Goal: Task Accomplishment & Management: Use online tool/utility

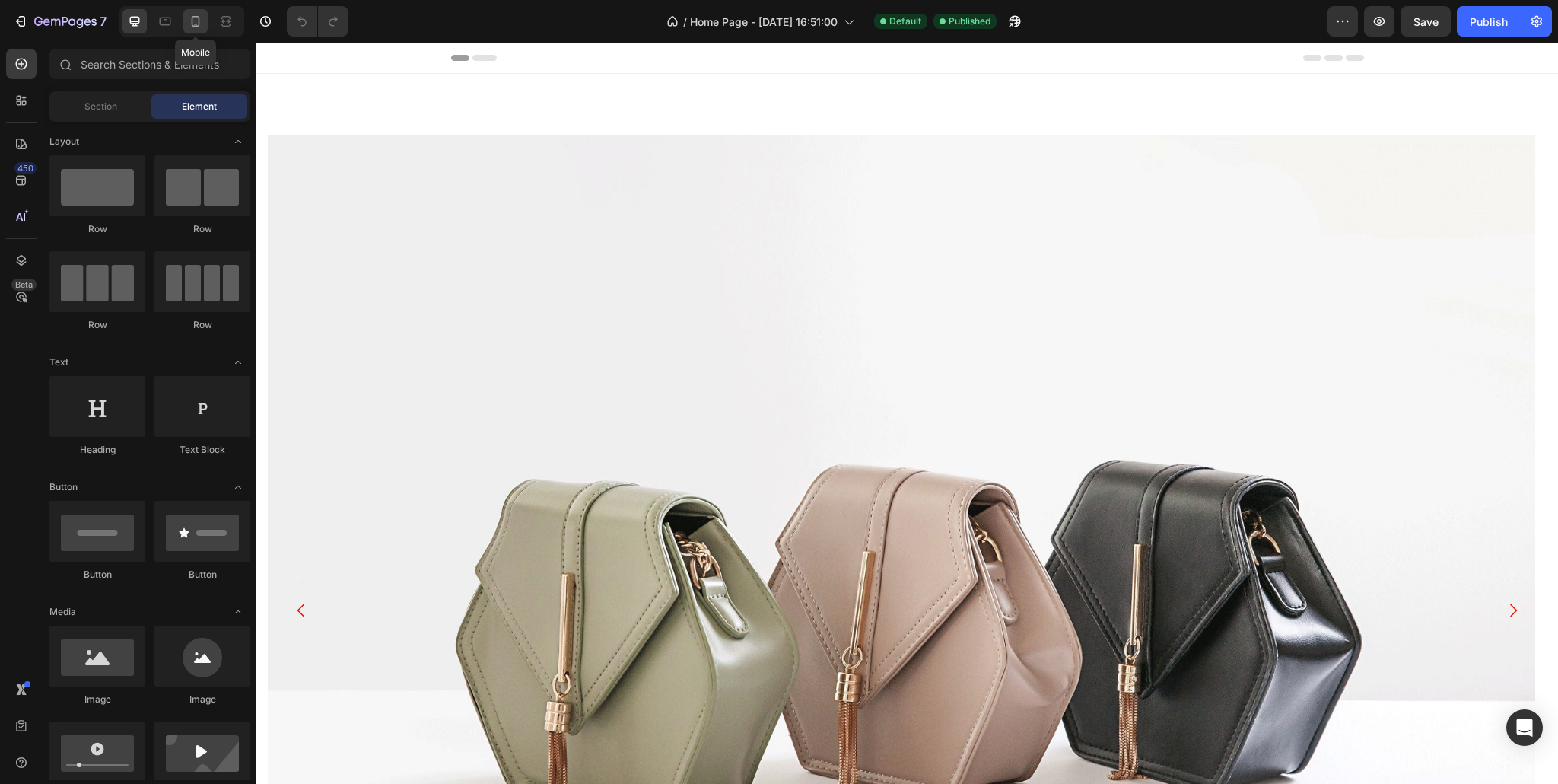
click at [200, 23] on icon at bounding box center [196, 21] width 15 height 15
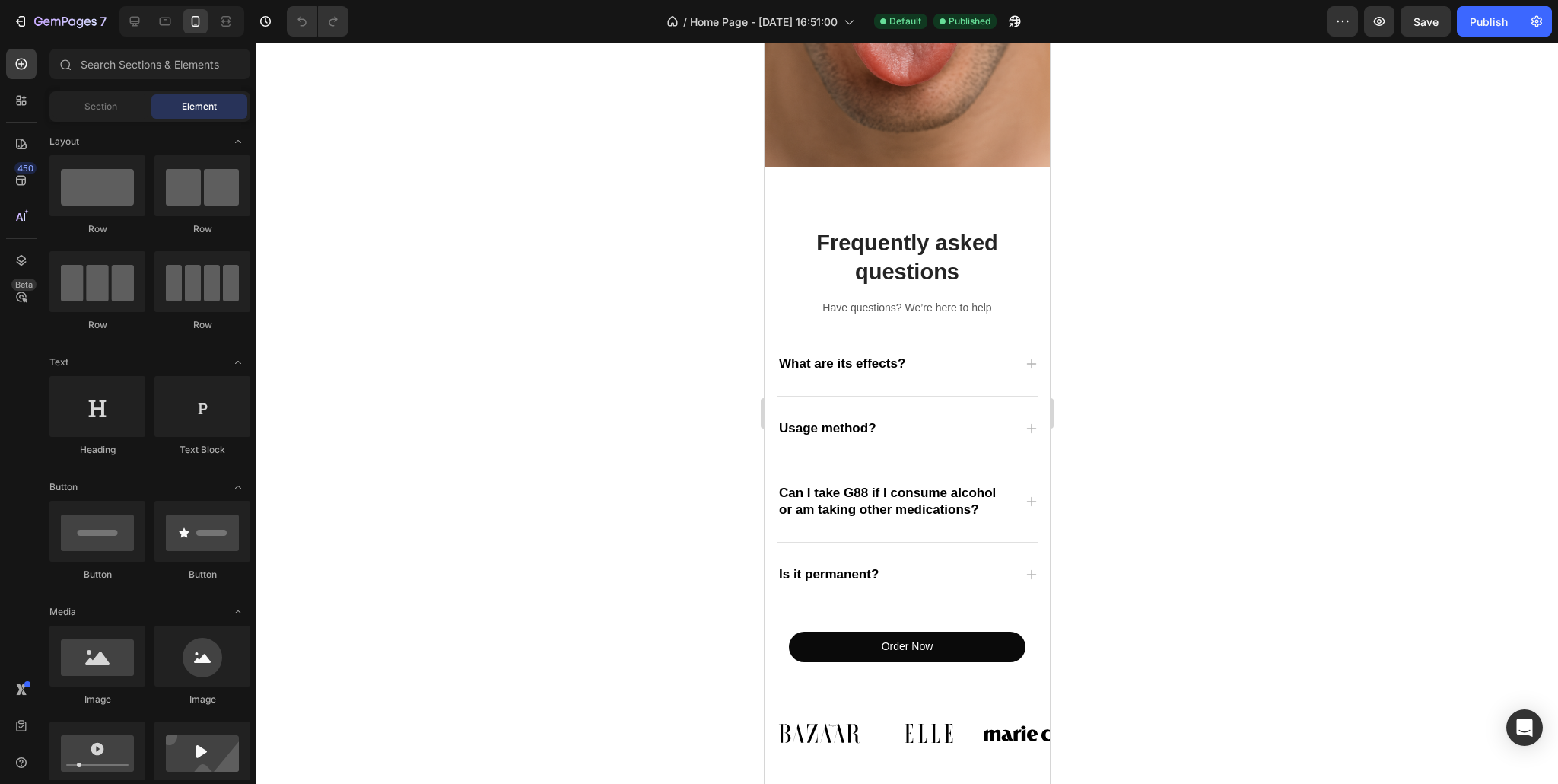
scroll to position [1365, 0]
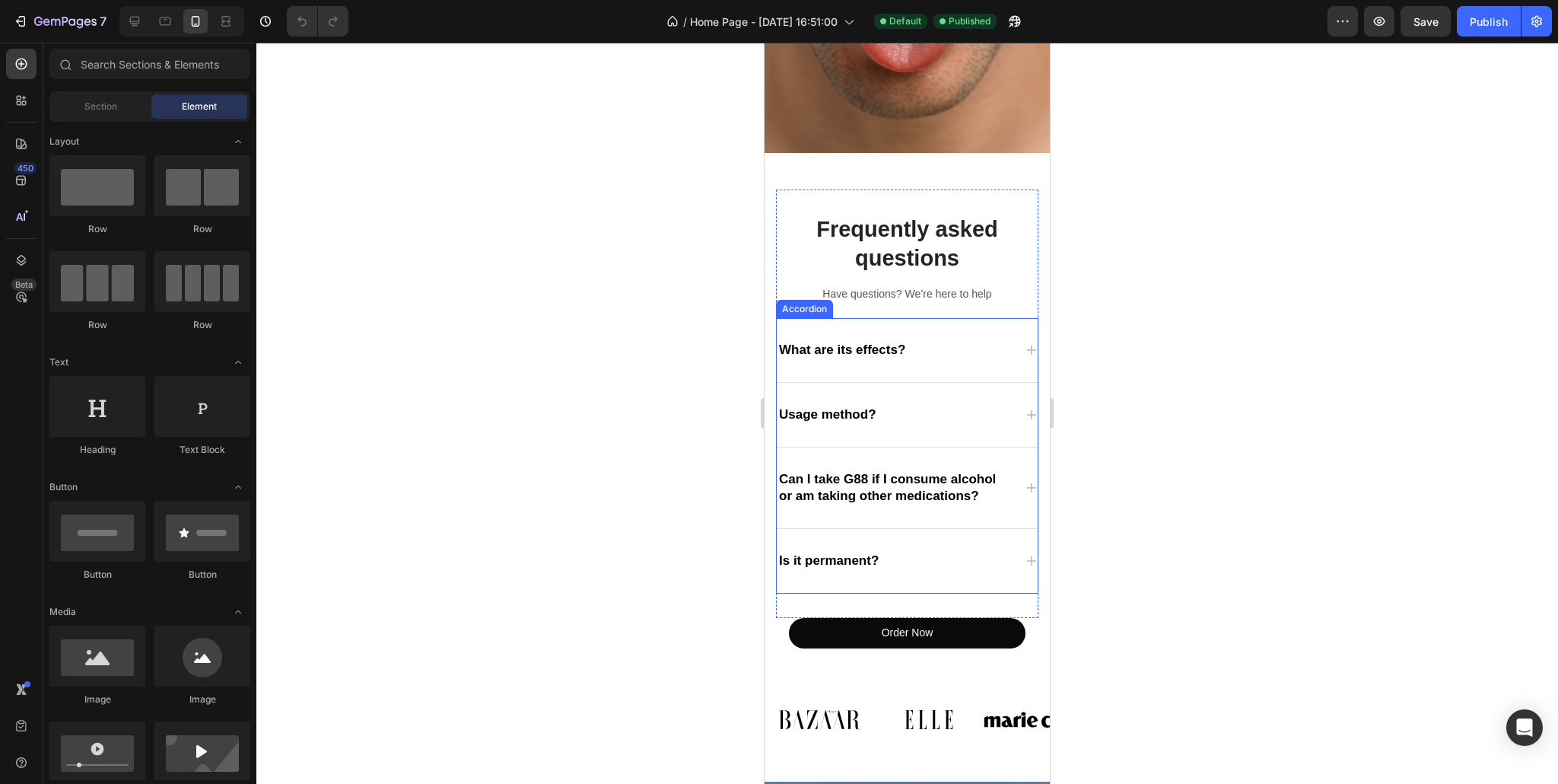
click at [914, 564] on div "Is it permanent?" at bounding box center [907, 560] width 261 height 64
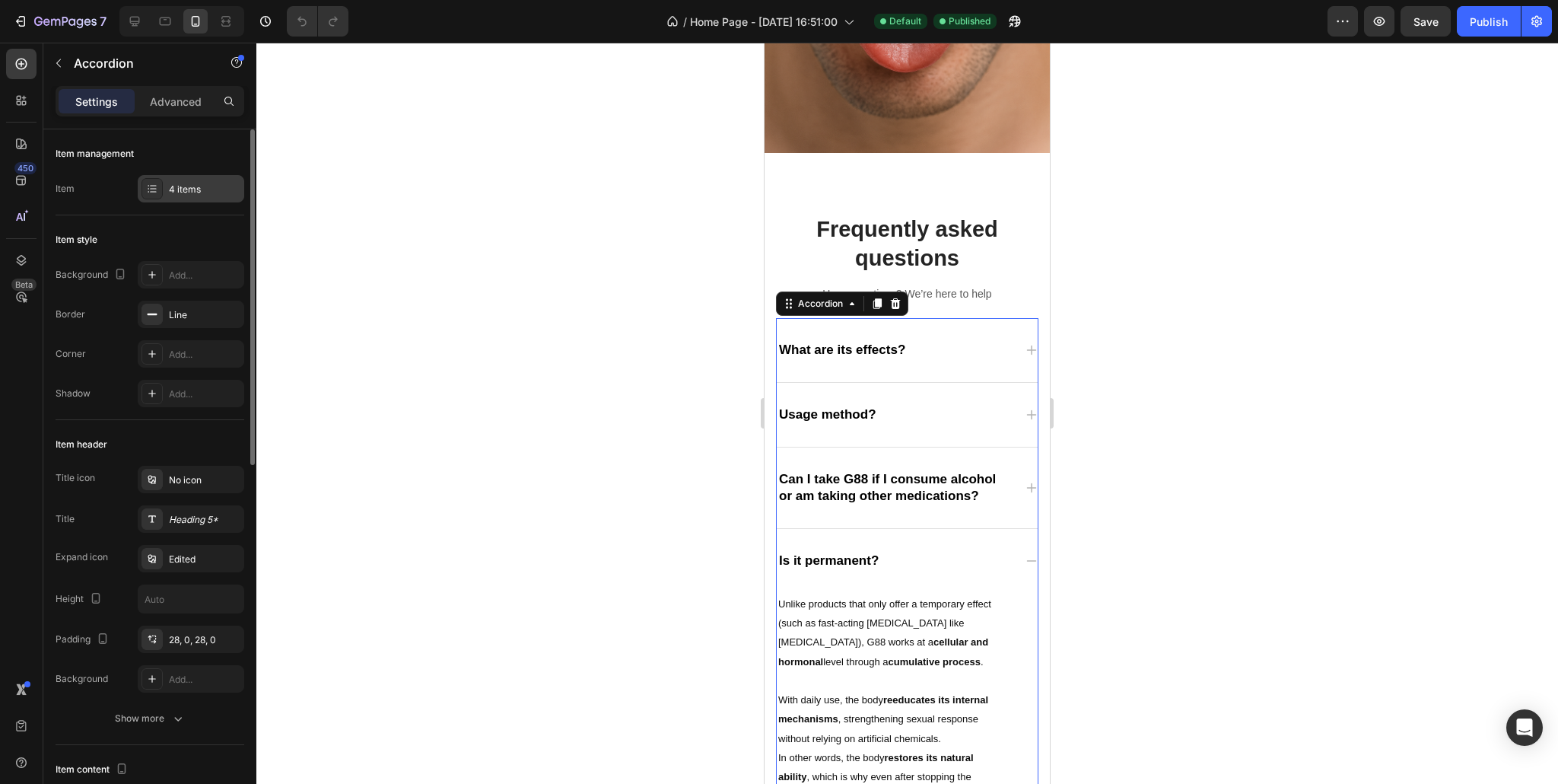
click at [210, 183] on div "4 items" at bounding box center [204, 189] width 72 height 14
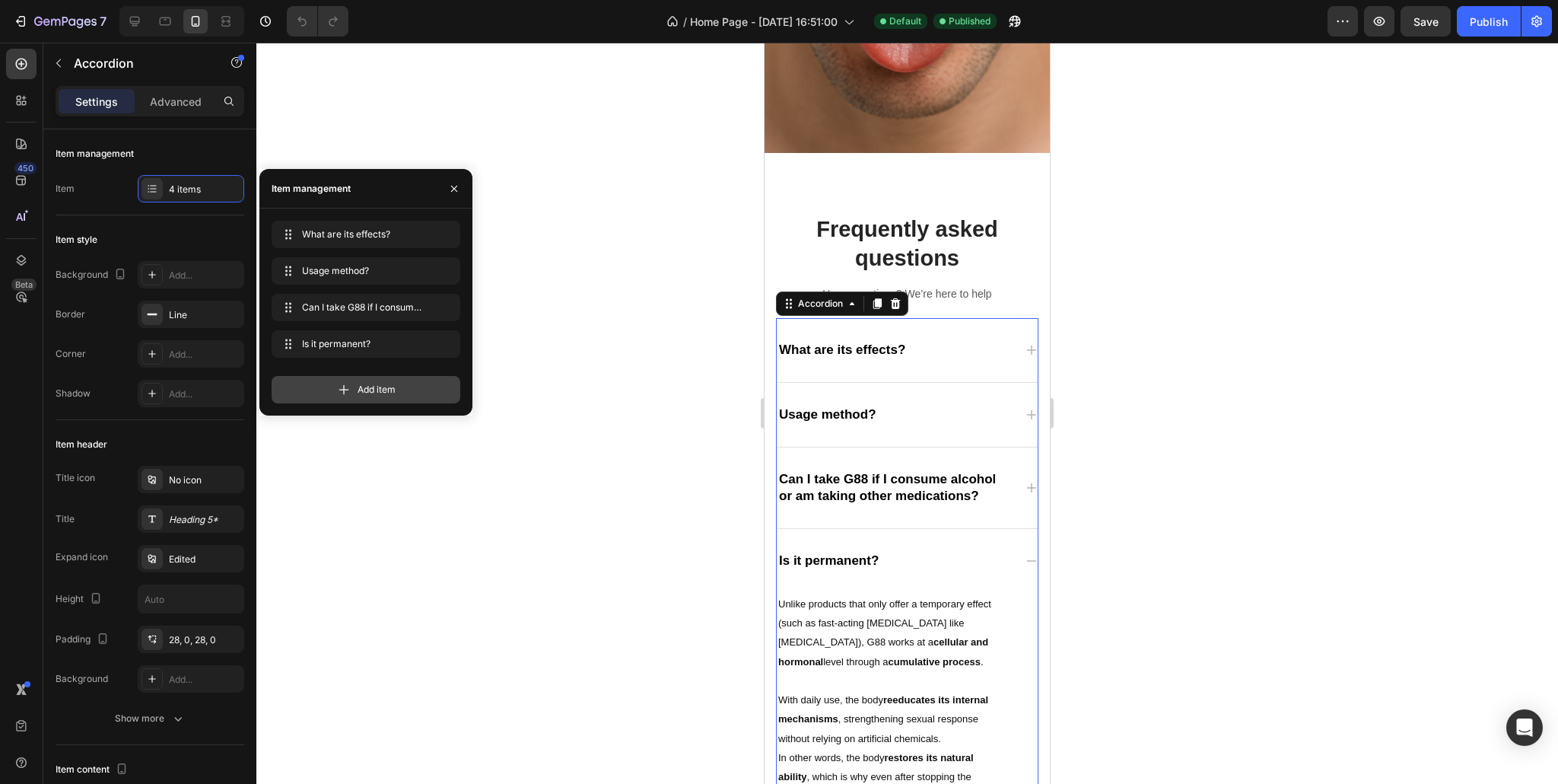
click at [354, 383] on div "Add item" at bounding box center [366, 389] width 189 height 27
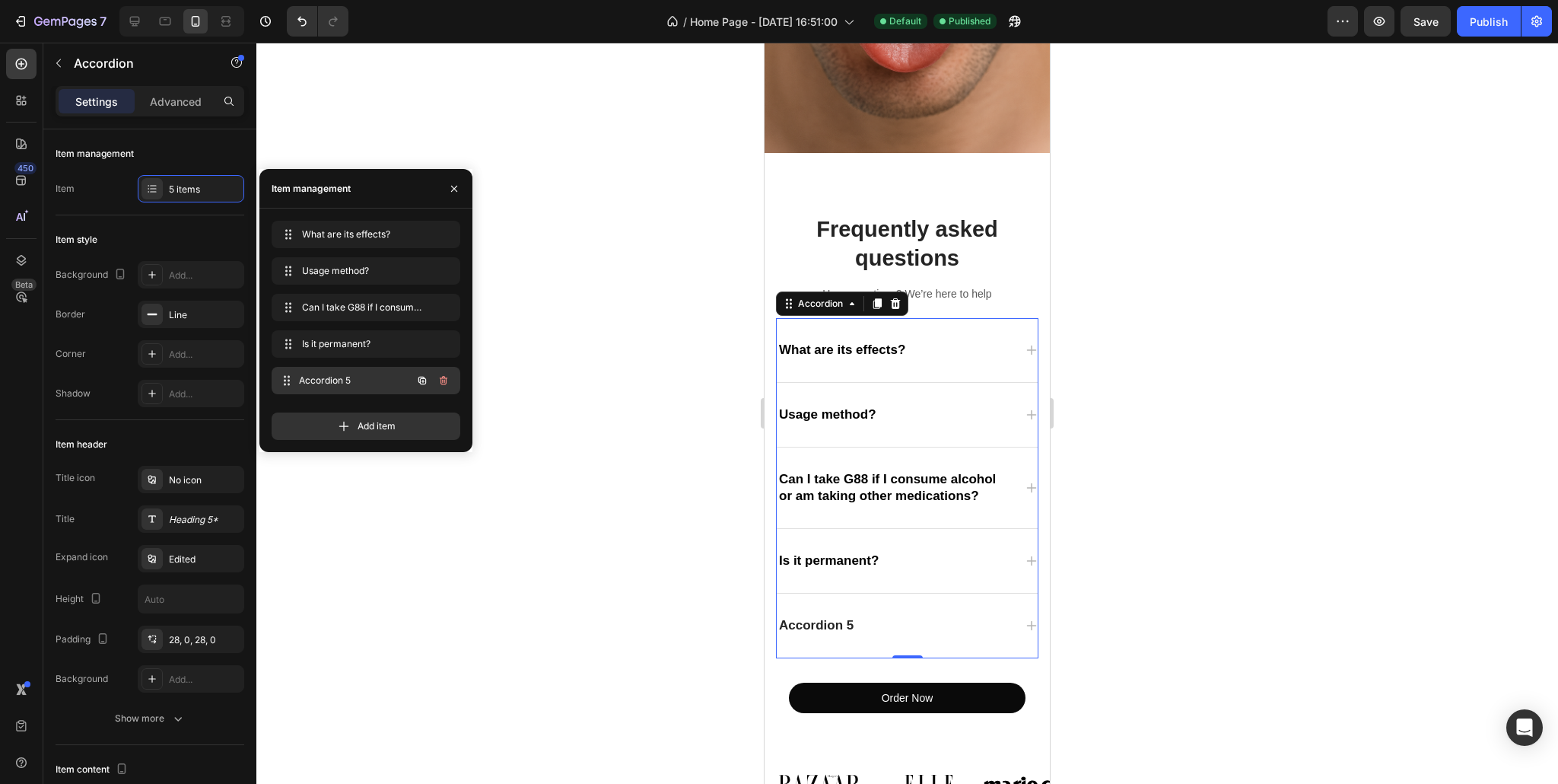
click at [362, 381] on span "Accordion 5" at bounding box center [355, 381] width 112 height 14
click at [798, 615] on div "Accordion 5" at bounding box center [816, 625] width 79 height 21
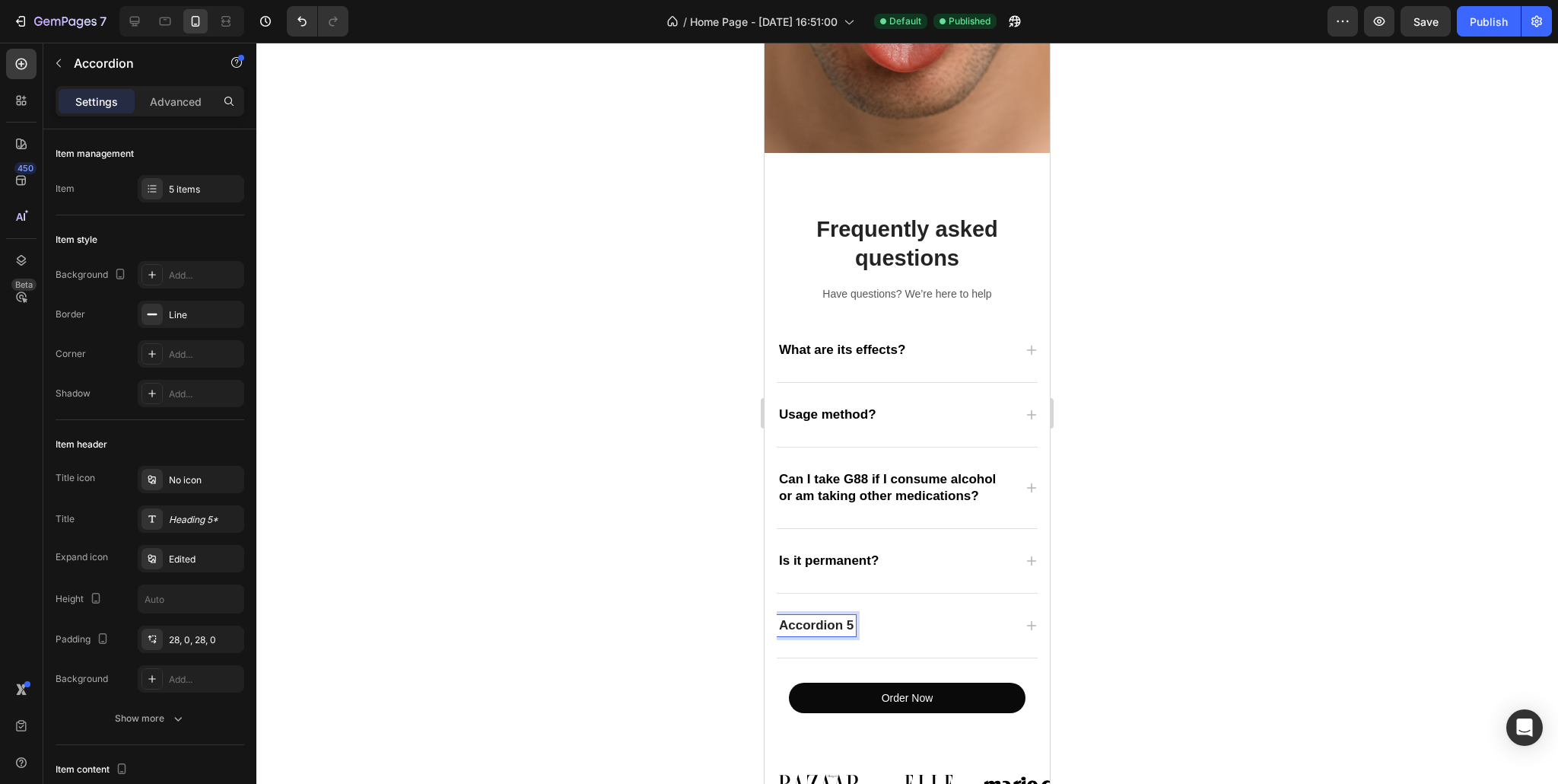
click at [797, 617] on p "Accordion 5" at bounding box center [816, 626] width 75 height 17
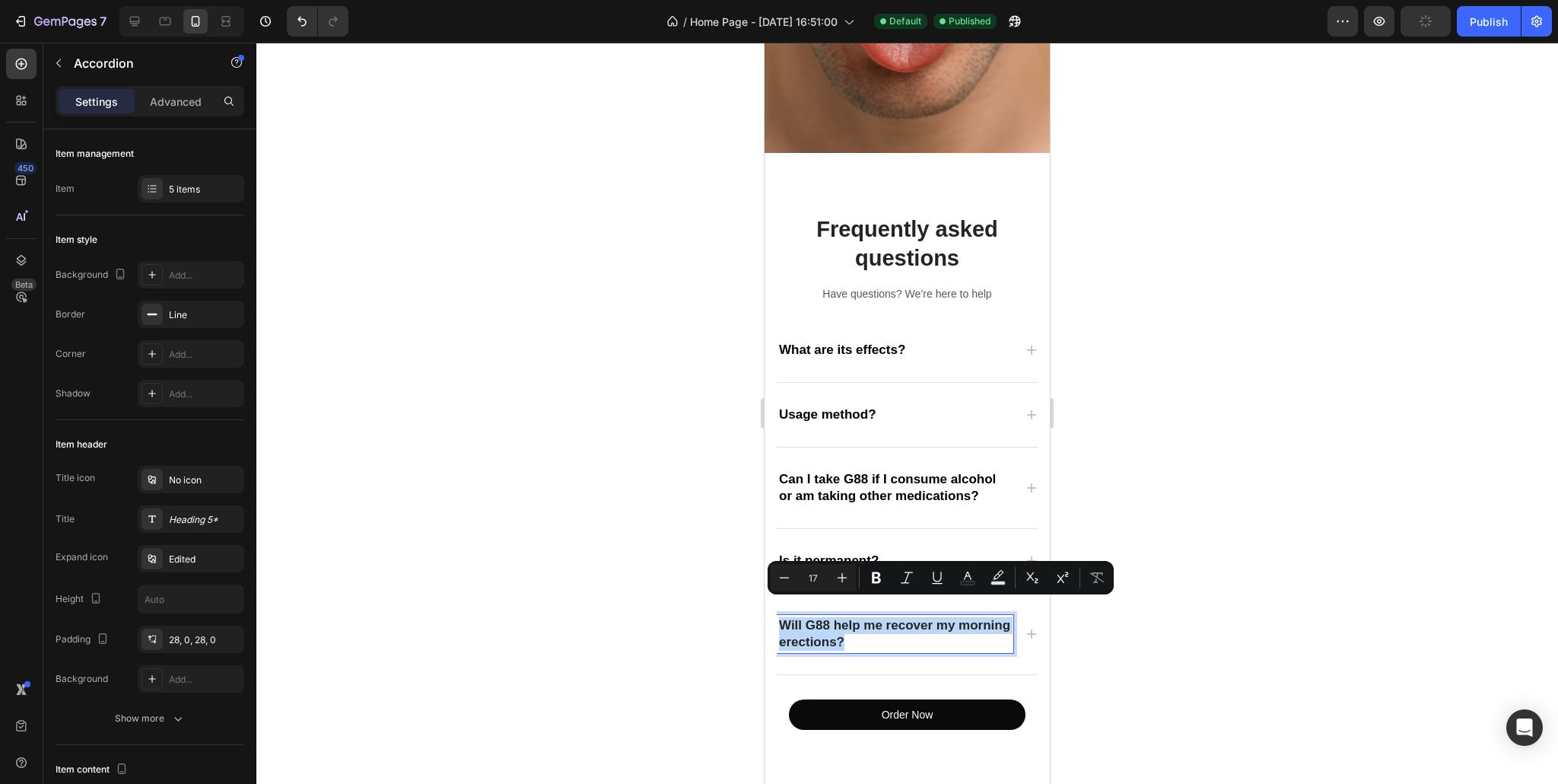
drag, startPoint x: 914, startPoint y: 623, endPoint x: 731, endPoint y: 592, distance: 185.6
click at [765, 592] on html "iPhone 13 Mini ( 375 px) iPhone 13 Mini iPhone 13 Pro iPhone 11 Pro Max iPhone …" at bounding box center [907, 761] width 285 height 4169
click at [967, 581] on rect "Editor contextual toolbar" at bounding box center [968, 583] width 14 height 3
type input "242424"
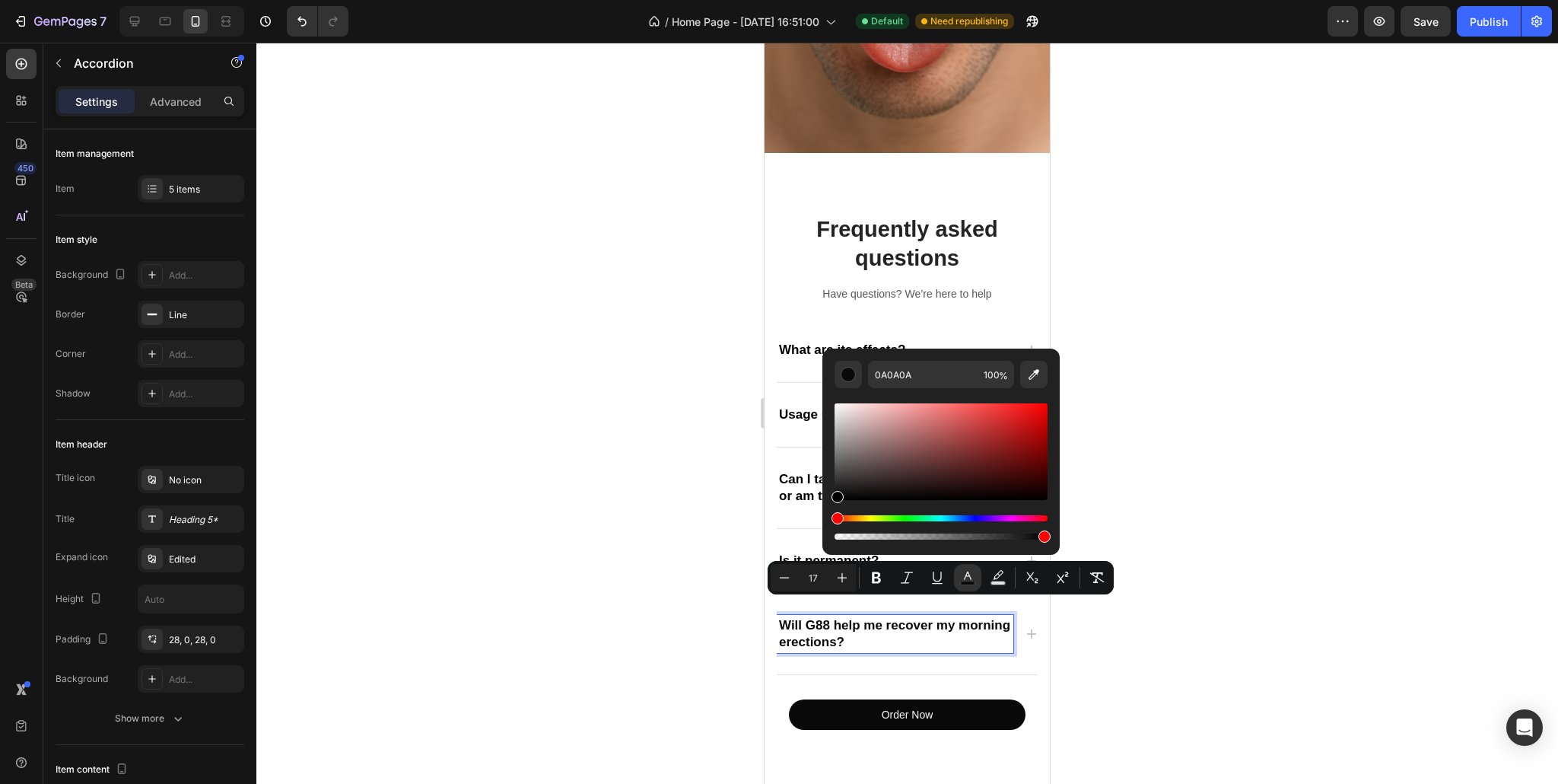
drag, startPoint x: 836, startPoint y: 495, endPoint x: 832, endPoint y: 511, distance: 16.5
click at [832, 511] on div "0A0A0A 100 %" at bounding box center [941, 445] width 238 height 194
type input "000000"
click at [673, 541] on div at bounding box center [907, 413] width 1302 height 741
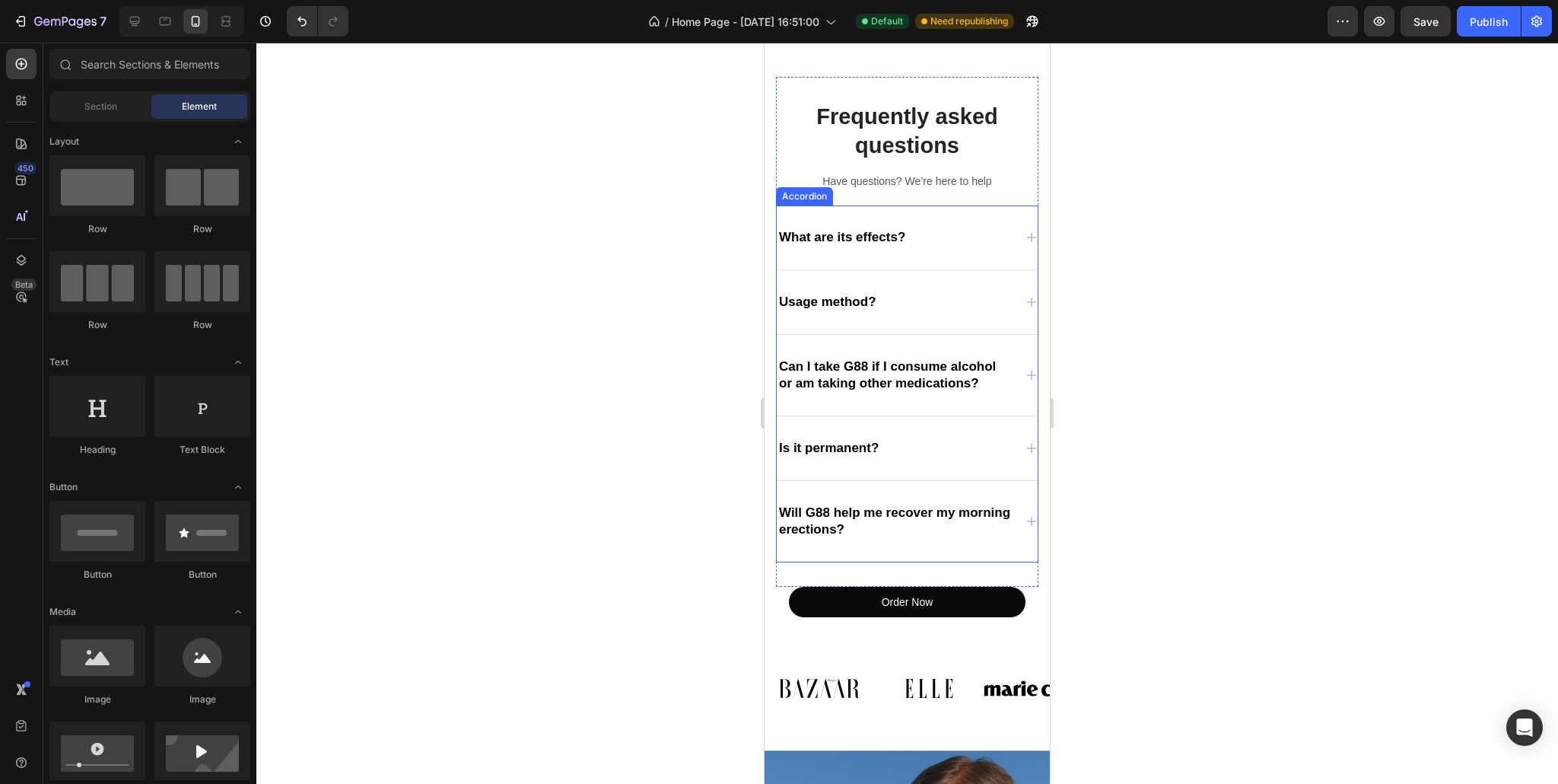
scroll to position [1479, 0]
click at [965, 524] on div "Will G88 help me recover my morning erections?" at bounding box center [907, 520] width 261 height 81
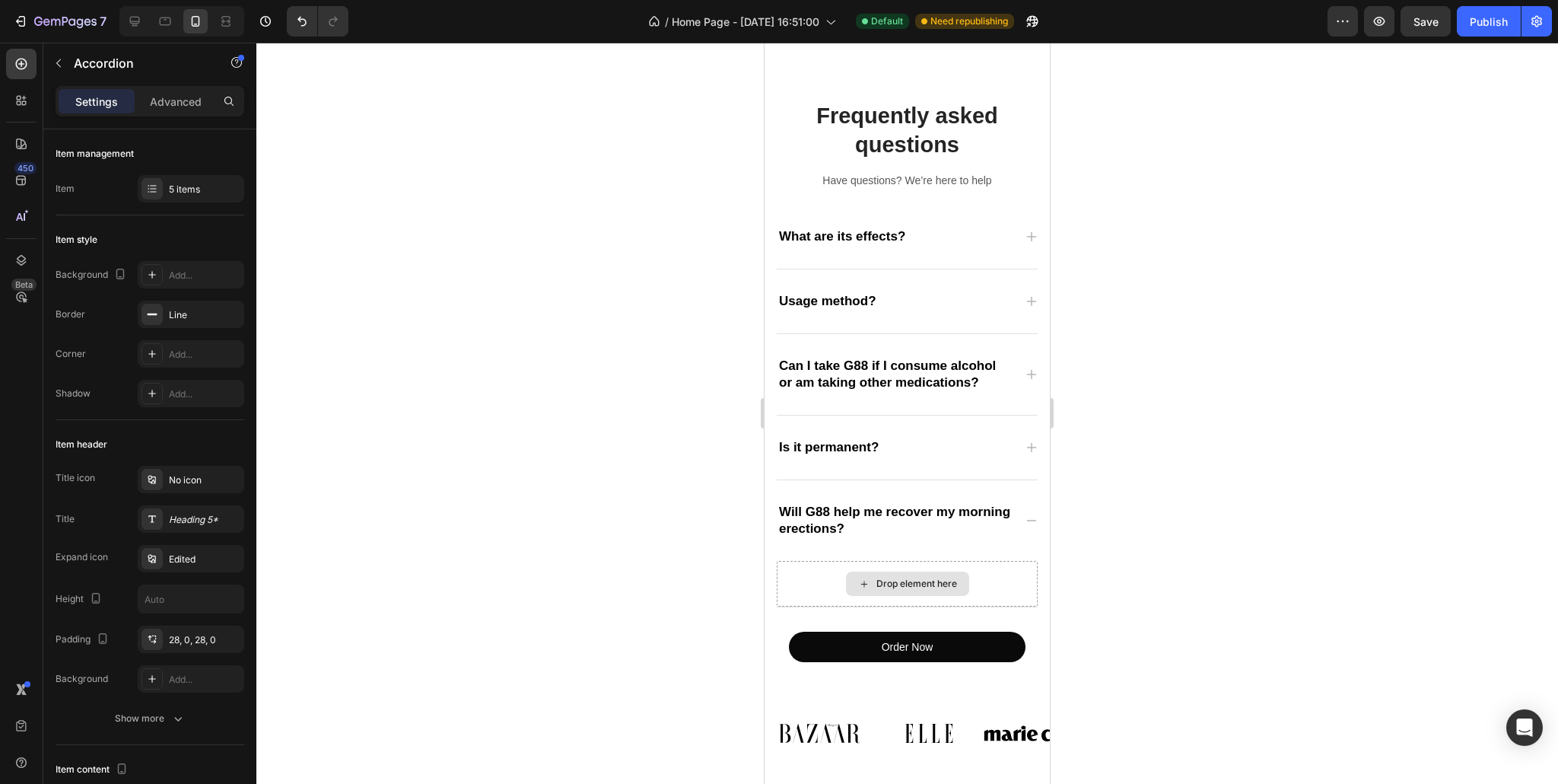
click at [914, 571] on div "Drop element here" at bounding box center [908, 583] width 123 height 25
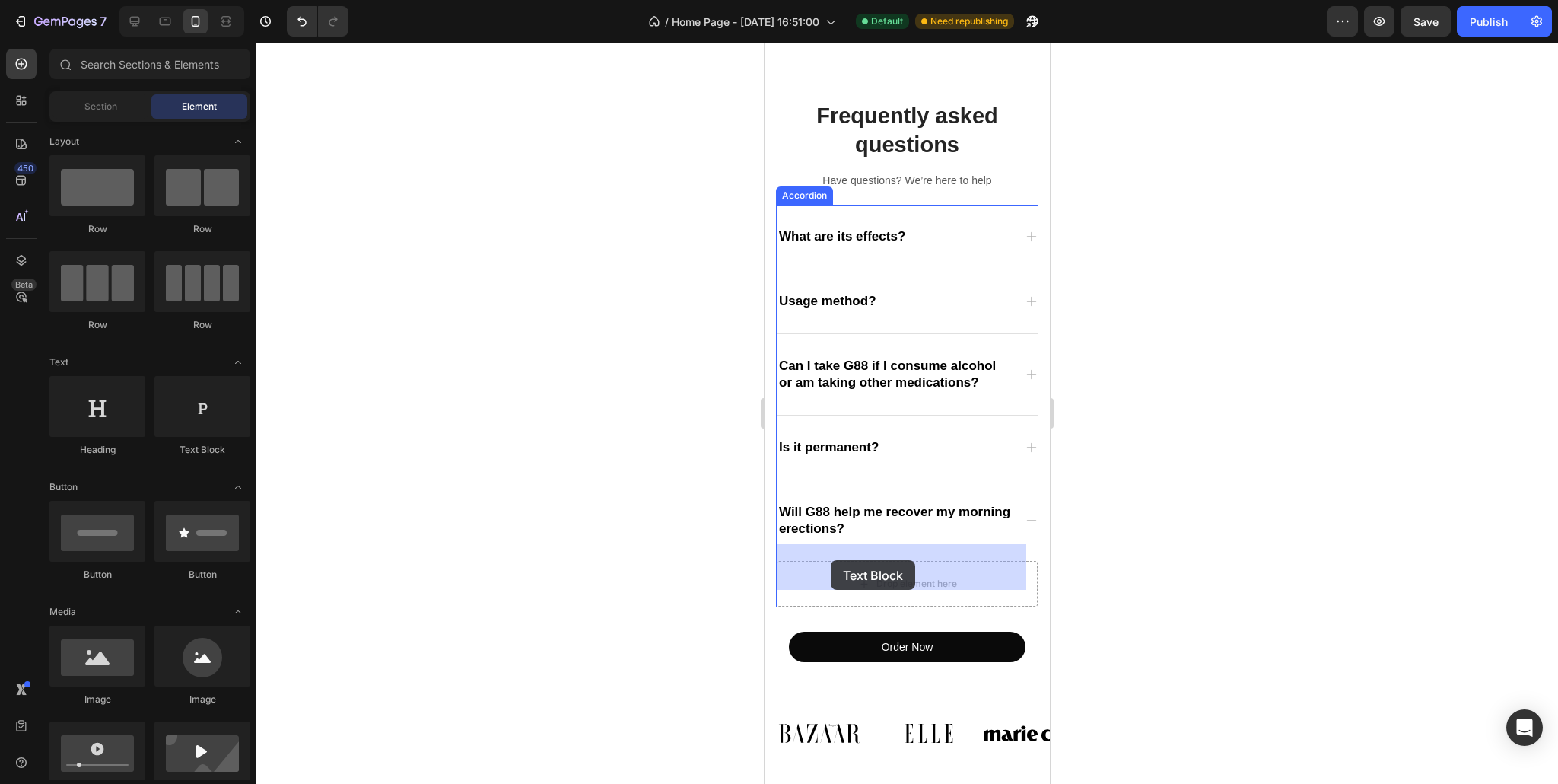
drag, startPoint x: 943, startPoint y: 453, endPoint x: 831, endPoint y: 560, distance: 154.9
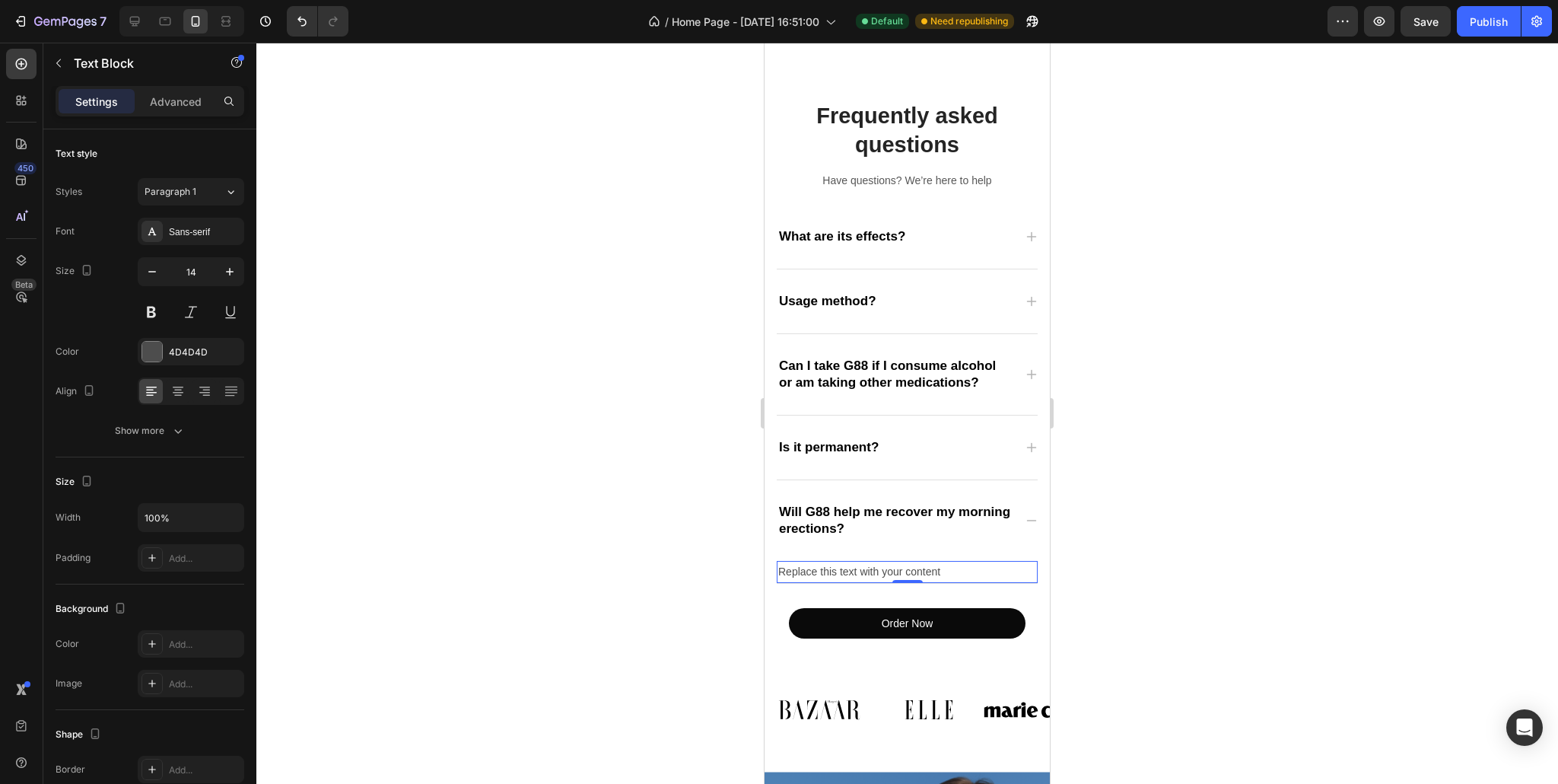
click at [867, 561] on div "Replace this text with your content" at bounding box center [907, 572] width 261 height 22
click at [867, 562] on p "Replace this text with your content" at bounding box center [907, 571] width 258 height 19
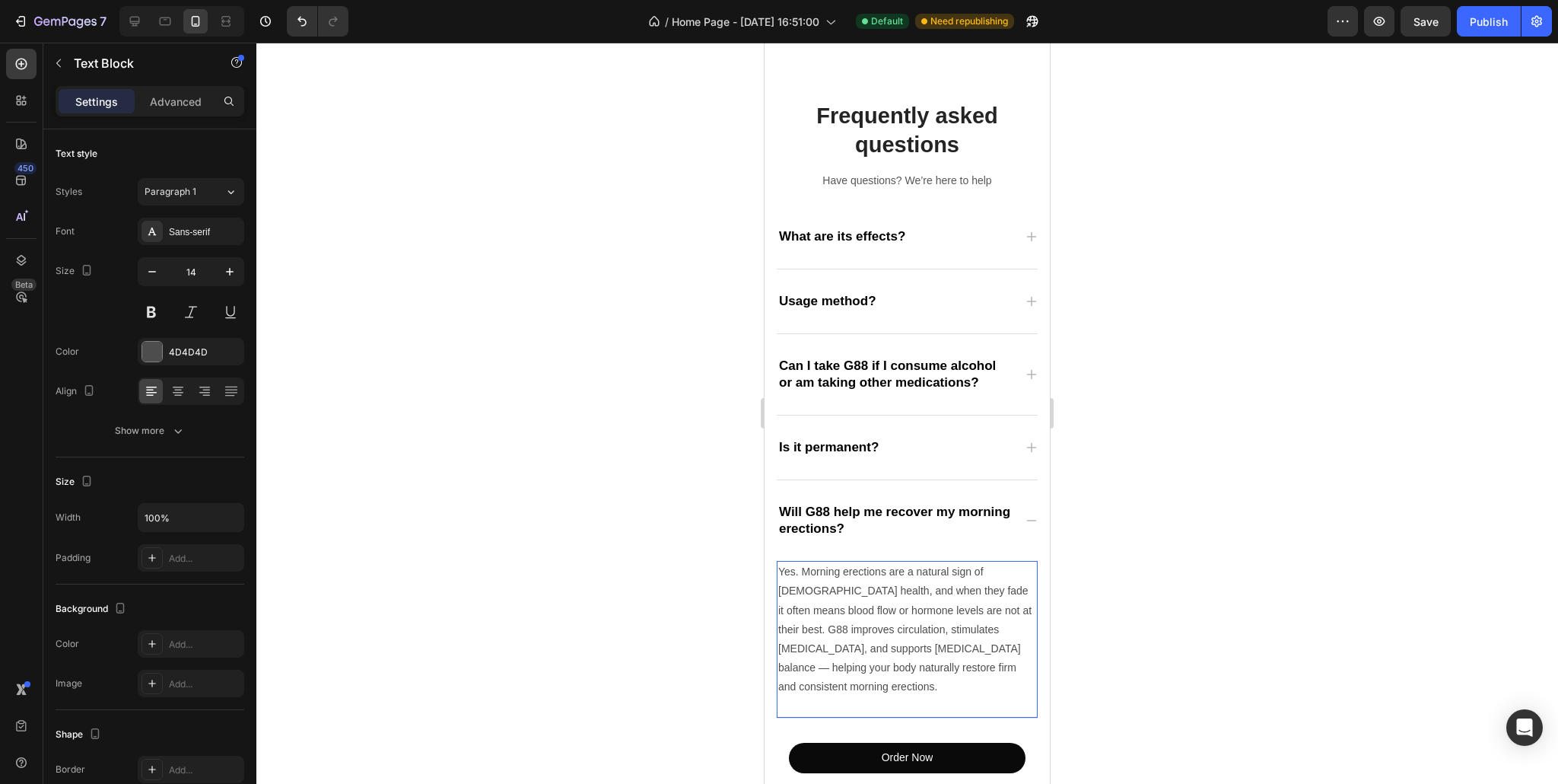
click at [937, 628] on p "Yes. Morning erections are a natural sign of [DEMOGRAPHIC_DATA] health, and whe…" at bounding box center [907, 628] width 258 height 134
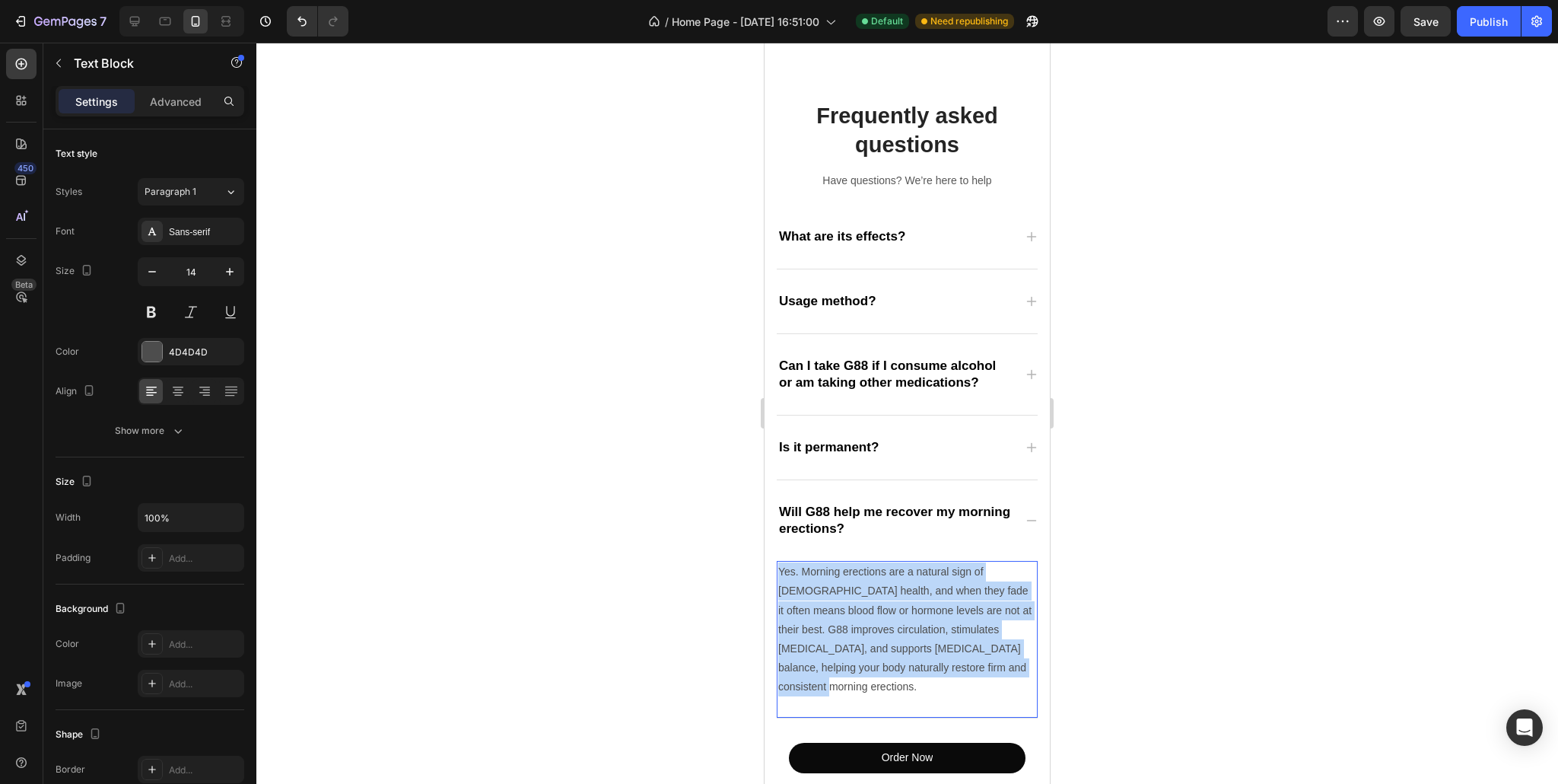
drag, startPoint x: 856, startPoint y: 664, endPoint x: 735, endPoint y: 527, distance: 182.8
click at [765, 527] on html "iPhone 13 Mini ( 375 px) iPhone 13 Mini iPhone 13 Pro iPhone 11 Pro Max iPhone …" at bounding box center [907, 726] width 285 height 4325
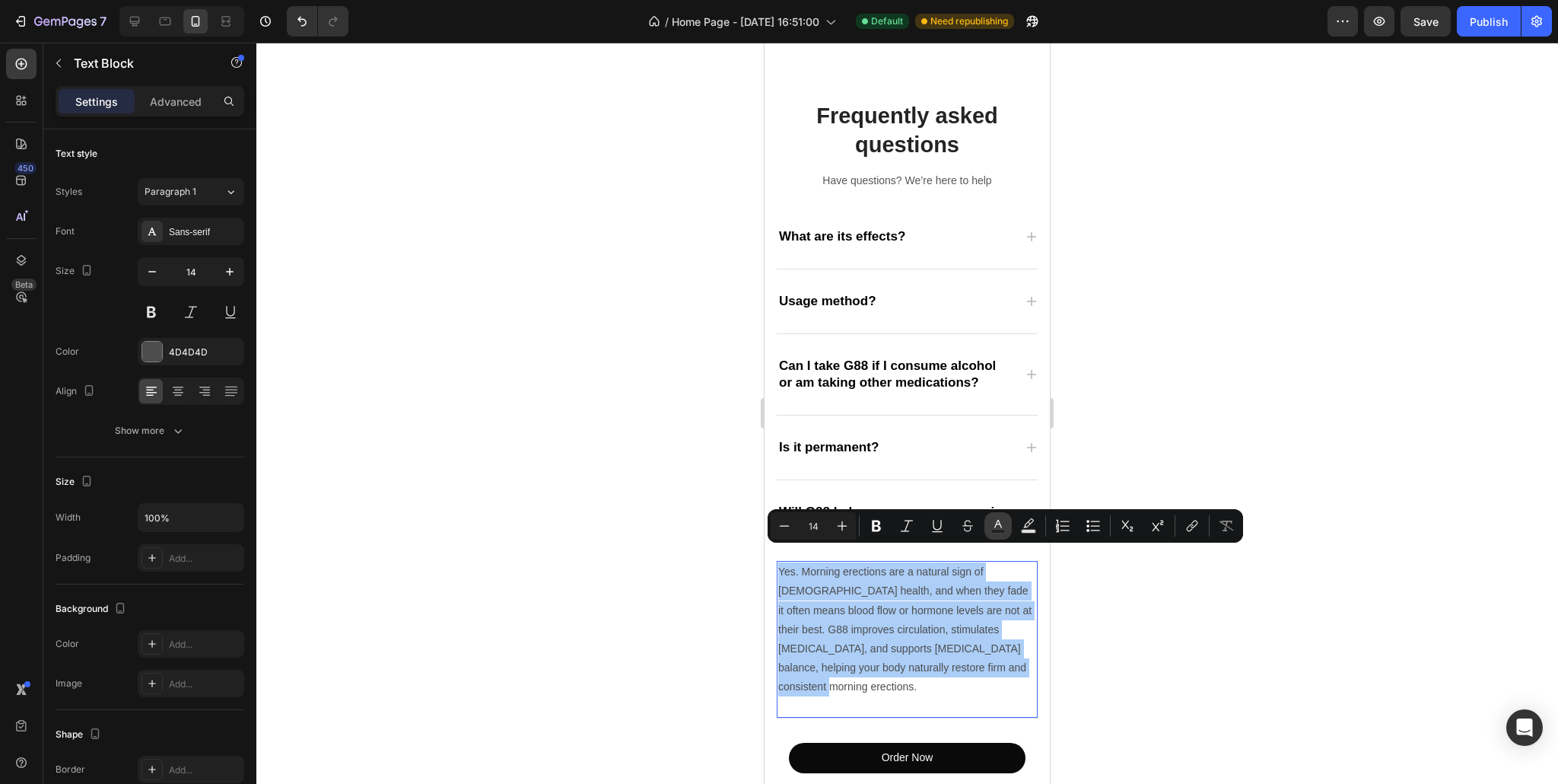
click at [993, 535] on button "Text Color" at bounding box center [998, 525] width 27 height 27
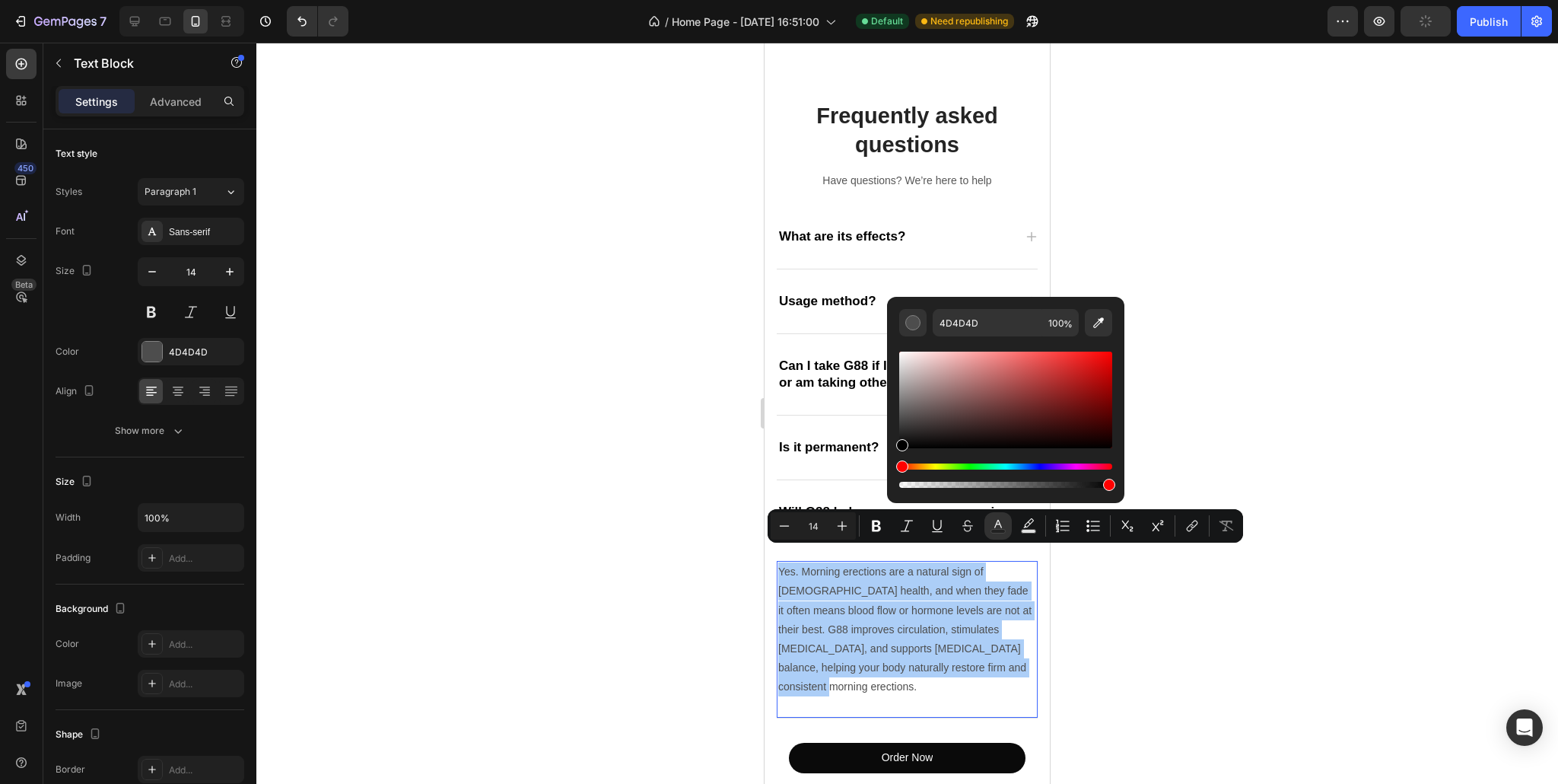
drag, startPoint x: 902, startPoint y: 422, endPoint x: 891, endPoint y: 452, distance: 32.0
click at [891, 452] on div "4D4D4D 100 %" at bounding box center [1005, 394] width 238 height 194
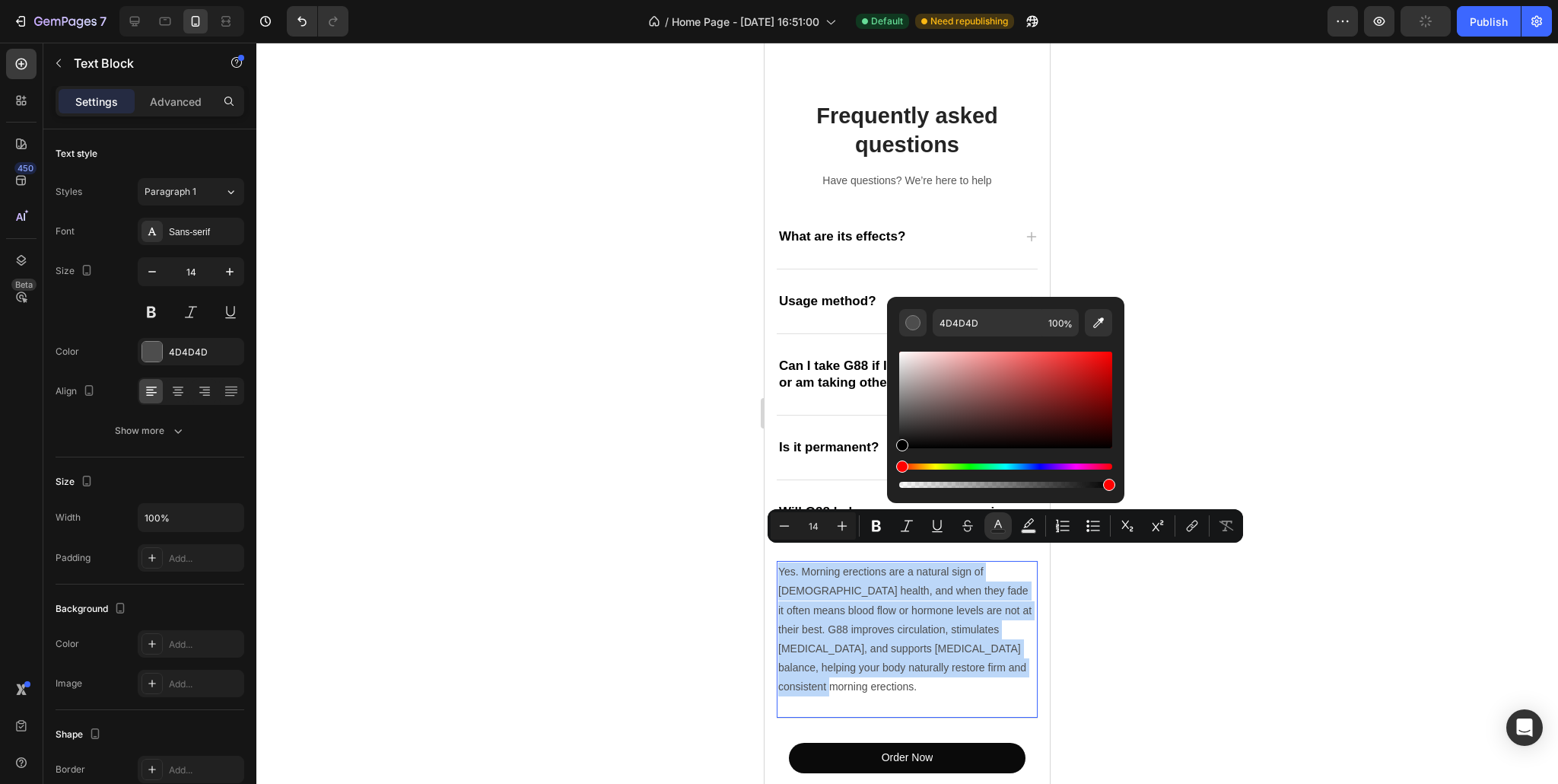
type input "000000"
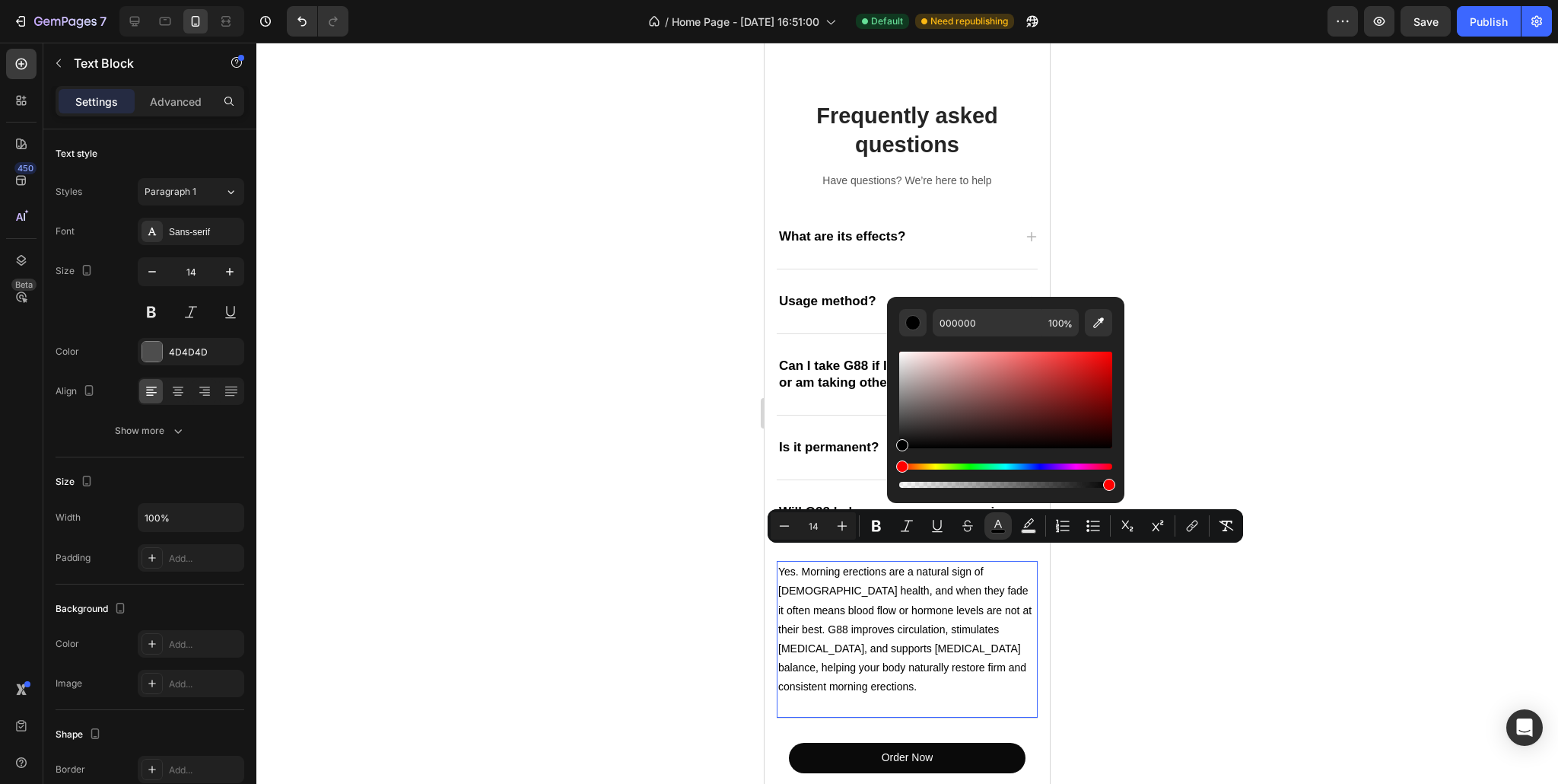
click at [697, 581] on div at bounding box center [907, 413] width 1302 height 741
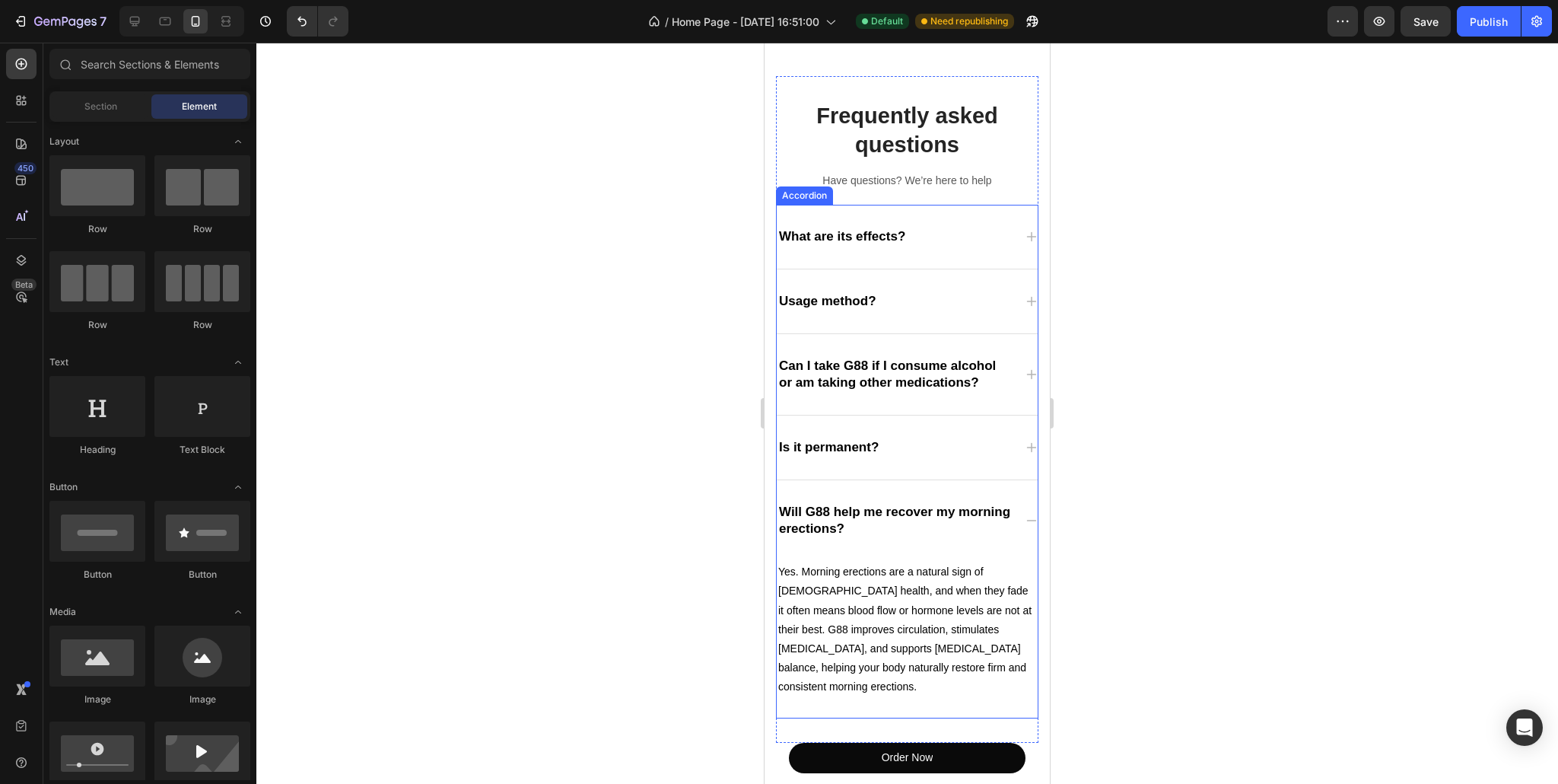
click at [972, 444] on div "Is it permanent?" at bounding box center [907, 447] width 261 height 64
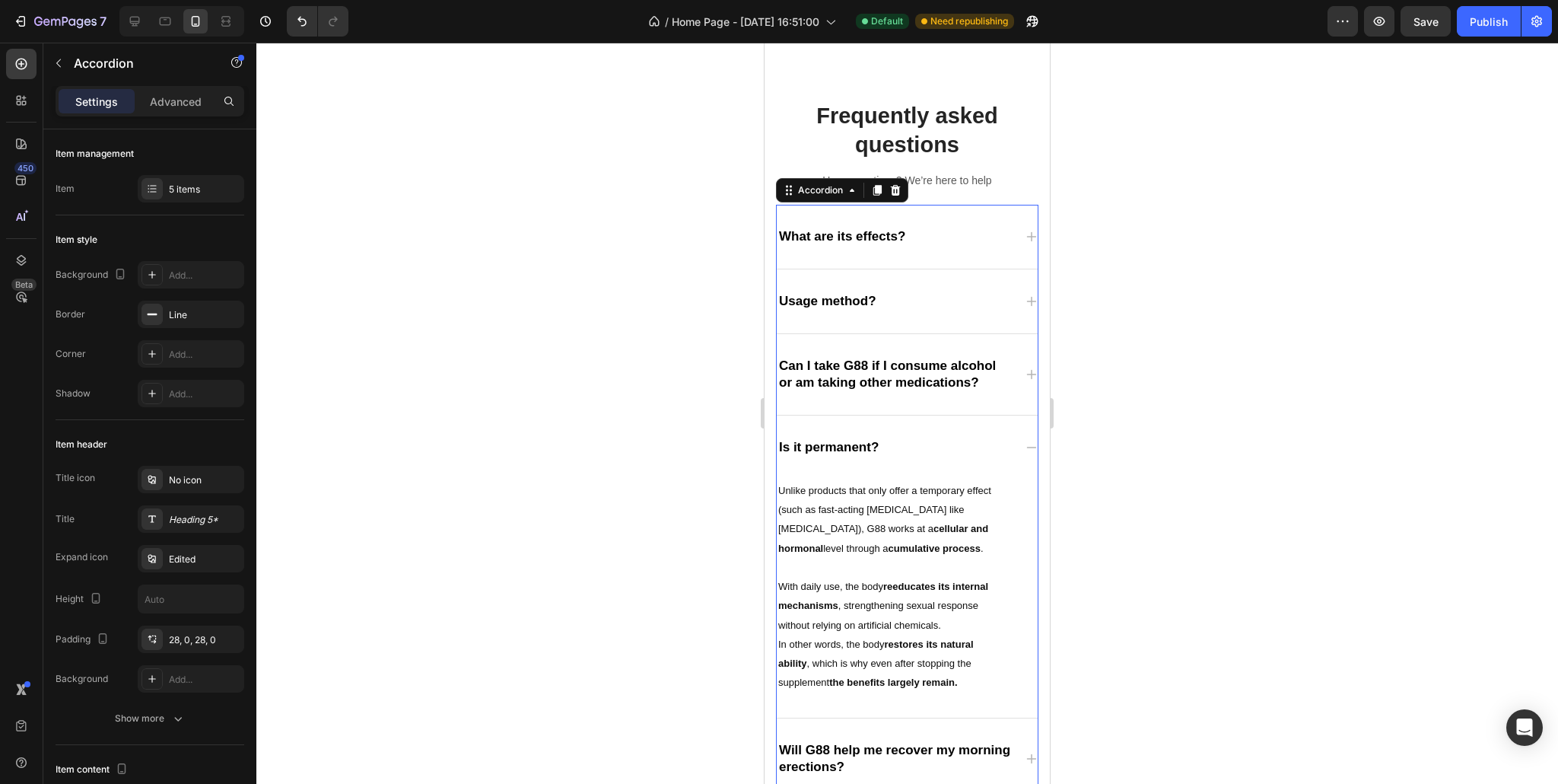
click at [972, 444] on div "Is it permanent?" at bounding box center [907, 447] width 261 height 64
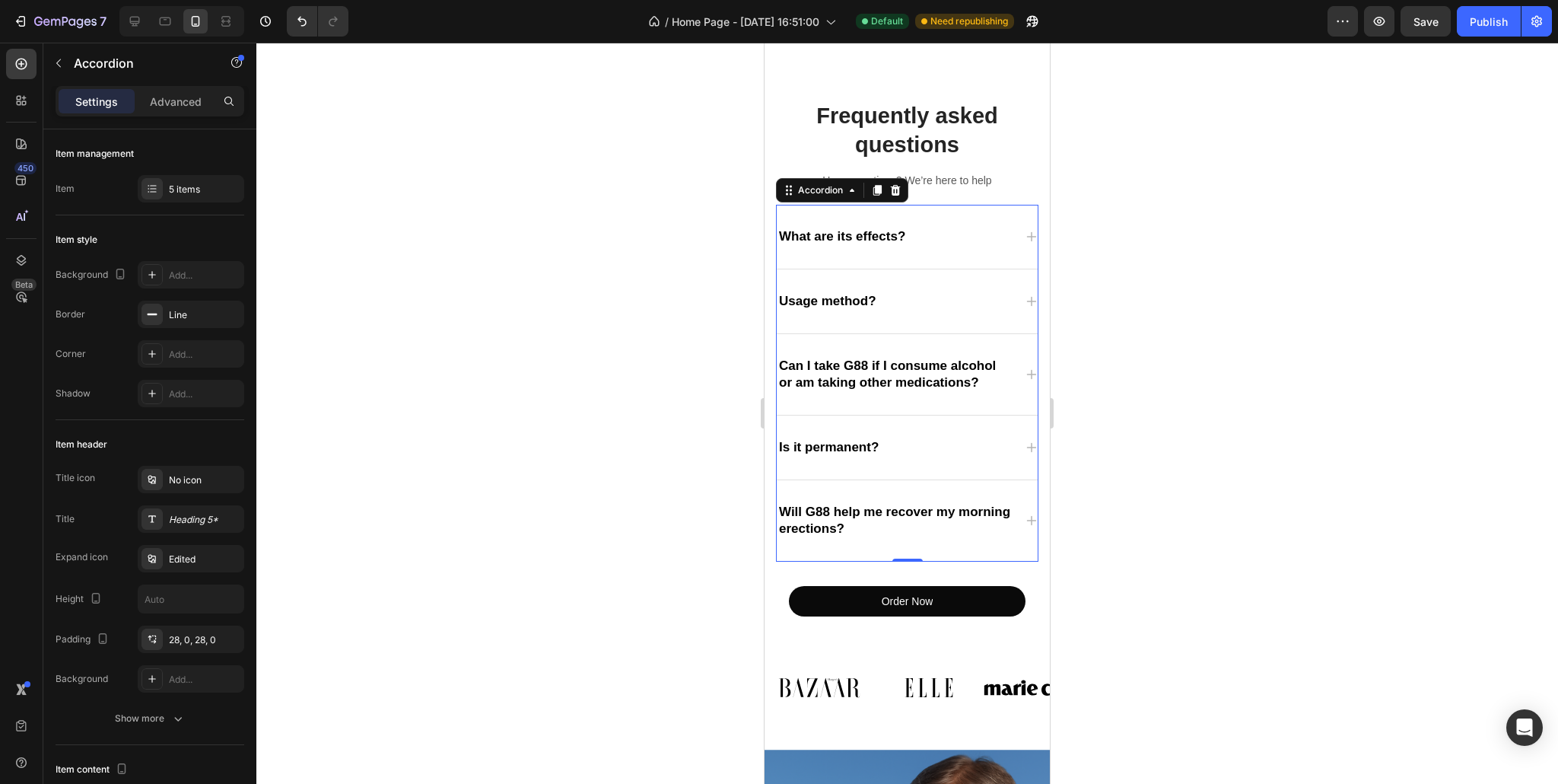
click at [971, 521] on div "Will G88 help me recover my morning erections?" at bounding box center [895, 520] width 237 height 38
click at [1013, 505] on div "Will G88 help me recover my morning erections?" at bounding box center [907, 520] width 261 height 81
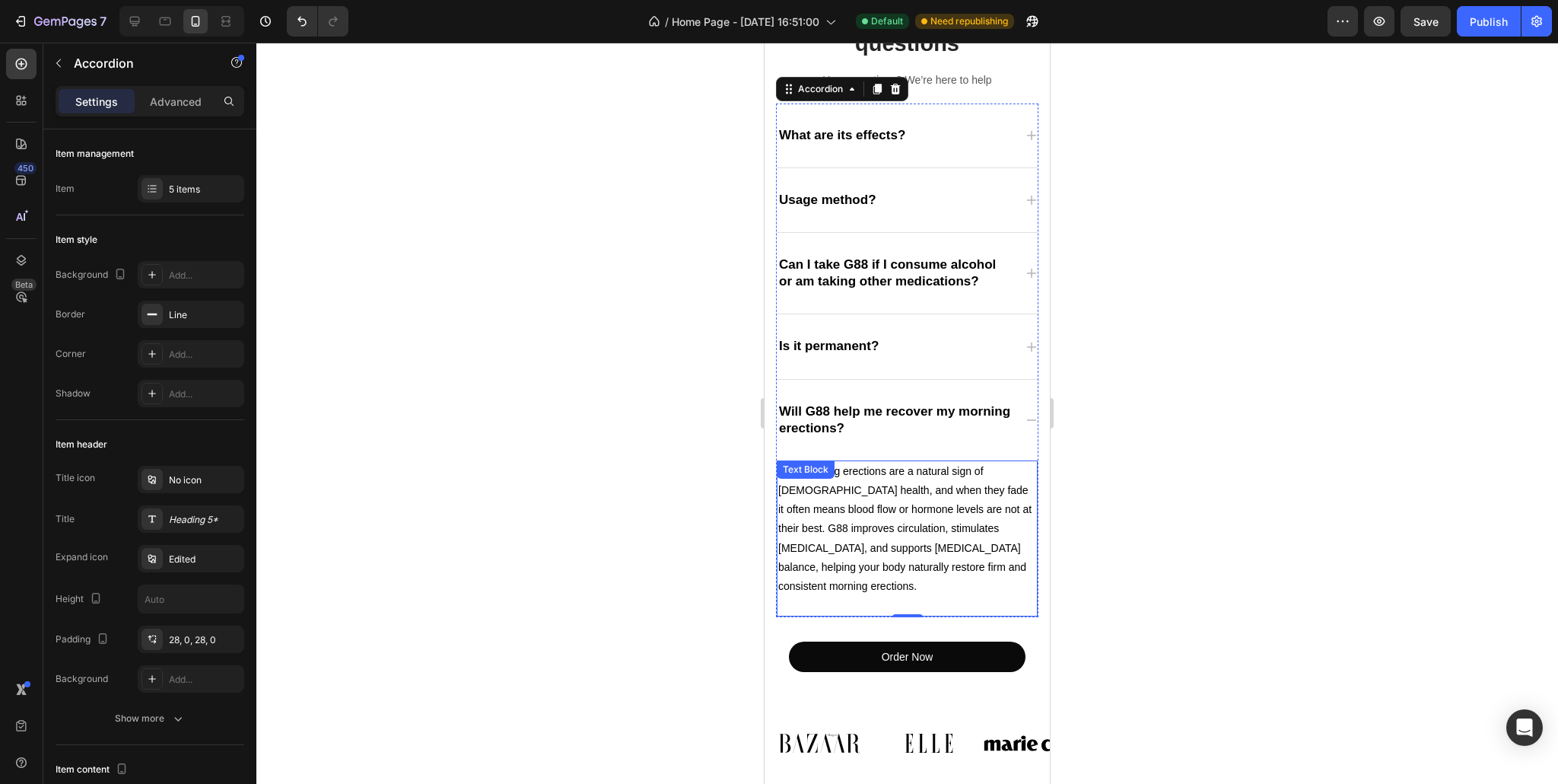
scroll to position [1565, 0]
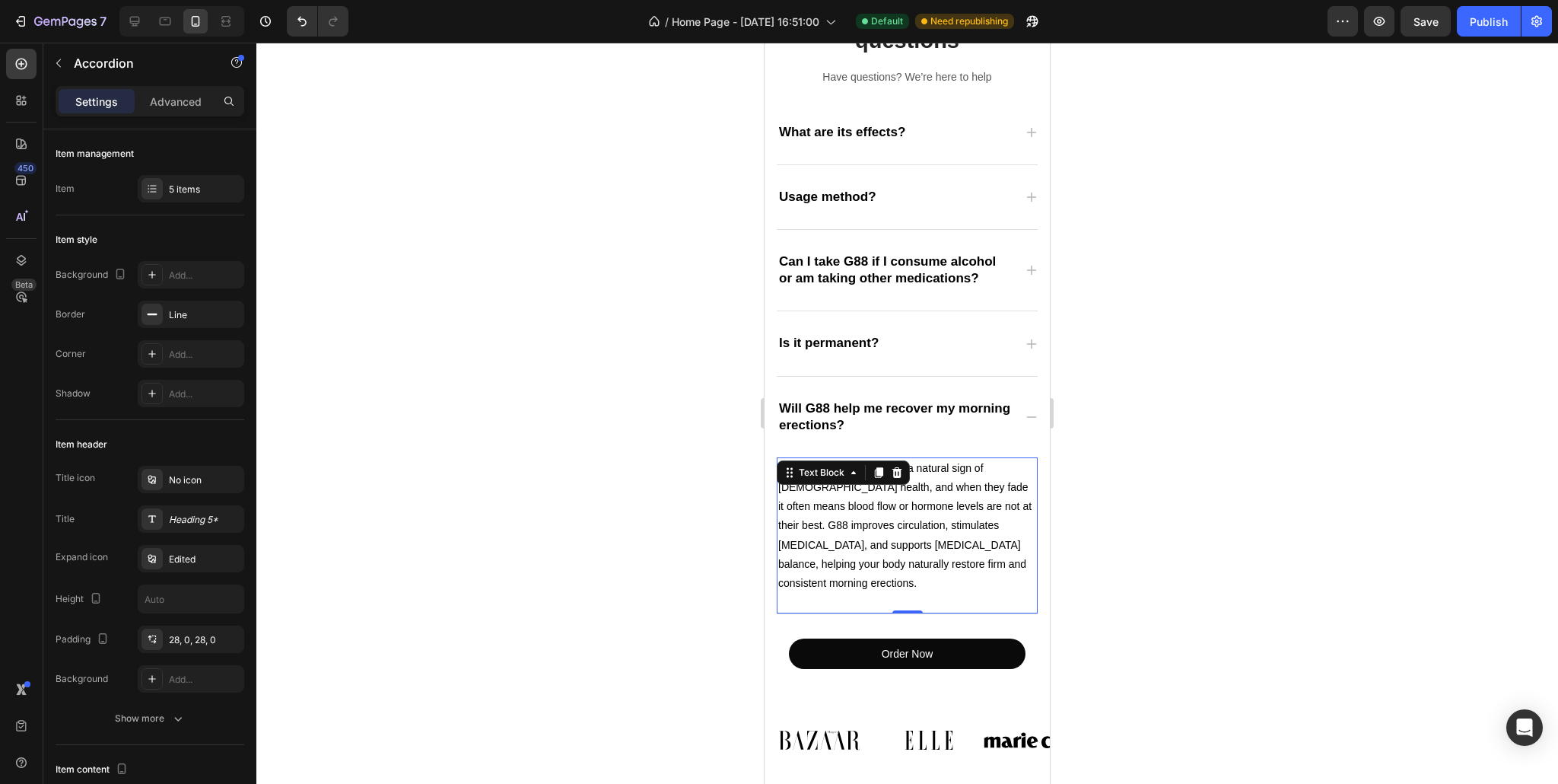
click at [911, 470] on span "Yes. Morning erections are a natural sign of [DEMOGRAPHIC_DATA] health, and whe…" at bounding box center [905, 524] width 254 height 127
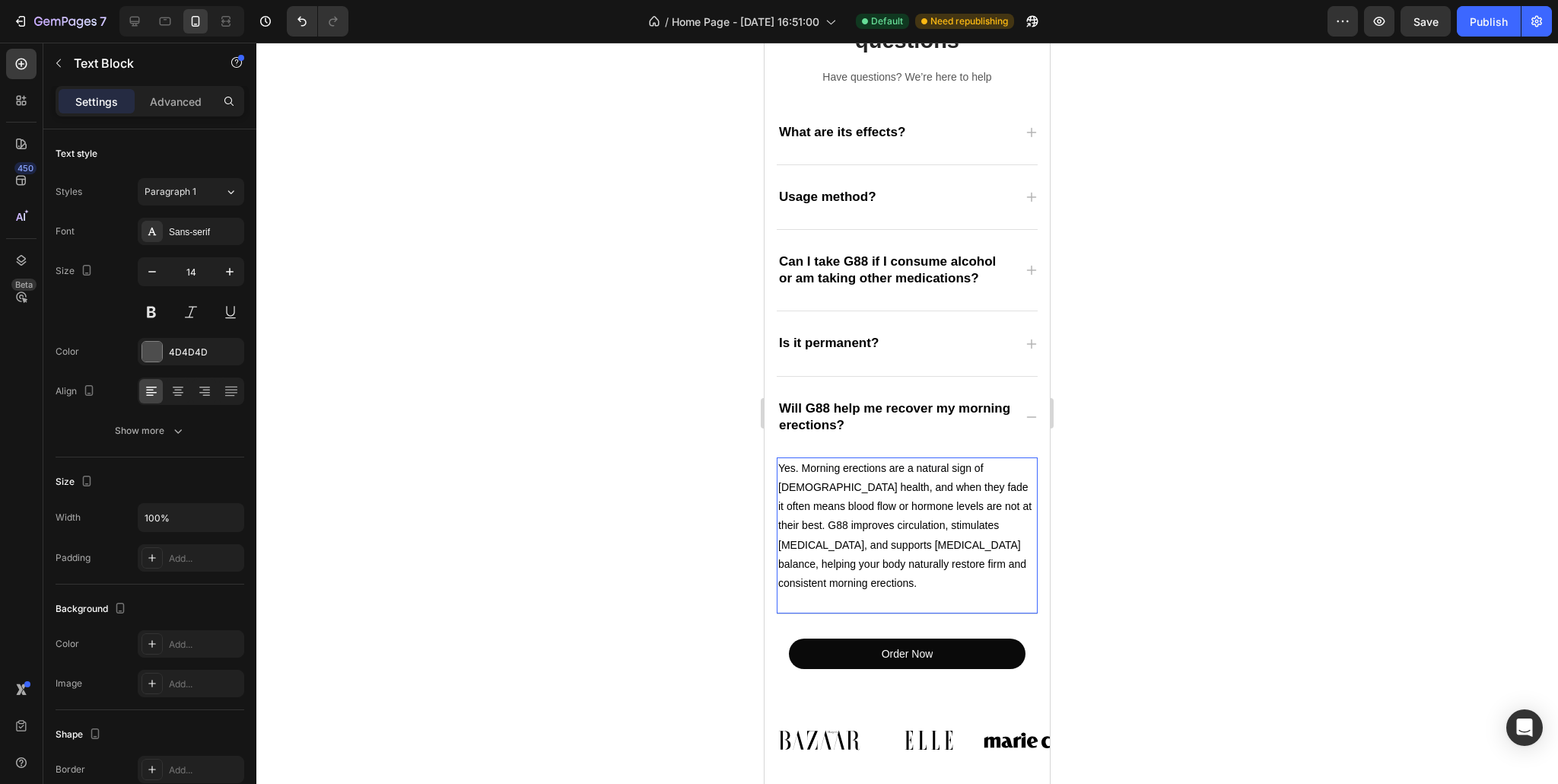
click at [947, 467] on span "Yes. Morning erections are a natural sign of [DEMOGRAPHIC_DATA] health, and whe…" at bounding box center [905, 524] width 254 height 127
click at [803, 466] on span "Yes. Morning erections are a natural sign of [DEMOGRAPHIC_DATA] health, and whe…" at bounding box center [905, 524] width 254 height 127
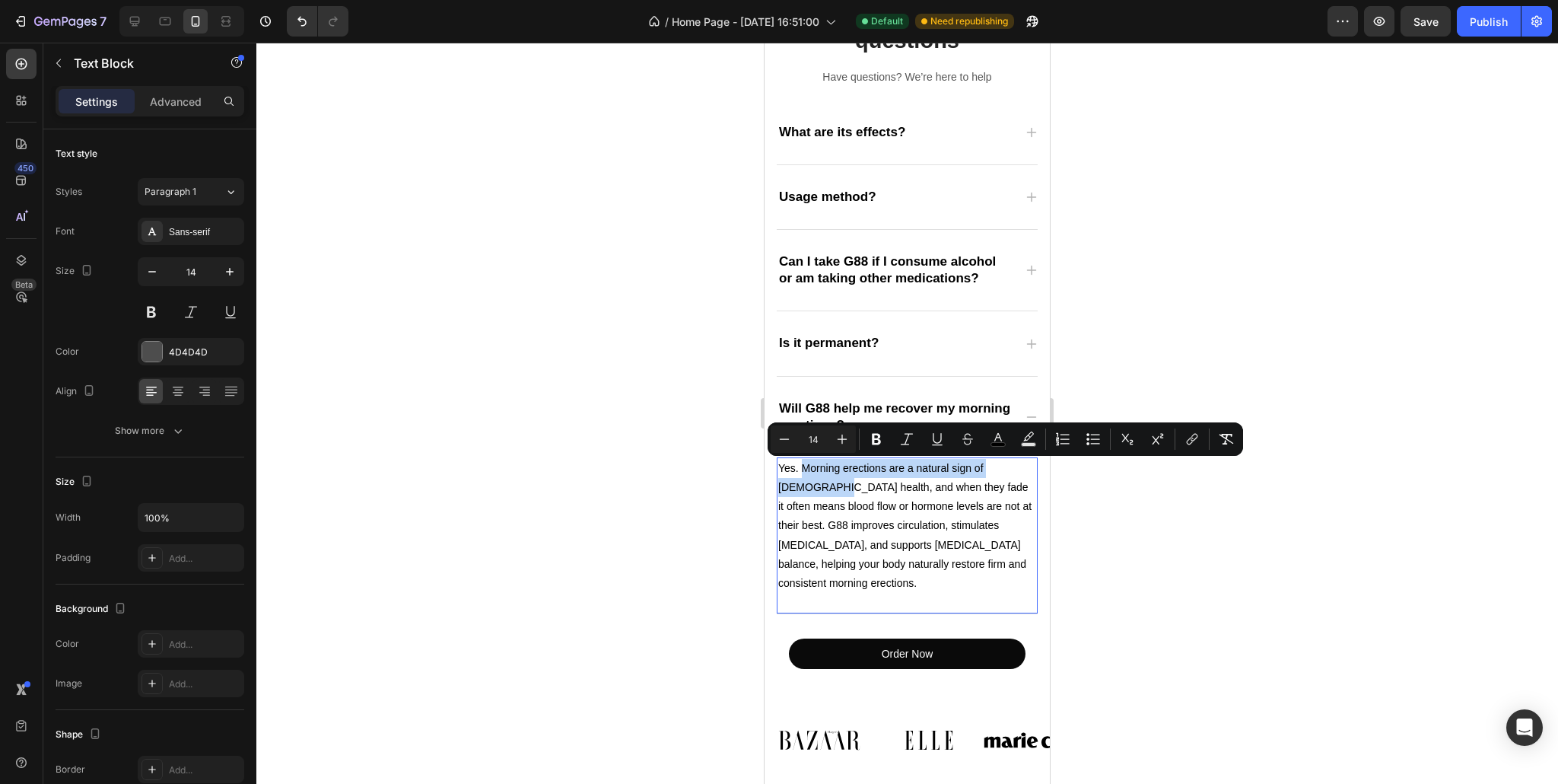
drag, startPoint x: 803, startPoint y: 466, endPoint x: 809, endPoint y: 488, distance: 22.8
click at [809, 488] on span "Yes. Morning erections are a natural sign of [DEMOGRAPHIC_DATA] health, and whe…" at bounding box center [905, 524] width 254 height 127
click at [877, 440] on icon "Editor contextual toolbar" at bounding box center [877, 439] width 15 height 15
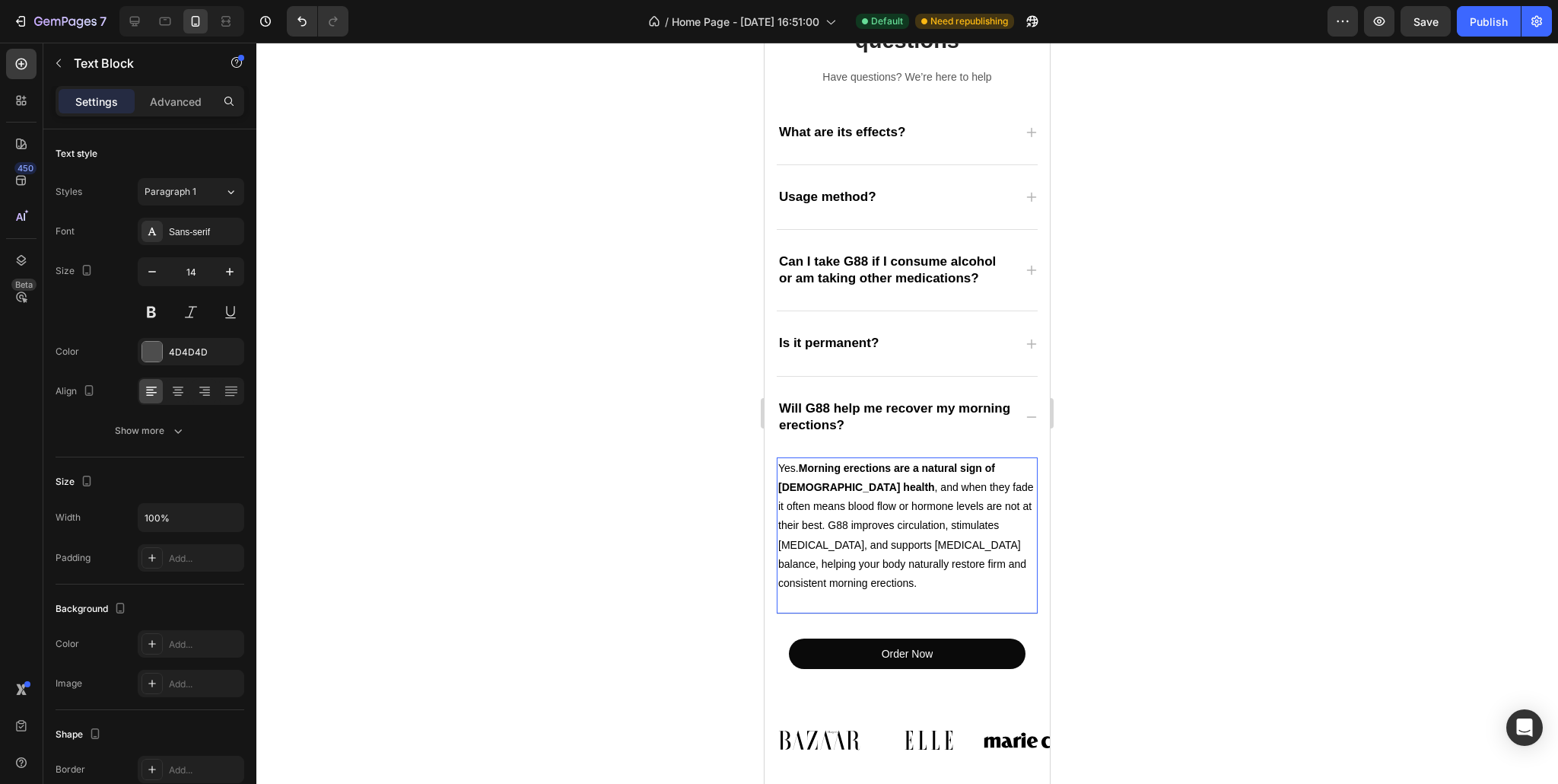
click at [895, 489] on span "Yes. Morning erections are a natural sign of [DEMOGRAPHIC_DATA] health , and wh…" at bounding box center [906, 524] width 255 height 127
drag, startPoint x: 865, startPoint y: 486, endPoint x: 1011, endPoint y: 508, distance: 147.6
click at [1011, 508] on span "Yes. Morning erections are a natural sign of [DEMOGRAPHIC_DATA] health , and wh…" at bounding box center [906, 524] width 255 height 127
click at [882, 490] on span "Yes. Morning erections are a natural sign of [DEMOGRAPHIC_DATA] health , and wh…" at bounding box center [906, 524] width 255 height 127
click at [889, 392] on div "Will G88 help me recover my morning erections?" at bounding box center [907, 416] width 261 height 81
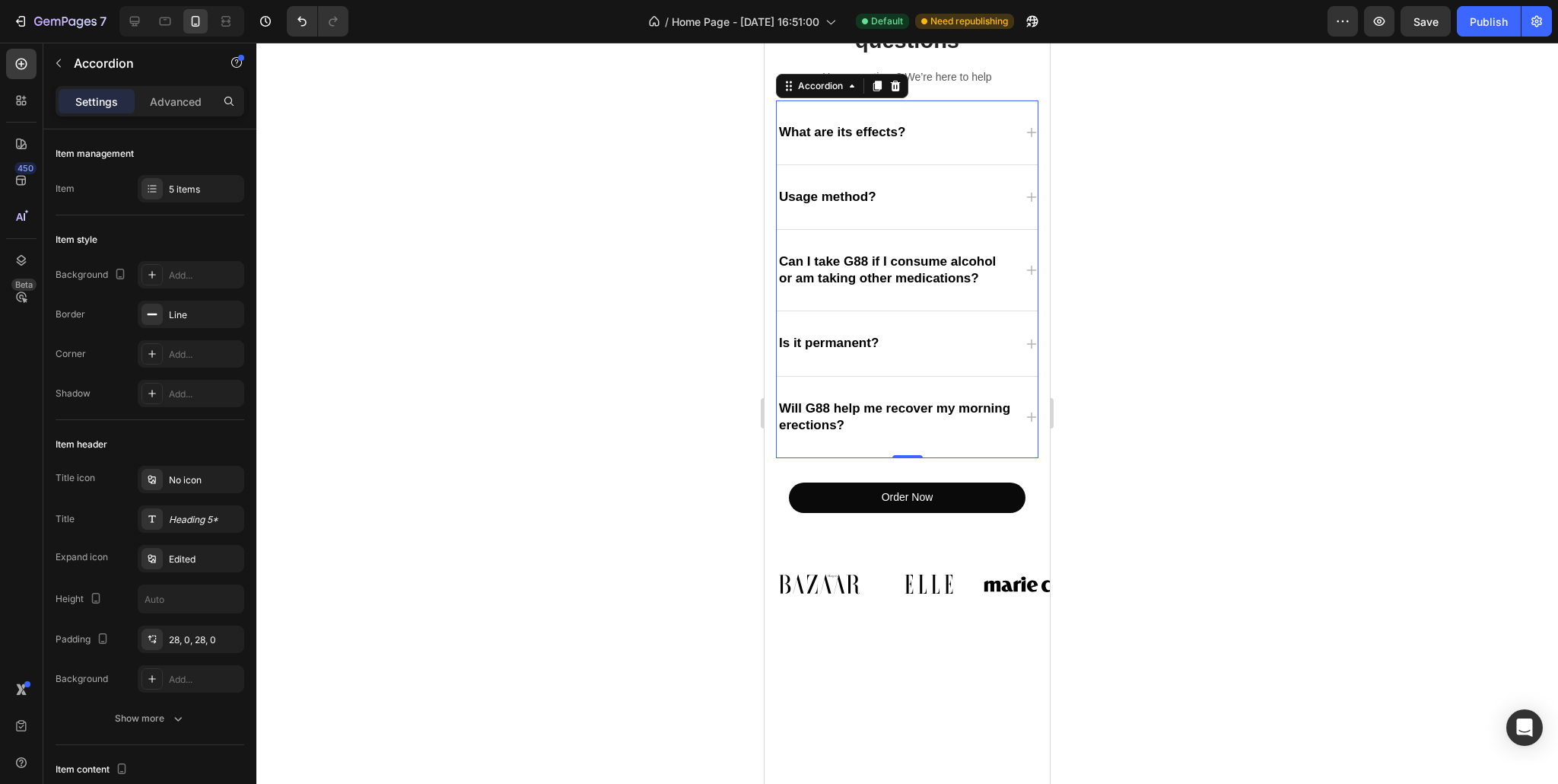
click at [1012, 433] on div "Will G88 help me recover my morning erections?" at bounding box center [907, 416] width 261 height 81
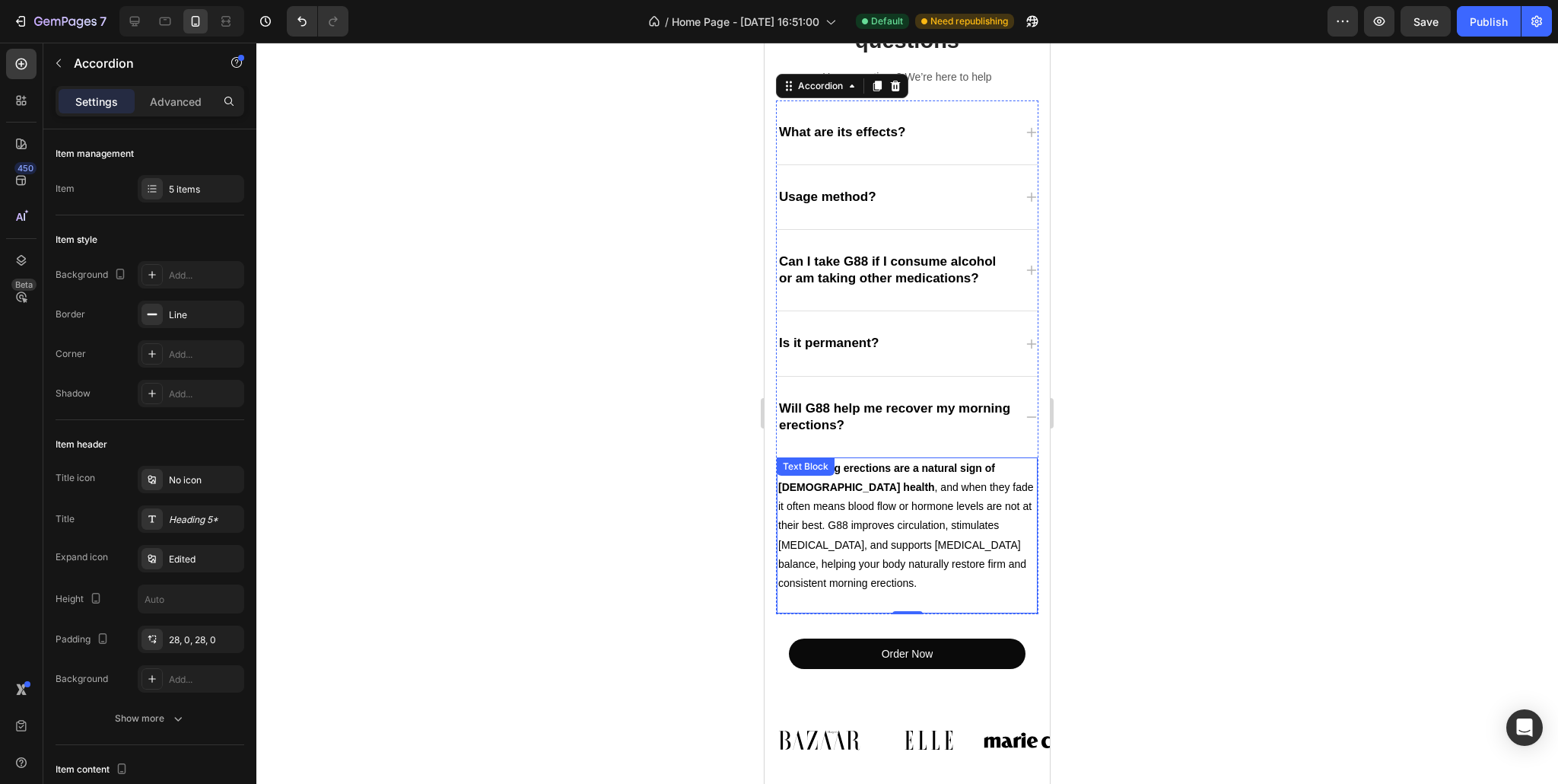
click at [865, 489] on span "Yes. Morning erections are a natural sign of [DEMOGRAPHIC_DATA] health , and wh…" at bounding box center [906, 524] width 255 height 127
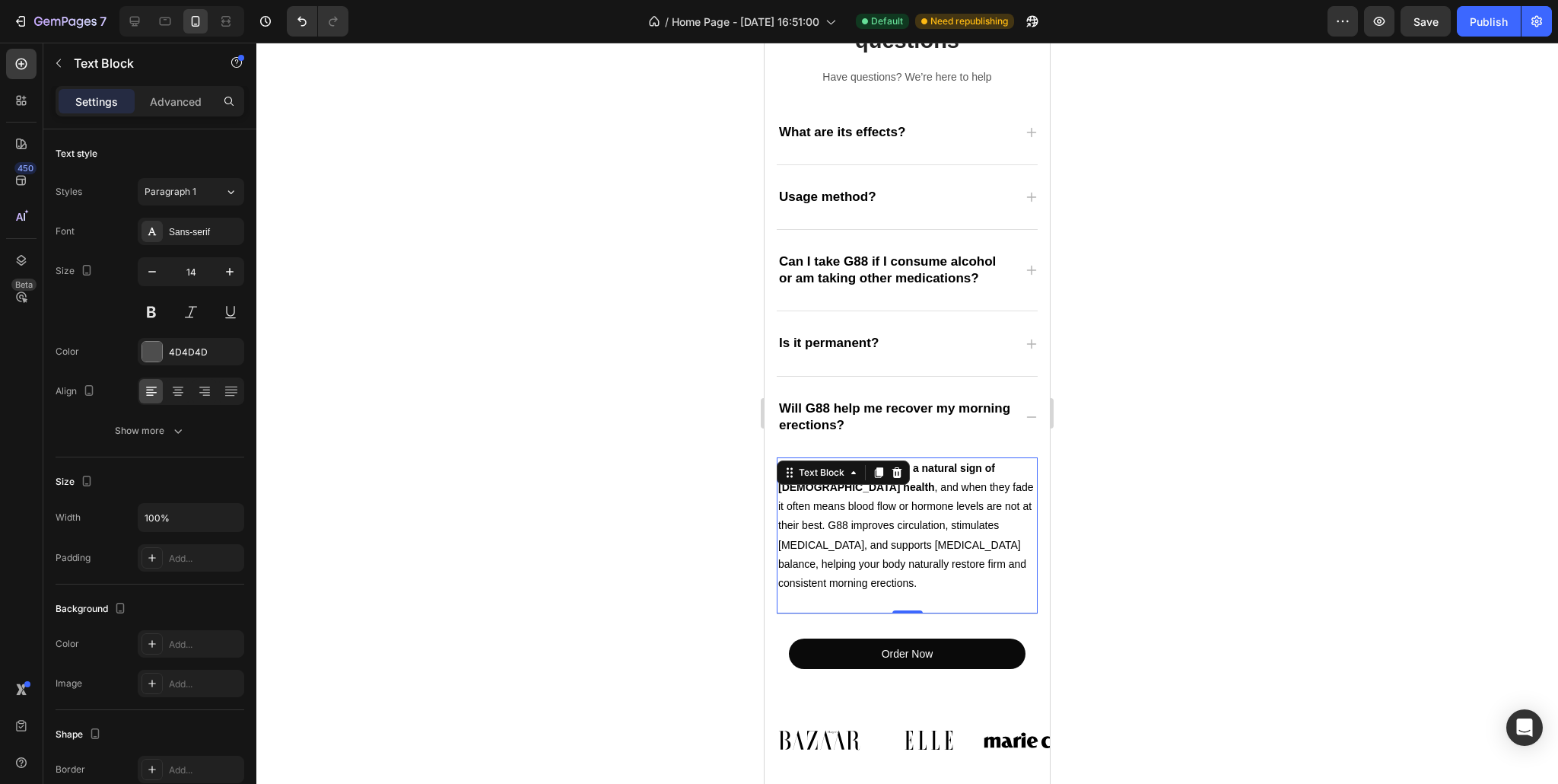
click at [865, 489] on span "Yes. Morning erections are a natural sign of [DEMOGRAPHIC_DATA] health , and wh…" at bounding box center [906, 524] width 255 height 127
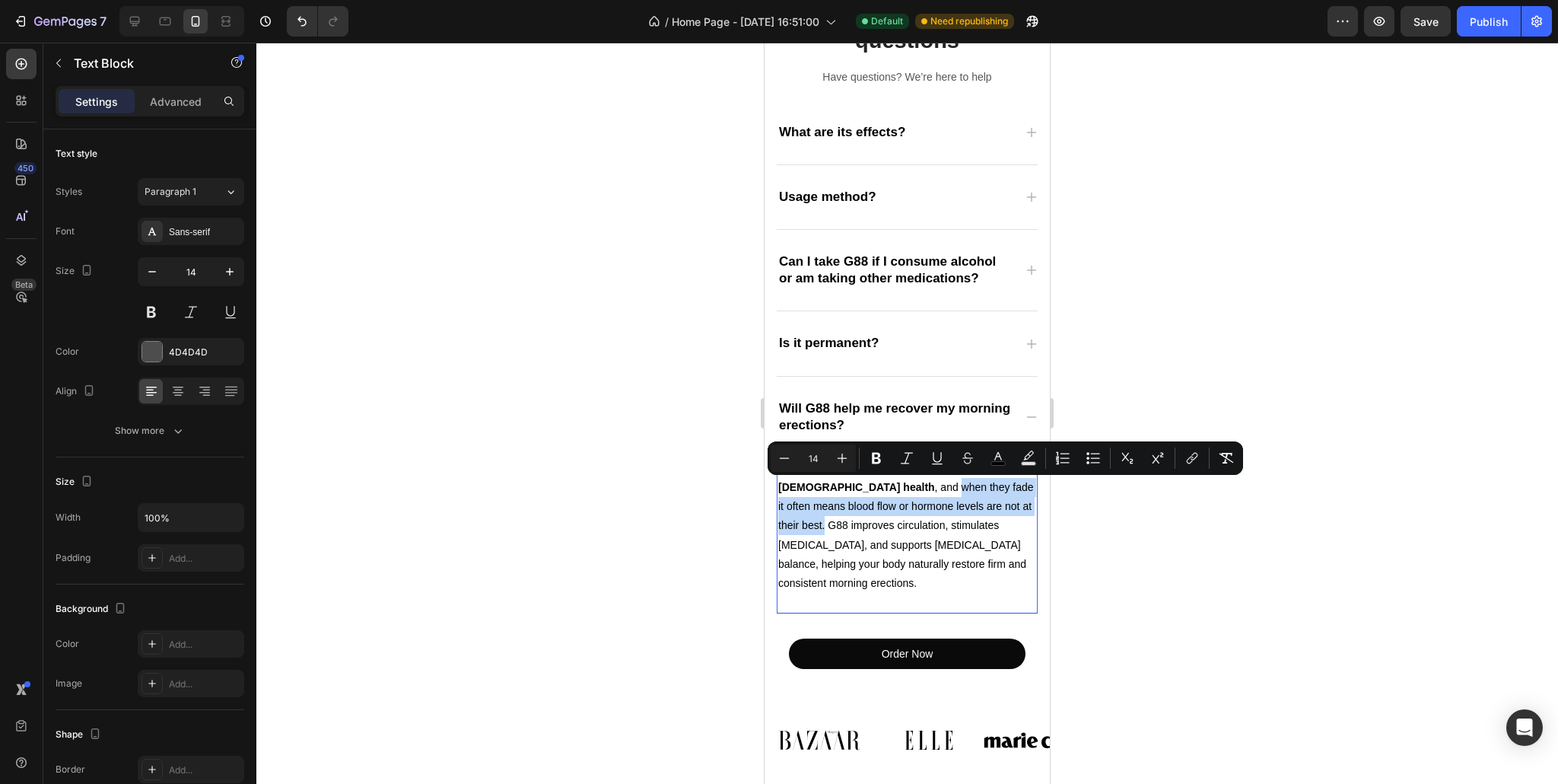
drag, startPoint x: 865, startPoint y: 489, endPoint x: 1011, endPoint y: 512, distance: 147.8
click at [1011, 512] on span "Yes. Morning erections are a natural sign of [DEMOGRAPHIC_DATA] health , and wh…" at bounding box center [906, 524] width 255 height 127
click at [869, 464] on icon "Editor contextual toolbar" at bounding box center [877, 458] width 15 height 15
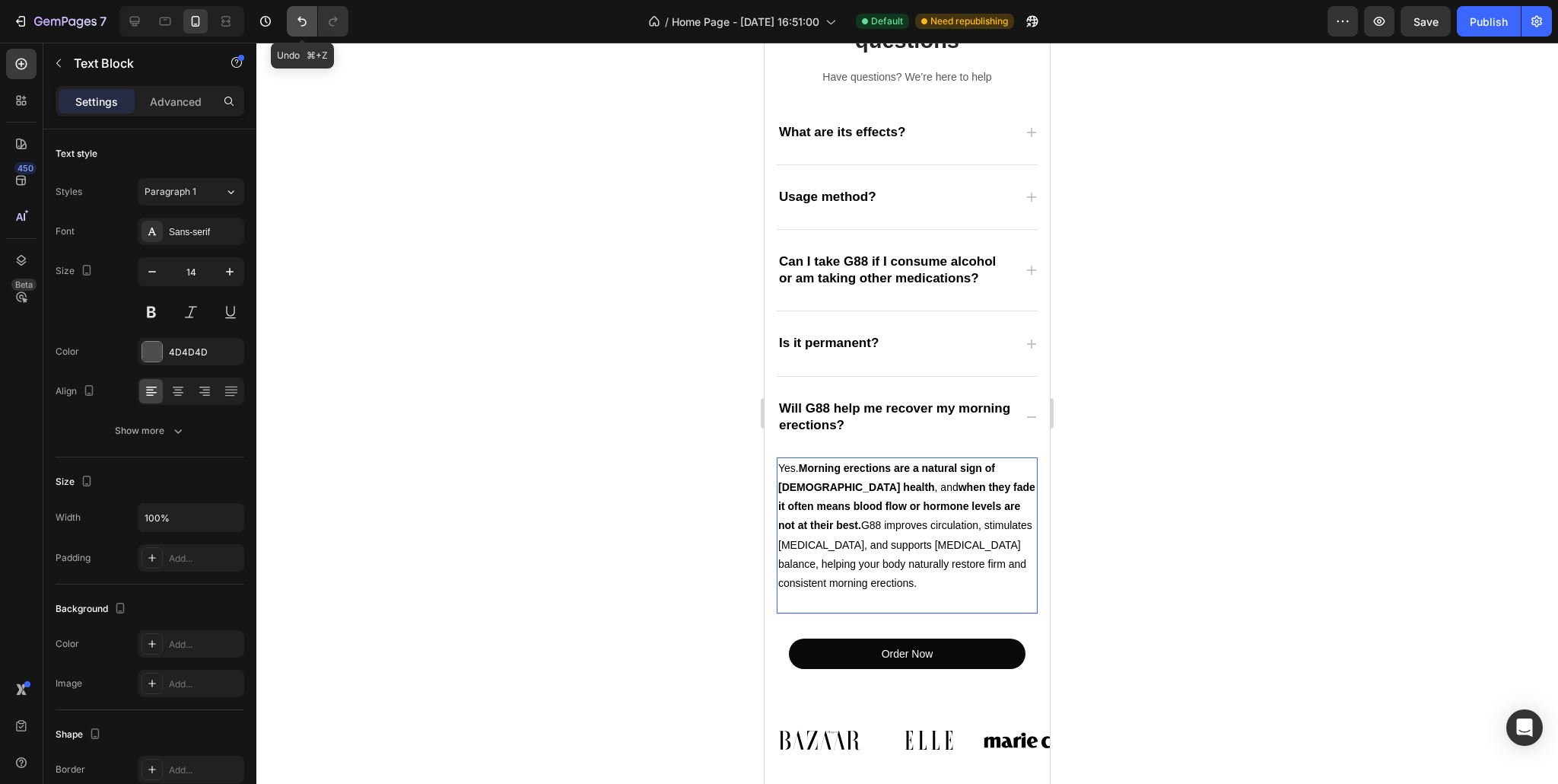
click at [301, 21] on icon "Undo/Redo" at bounding box center [301, 22] width 9 height 10
click at [340, 26] on icon "Undo/Redo" at bounding box center [334, 21] width 15 height 15
drag, startPoint x: 862, startPoint y: 485, endPoint x: 803, endPoint y: 526, distance: 71.8
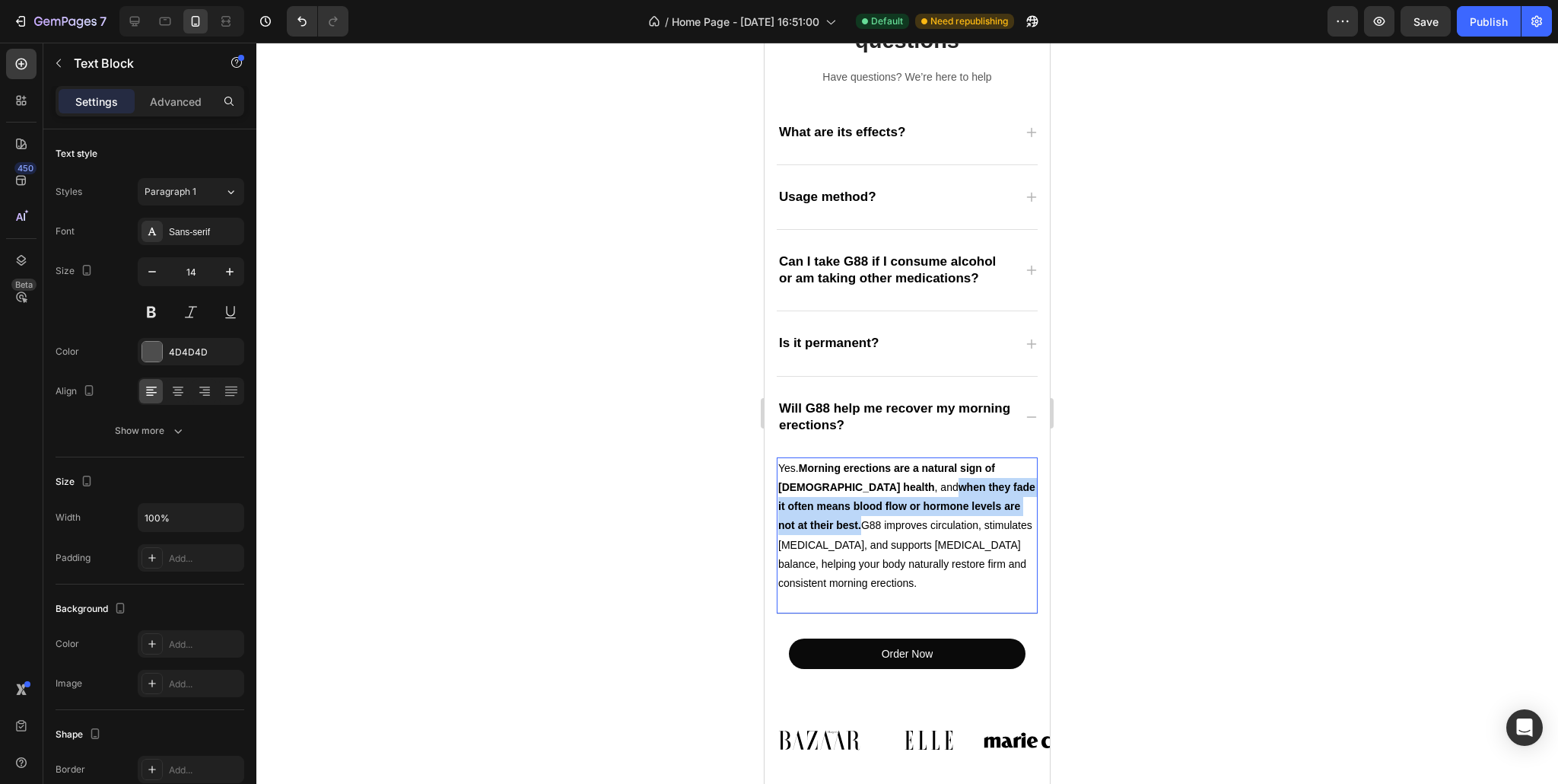
click at [803, 526] on span "Yes. Morning erections are a natural sign of [DEMOGRAPHIC_DATA] health , and wh…" at bounding box center [907, 524] width 257 height 127
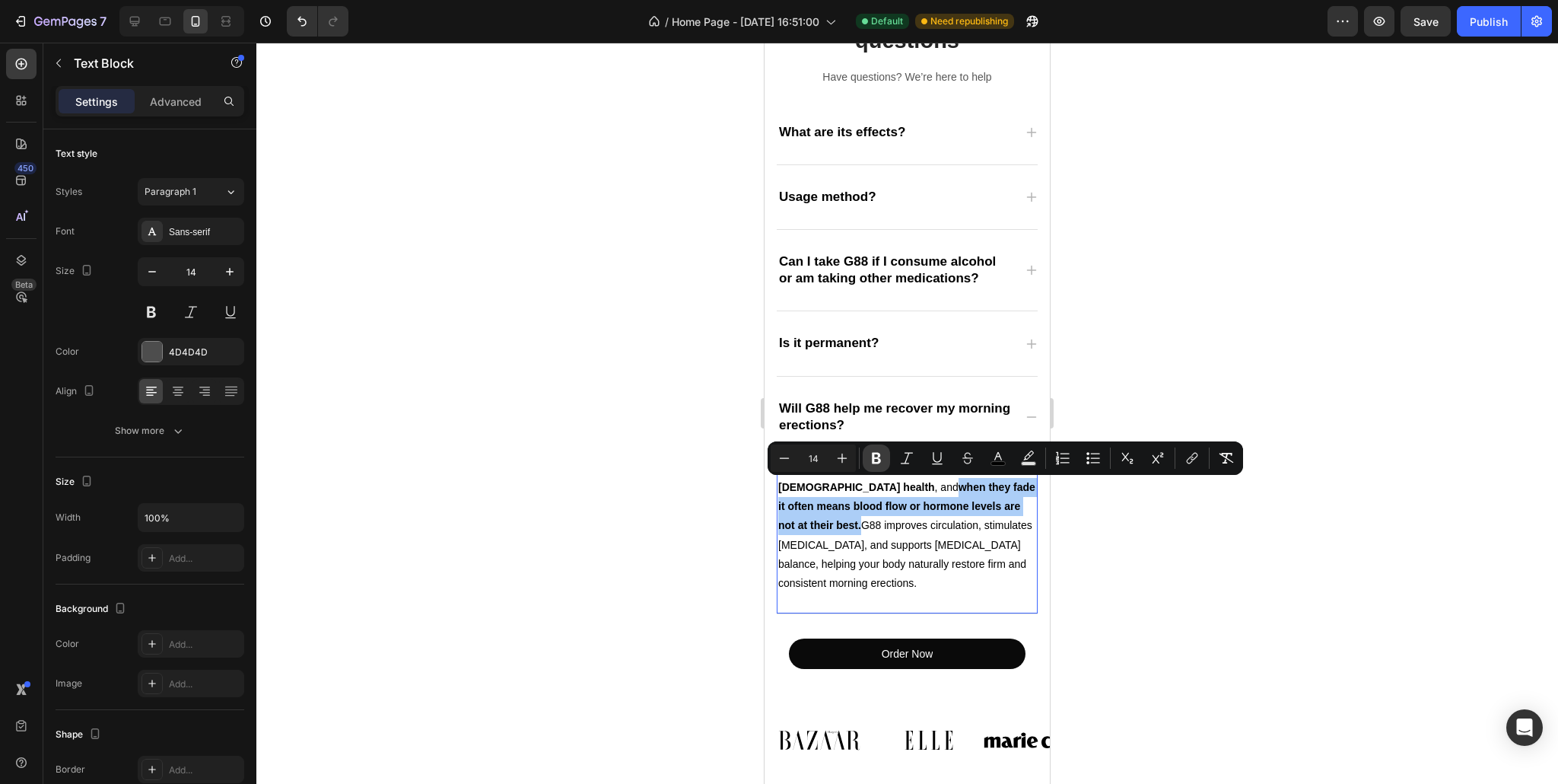
click at [869, 455] on icon "Editor contextual toolbar" at bounding box center [877, 458] width 15 height 15
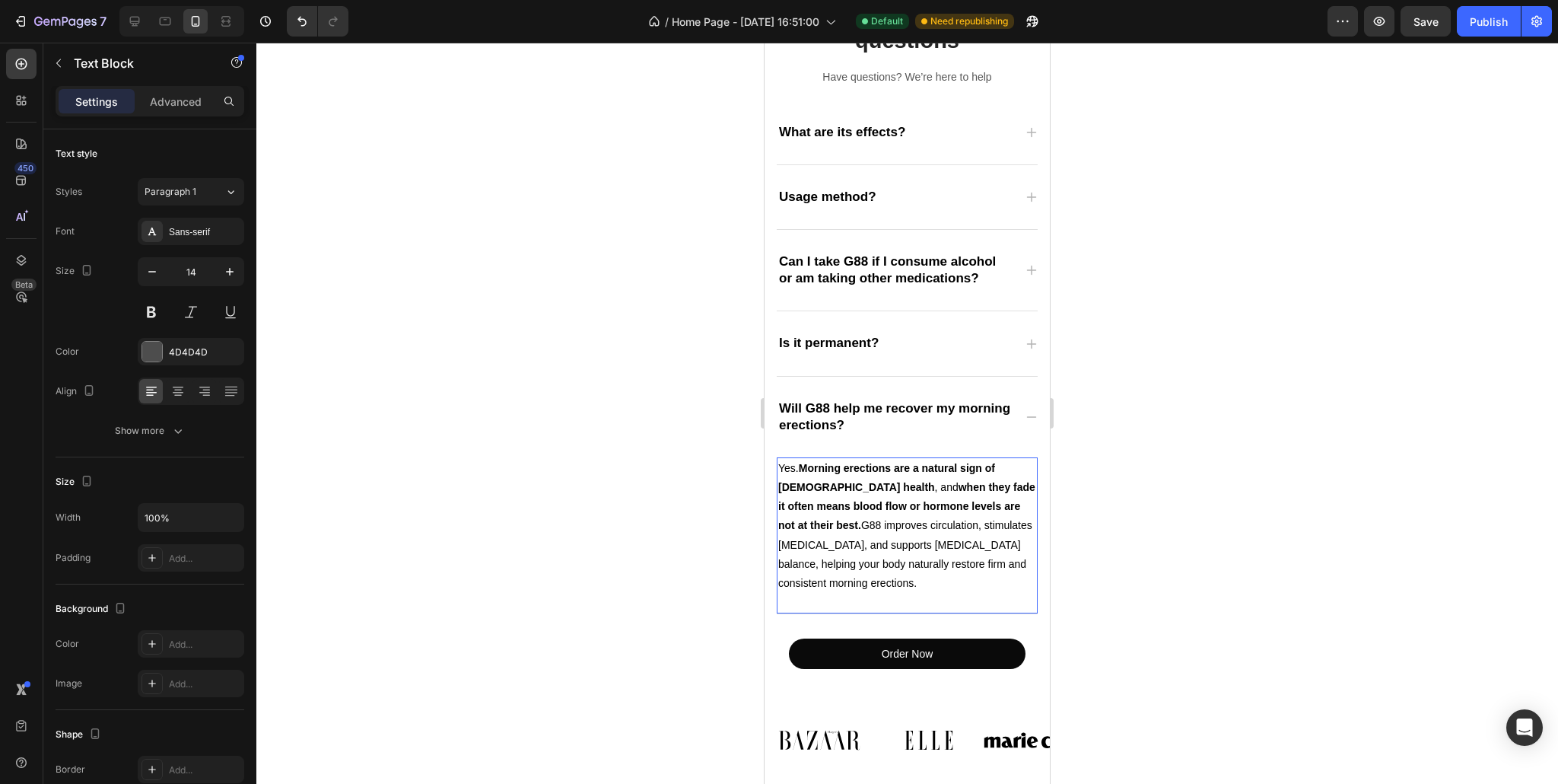
click at [864, 490] on strong "when they fade it often means blood flow or hormone levels are not at their bes…" at bounding box center [907, 506] width 257 height 50
drag, startPoint x: 864, startPoint y: 490, endPoint x: 800, endPoint y: 527, distance: 73.9
click at [800, 527] on strong "when they fade it often means blood flow or hormone levels are not at their bes…" at bounding box center [907, 506] width 257 height 50
click at [875, 488] on strong "when they fade it often means blood flow or hormone levels are not at their bes…" at bounding box center [907, 506] width 257 height 50
click at [944, 411] on span "Will G88 help me recover my morning erections?" at bounding box center [895, 416] width 232 height 31
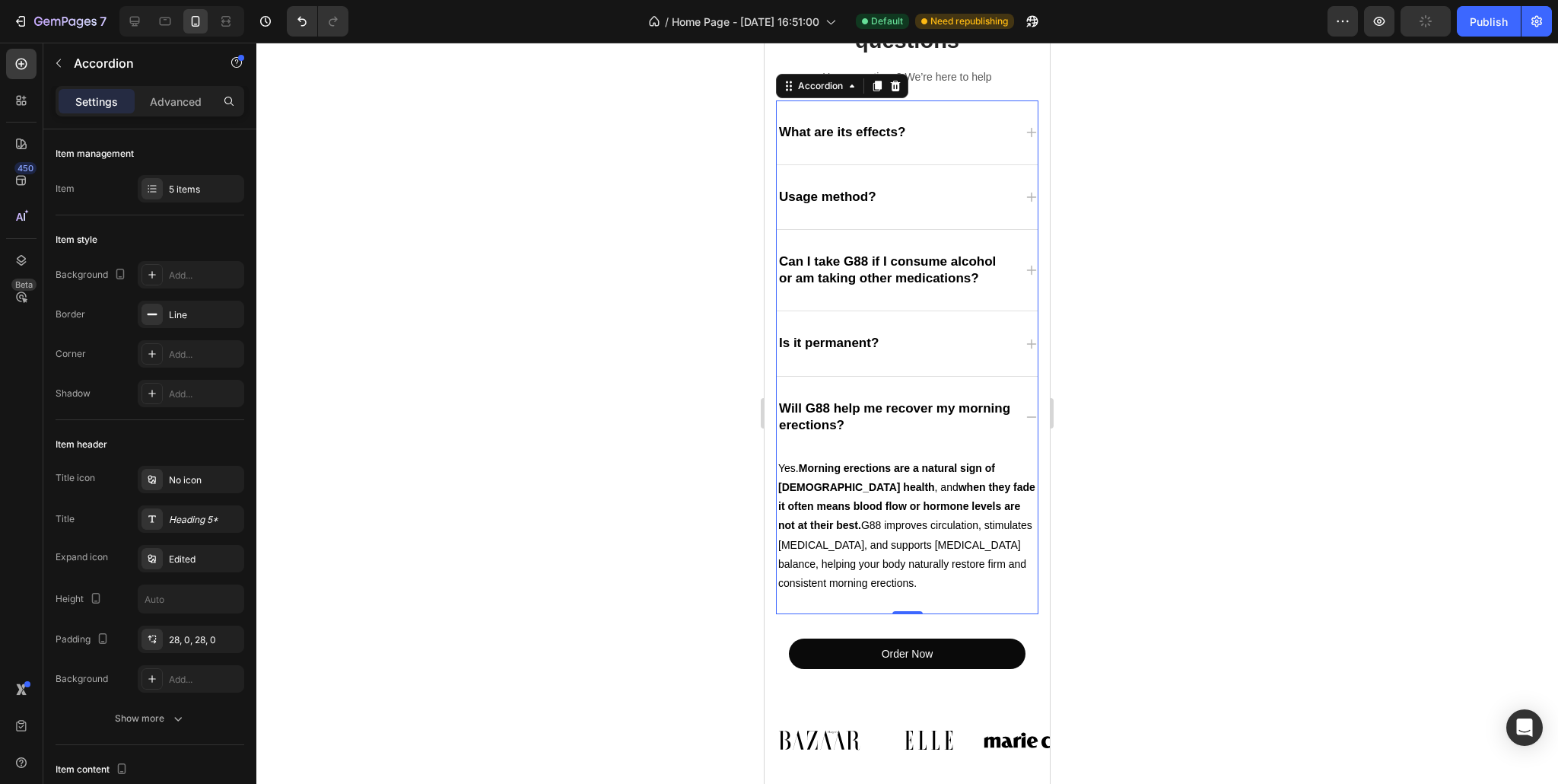
click at [1011, 409] on div "Will G88 help me recover my morning erections?" at bounding box center [907, 416] width 261 height 81
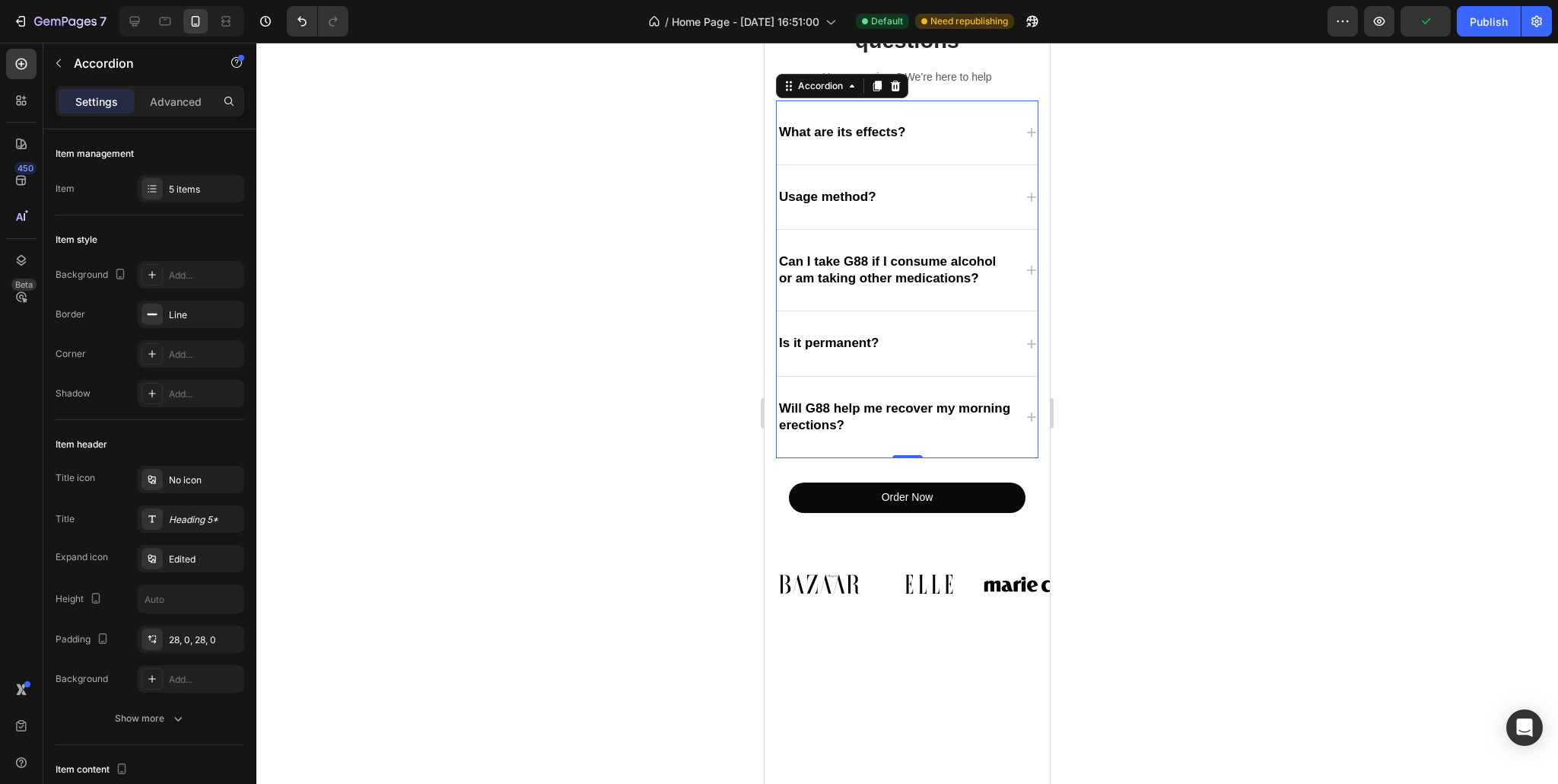
click at [1011, 409] on div "Will G88 help me recover my morning erections?" at bounding box center [907, 416] width 261 height 81
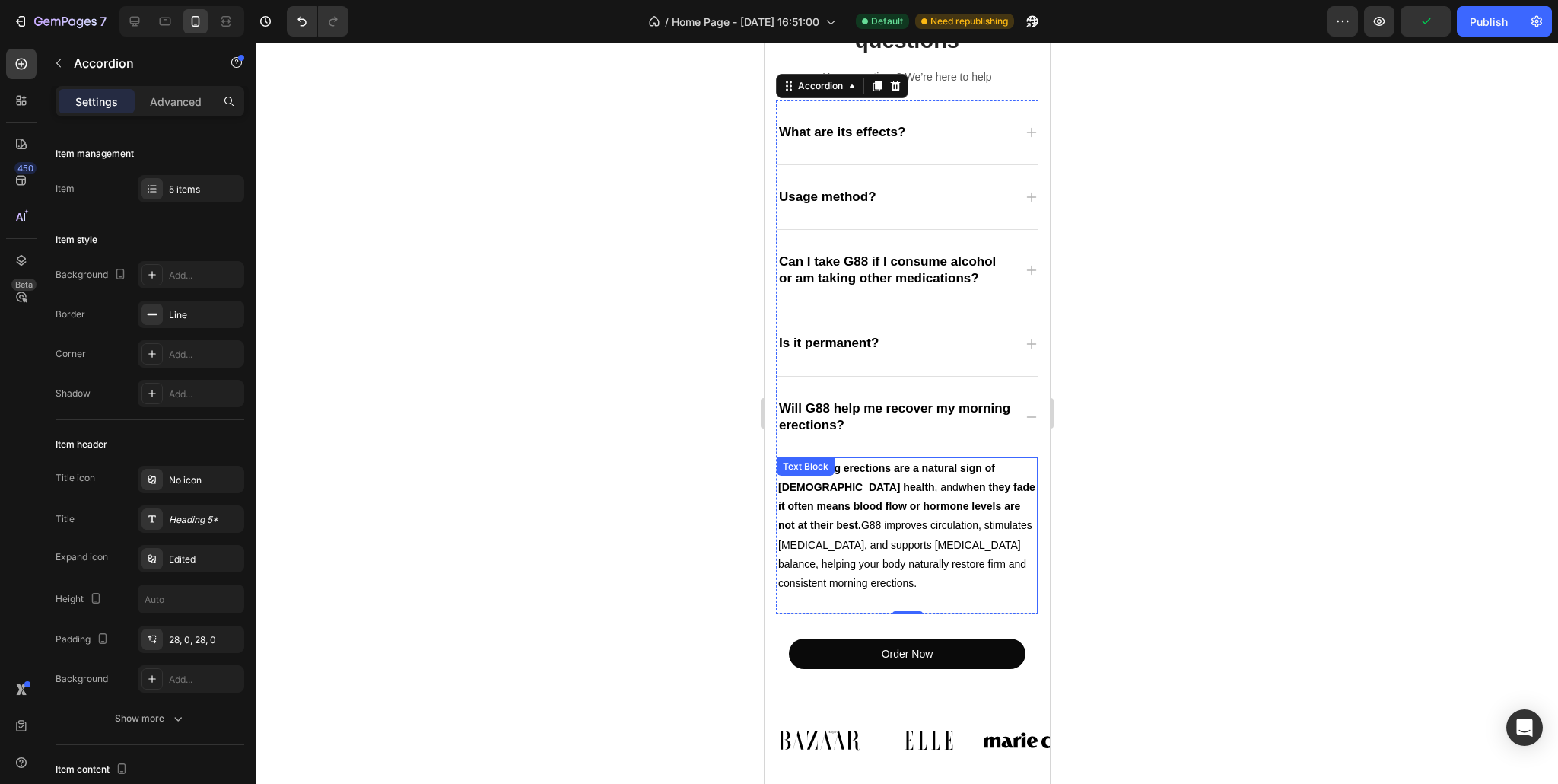
click at [862, 489] on strong "when they fade it often means blood flow or hormone levels are not at their bes…" at bounding box center [907, 506] width 257 height 50
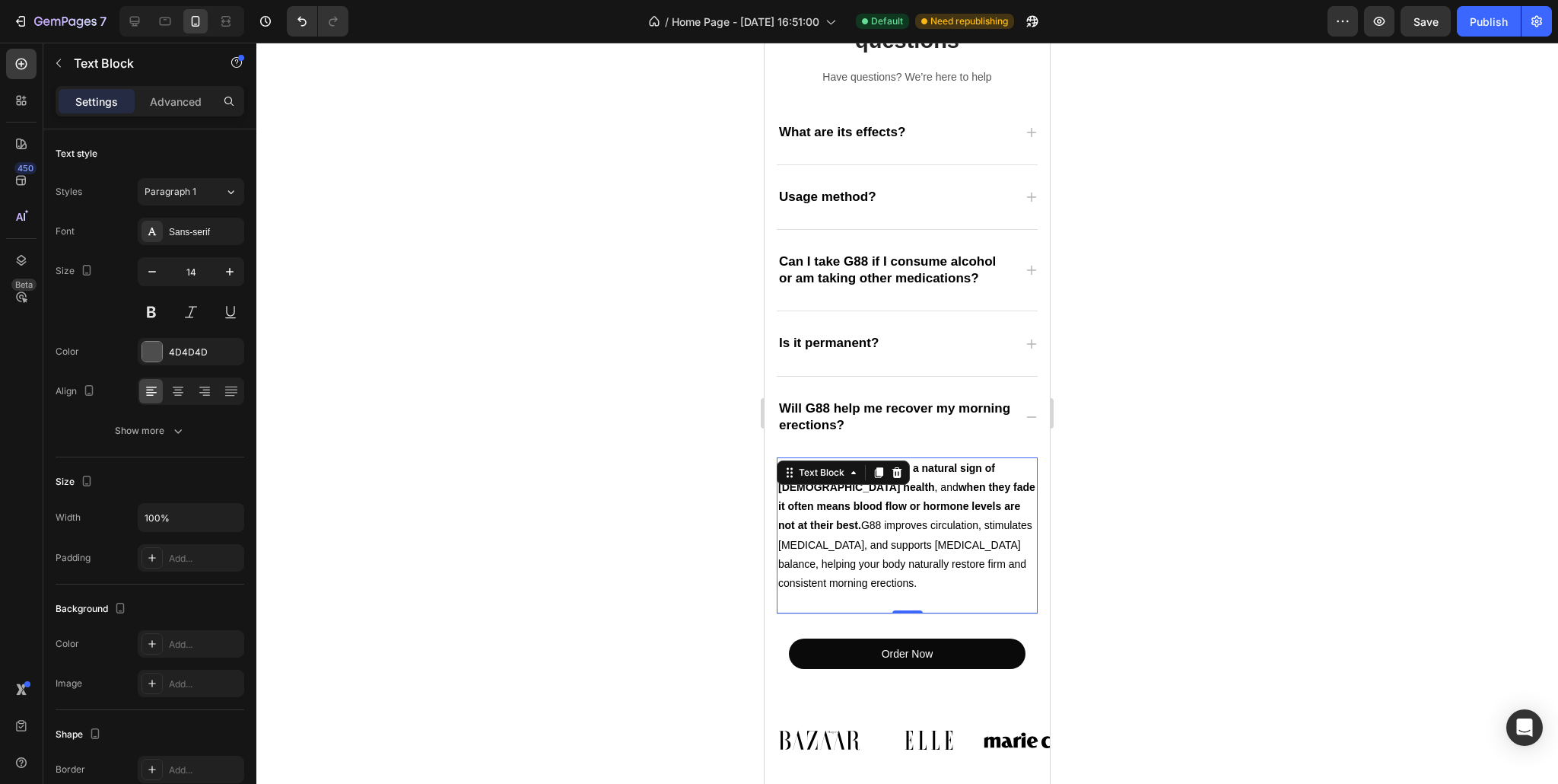
click at [864, 489] on strong "when they fade it often means blood flow or hormone levels are not at their bes…" at bounding box center [907, 506] width 257 height 50
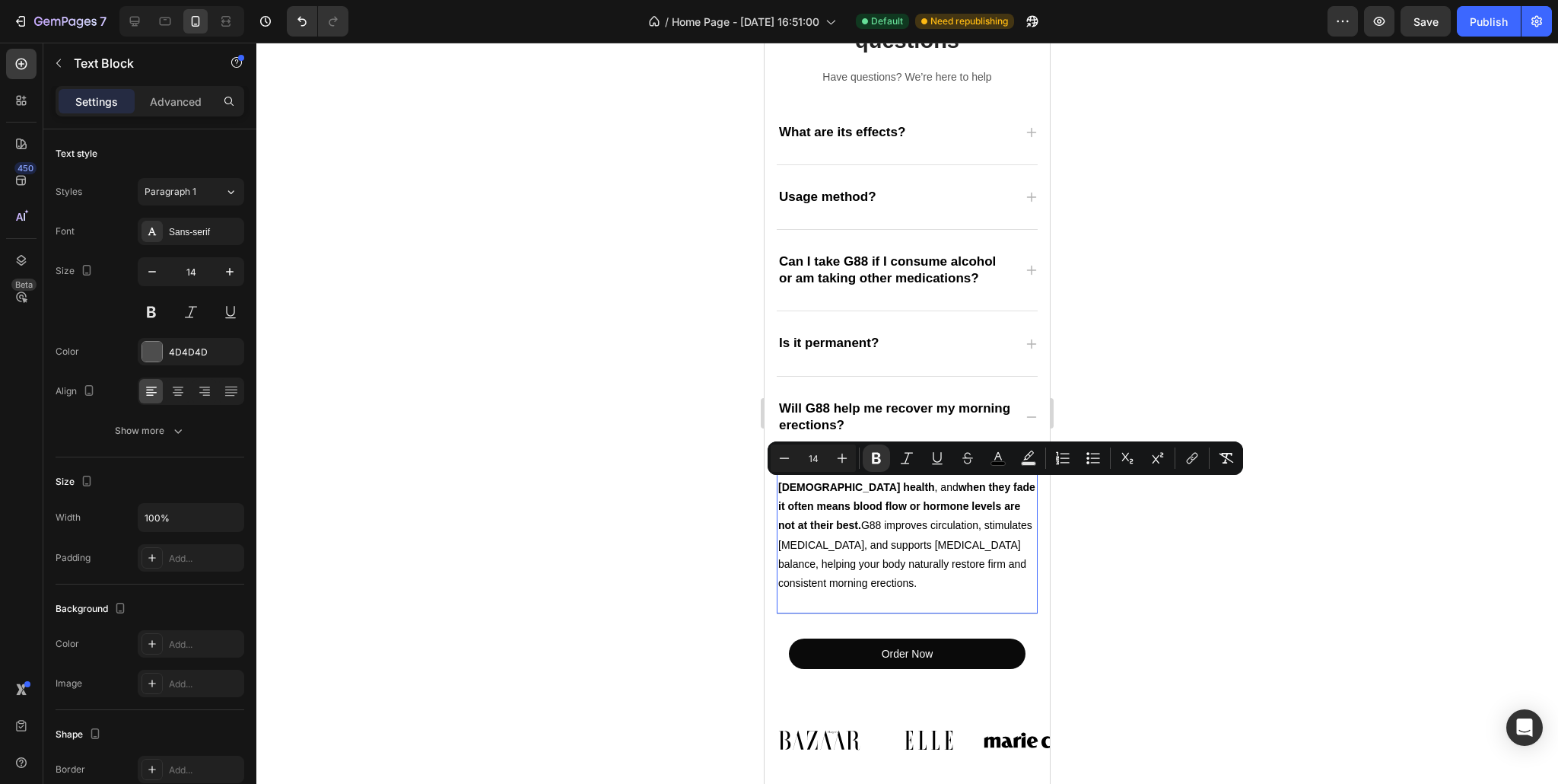
drag, startPoint x: 864, startPoint y: 489, endPoint x: 801, endPoint y: 521, distance: 70.7
click at [801, 521] on strong "when they fade it often means blood flow or hormone levels are not at their bes…" at bounding box center [907, 506] width 257 height 50
click at [879, 454] on icon "Editor contextual toolbar" at bounding box center [876, 458] width 9 height 11
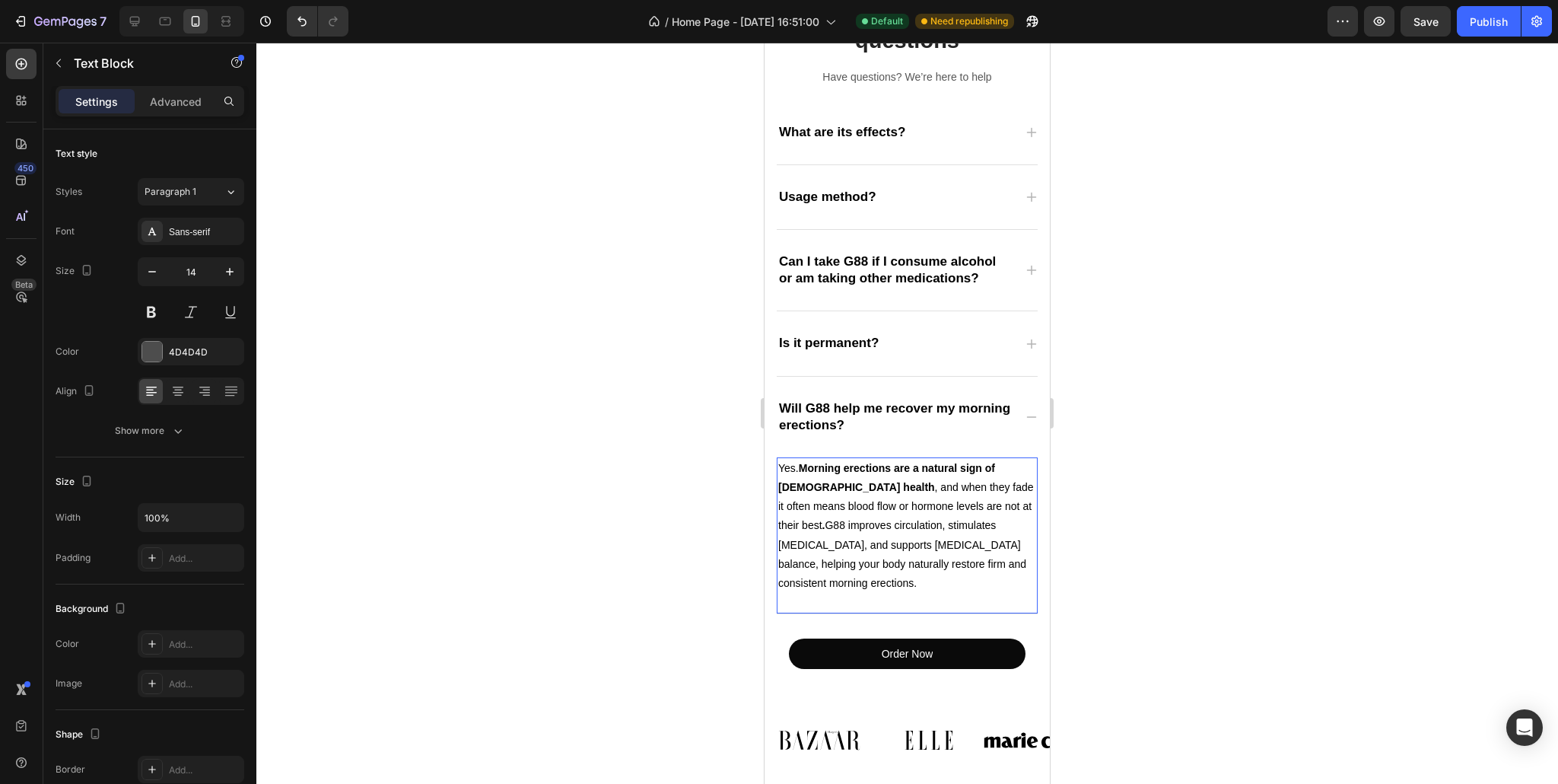
click at [778, 524] on span "Yes. Morning erections are a natural sign of [DEMOGRAPHIC_DATA] health , and wh…" at bounding box center [906, 524] width 255 height 127
drag, startPoint x: 778, startPoint y: 524, endPoint x: 1003, endPoint y: 529, distance: 225.1
click at [1003, 529] on span "Yes. Morning erections are a natural sign of [DEMOGRAPHIC_DATA] health , and wh…" at bounding box center [906, 524] width 255 height 127
click at [1025, 409] on div "Will G88 help me recover my morning erections?" at bounding box center [907, 416] width 261 height 81
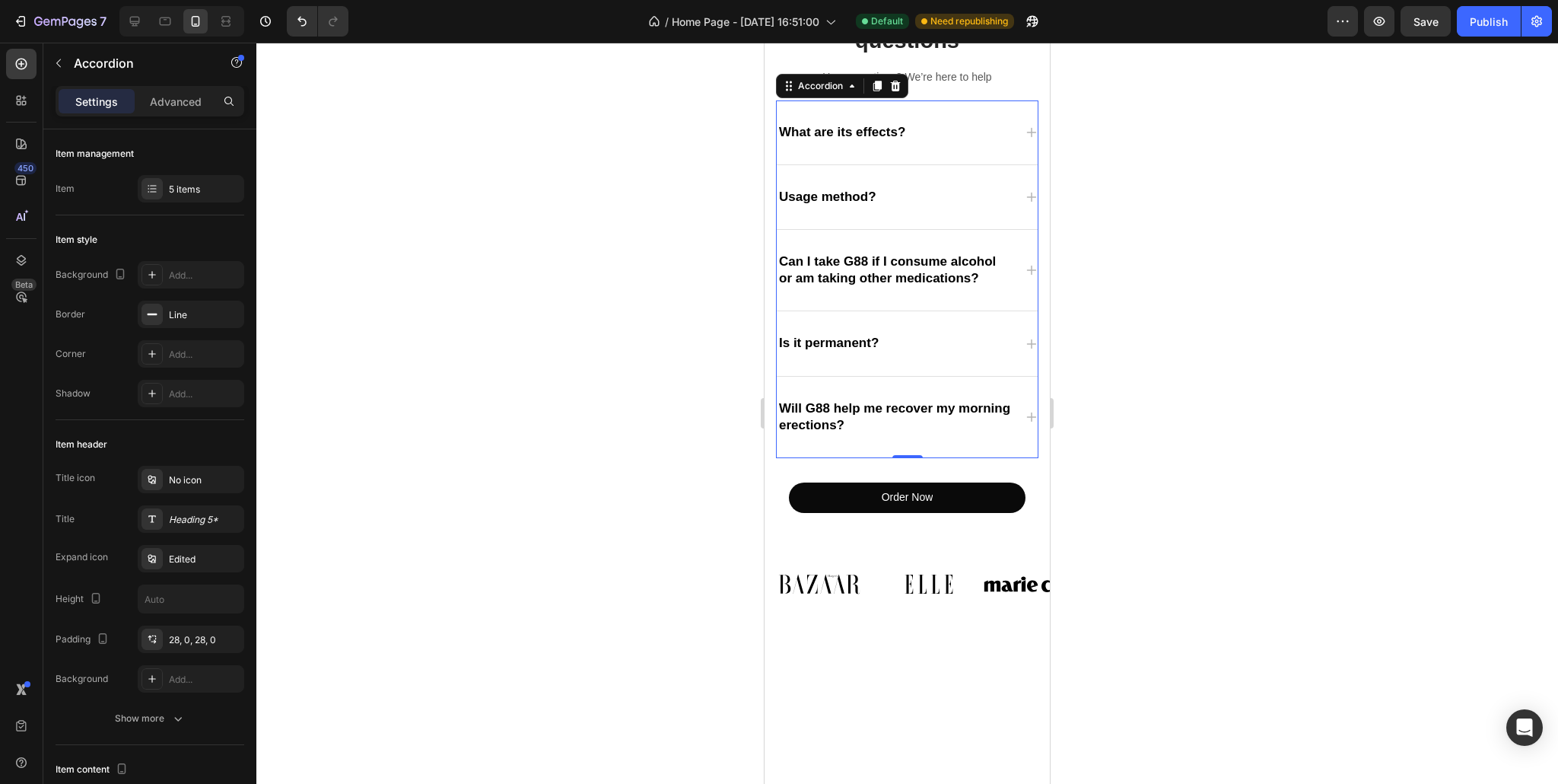
click at [1025, 409] on div "Will G88 help me recover my morning erections?" at bounding box center [907, 416] width 261 height 81
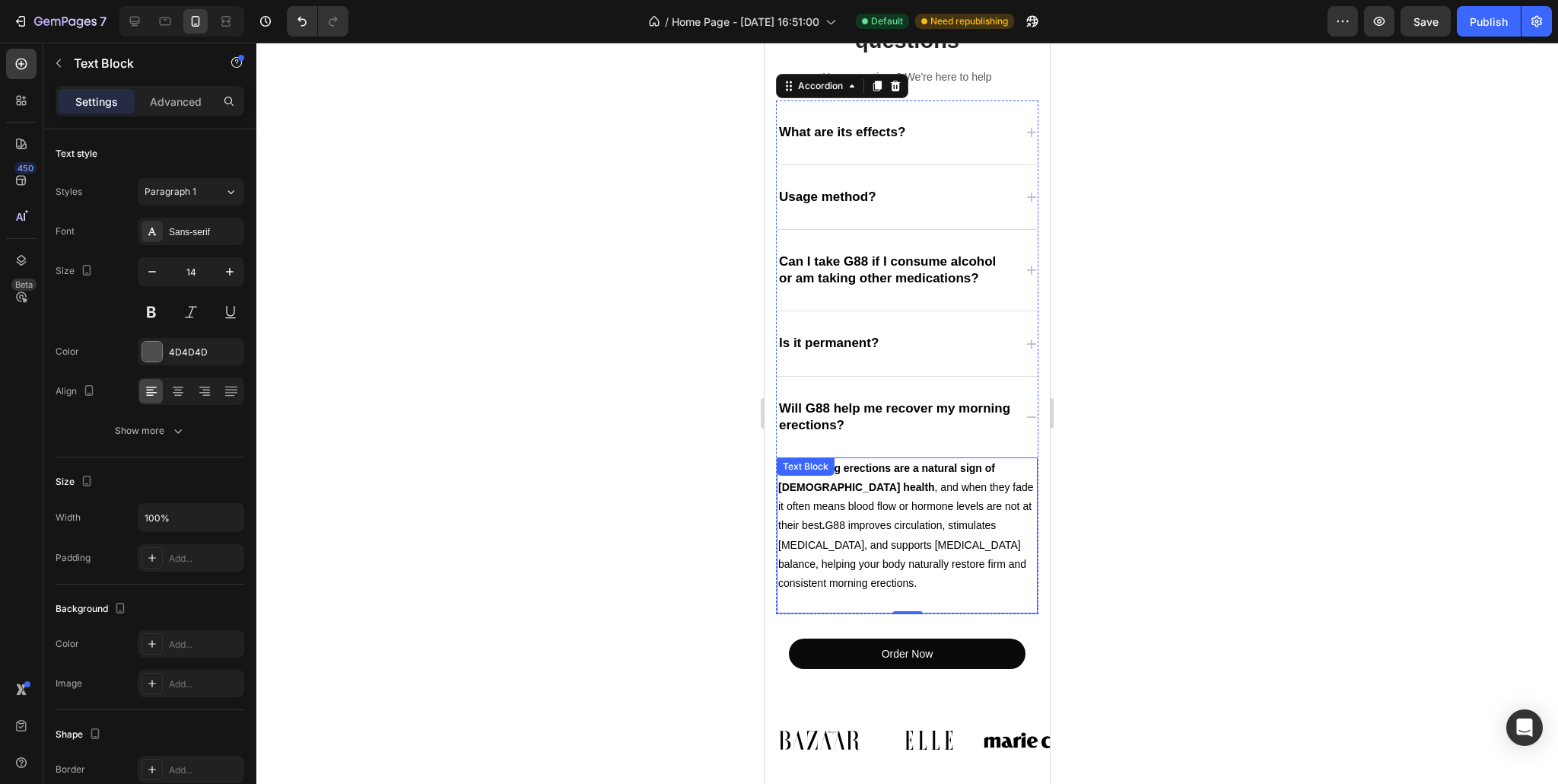
click at [782, 527] on span "Yes. Morning erections are a natural sign of [DEMOGRAPHIC_DATA] health , and wh…" at bounding box center [906, 524] width 255 height 127
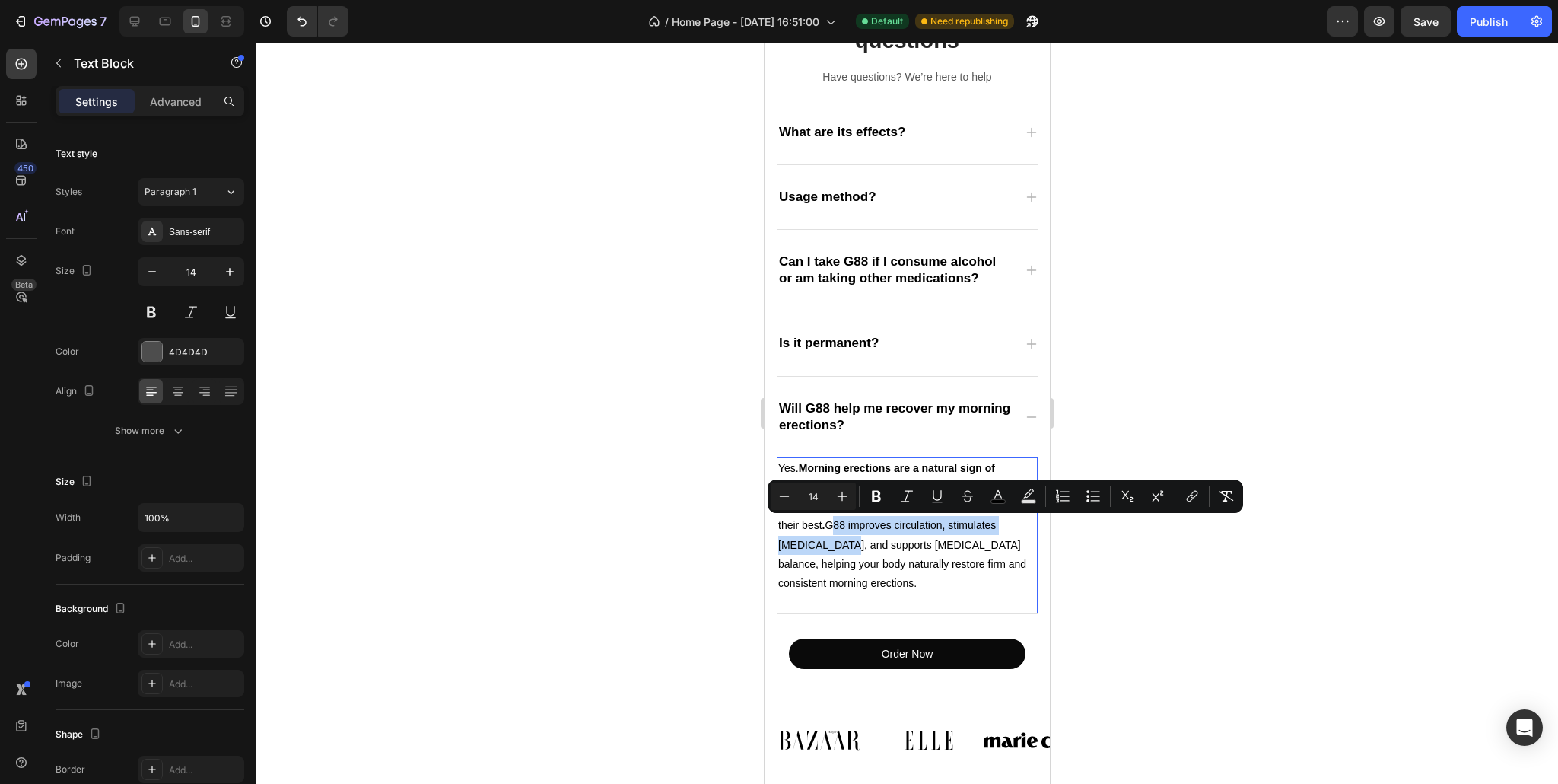
drag, startPoint x: 782, startPoint y: 527, endPoint x: 1004, endPoint y: 527, distance: 222.0
click at [1004, 527] on span "Yes. Morning erections are a natural sign of [DEMOGRAPHIC_DATA] health , and wh…" at bounding box center [906, 524] width 255 height 127
click at [990, 557] on span "Yes. Morning erections are a natural sign of [DEMOGRAPHIC_DATA] health , and wh…" at bounding box center [906, 524] width 255 height 127
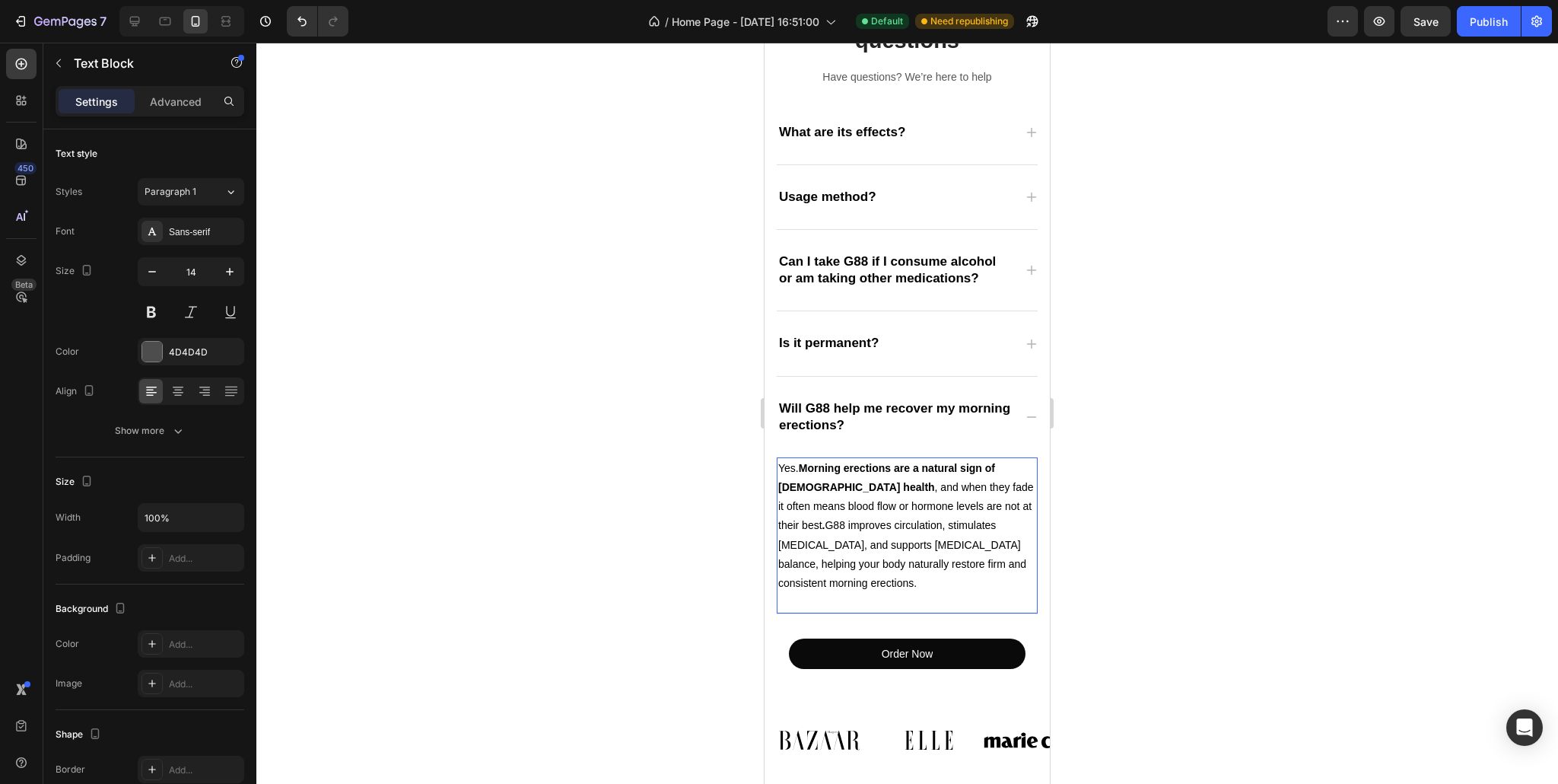
click at [805, 466] on strong "Morning erections are a natural sign of [DEMOGRAPHIC_DATA] health" at bounding box center [886, 477] width 217 height 31
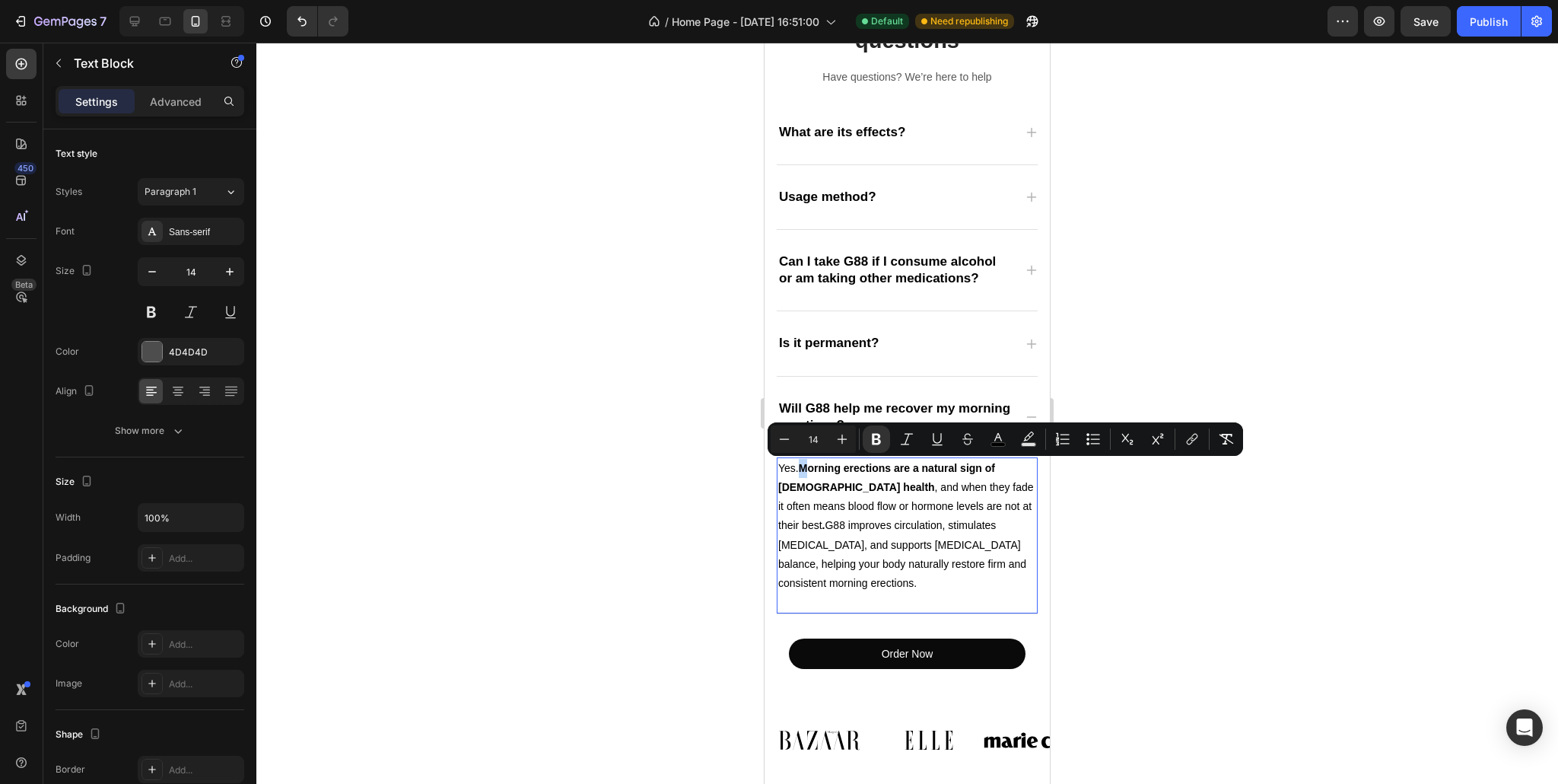
click at [801, 465] on strong "Morning erections are a natural sign of [DEMOGRAPHIC_DATA] health" at bounding box center [886, 477] width 217 height 31
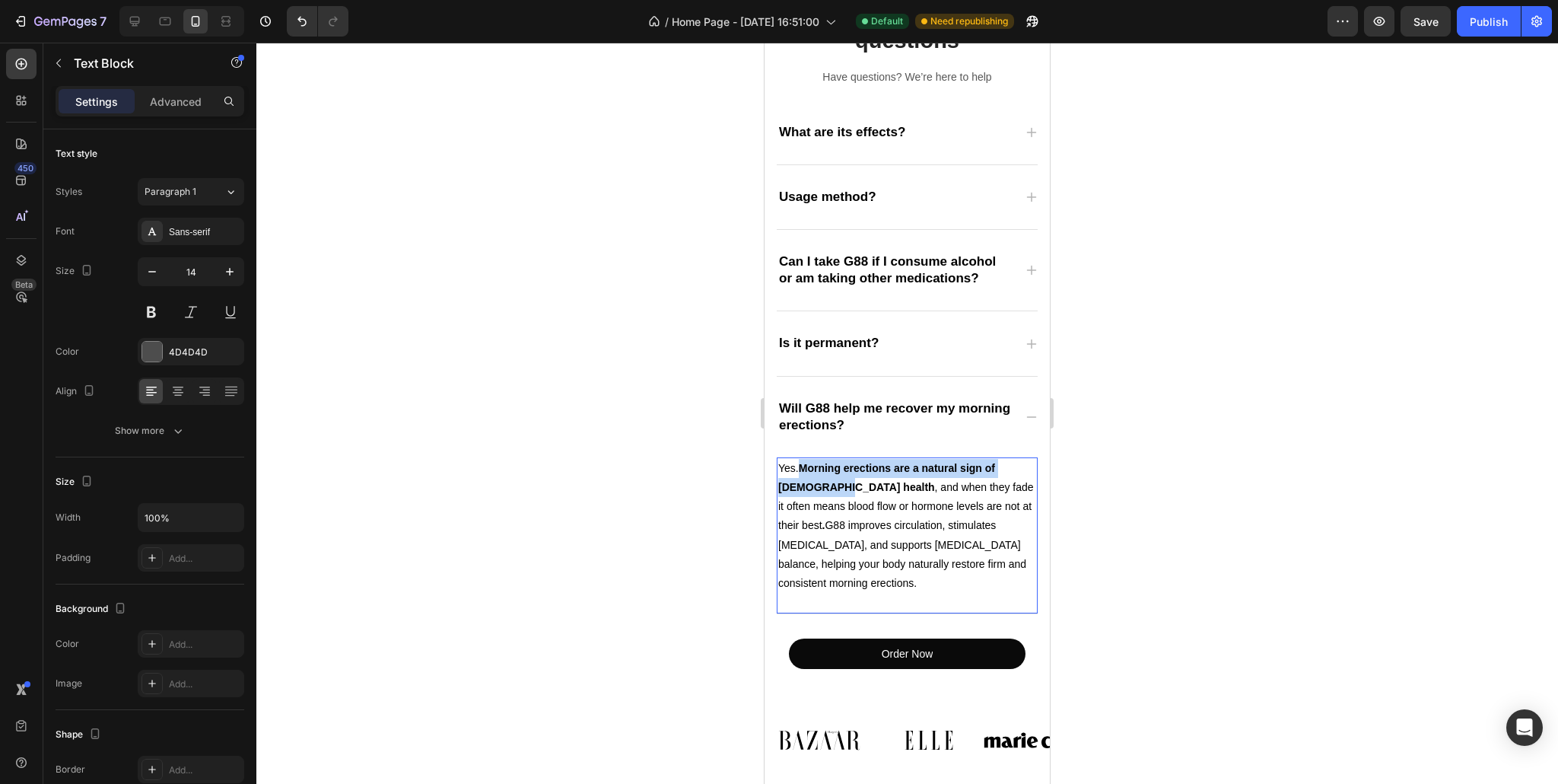
drag, startPoint x: 801, startPoint y: 465, endPoint x: 837, endPoint y: 489, distance: 43.3
click at [837, 489] on span "Yes. Morning erections are a natural sign of [DEMOGRAPHIC_DATA] health , and wh…" at bounding box center [906, 524] width 255 height 127
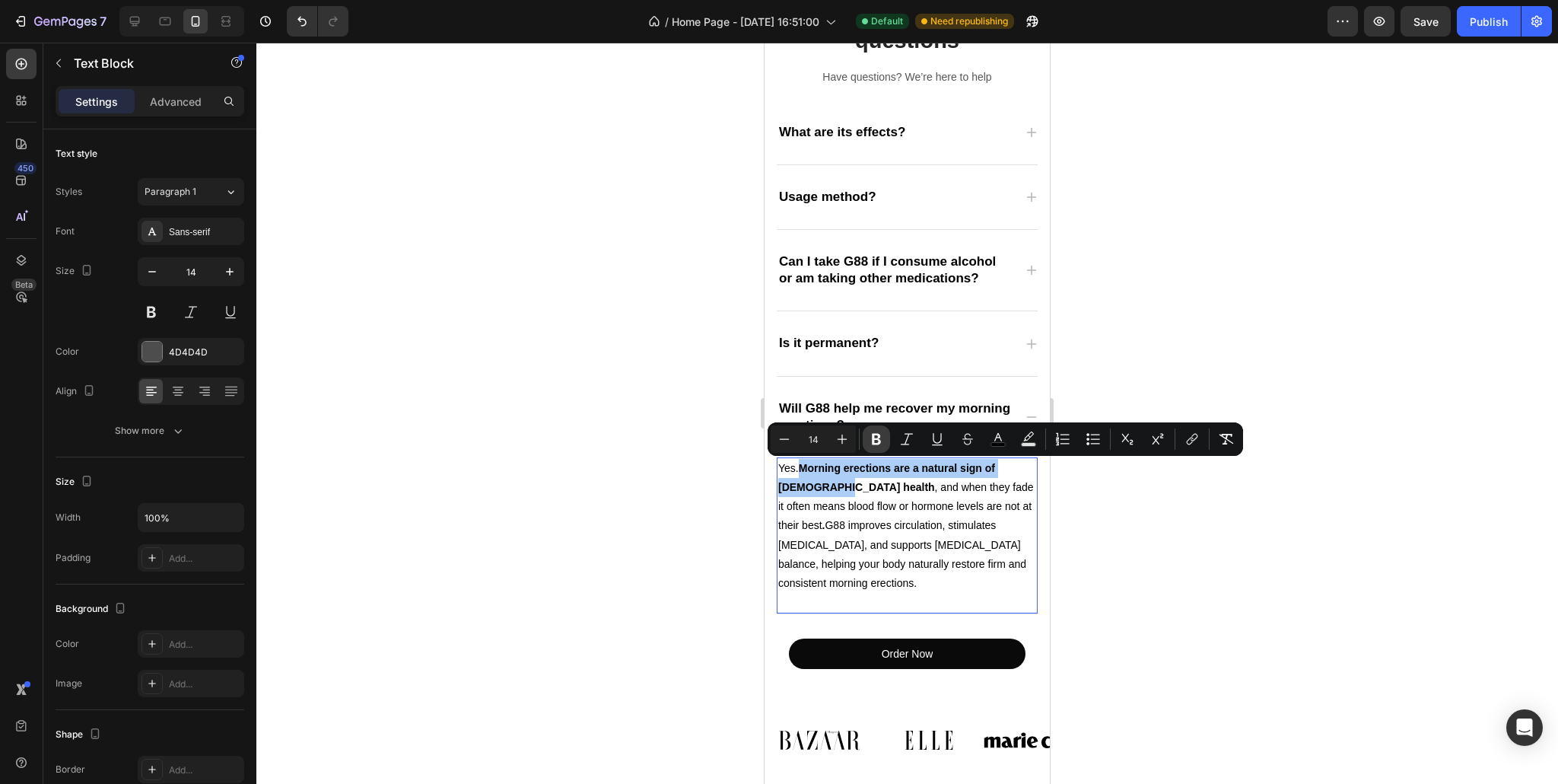
click at [876, 442] on icon "Editor contextual toolbar" at bounding box center [877, 439] width 15 height 15
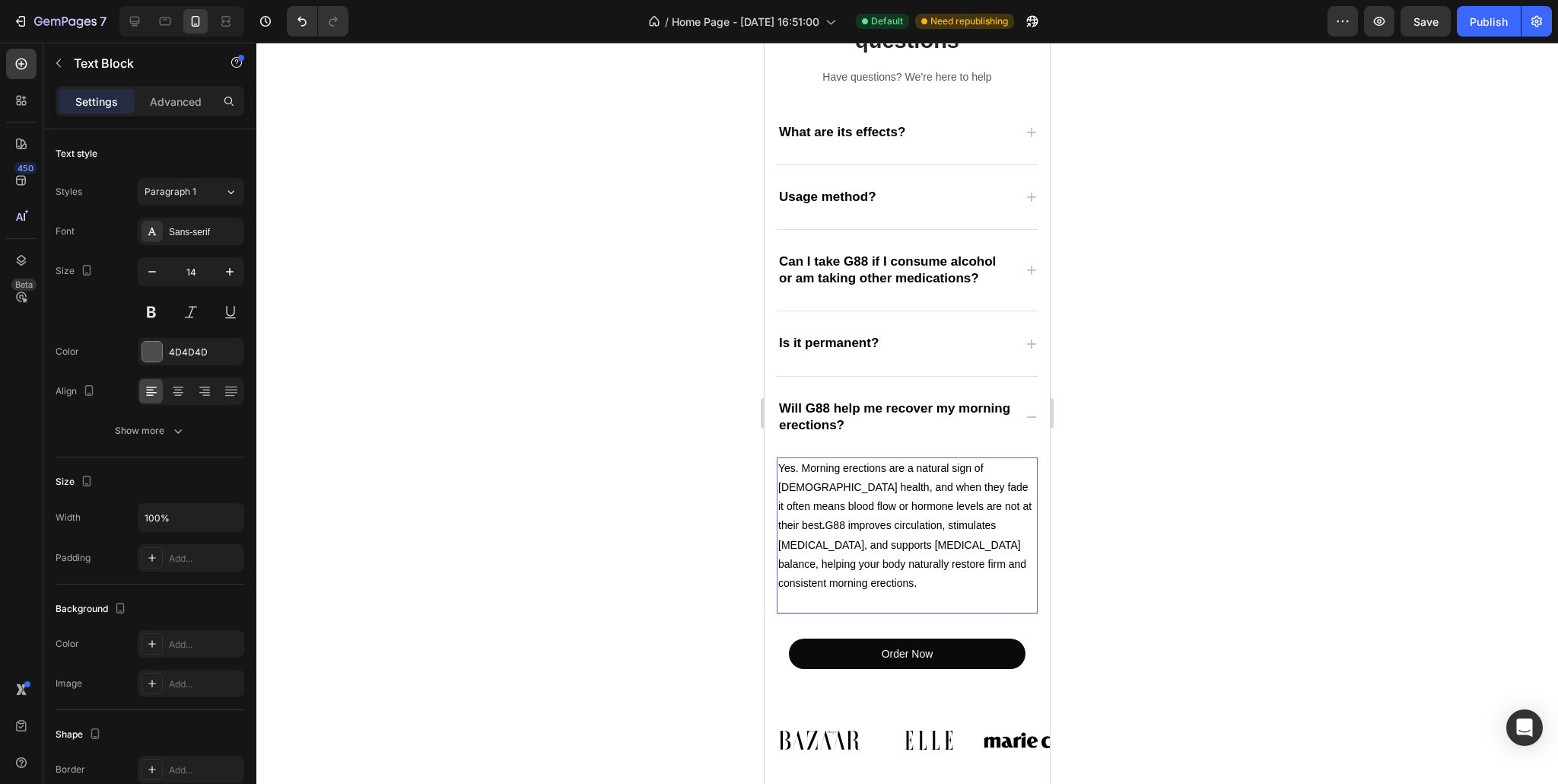
click at [837, 487] on span "Yes. Morning erections are a natural sign of [DEMOGRAPHIC_DATA] health, and whe…" at bounding box center [905, 524] width 254 height 127
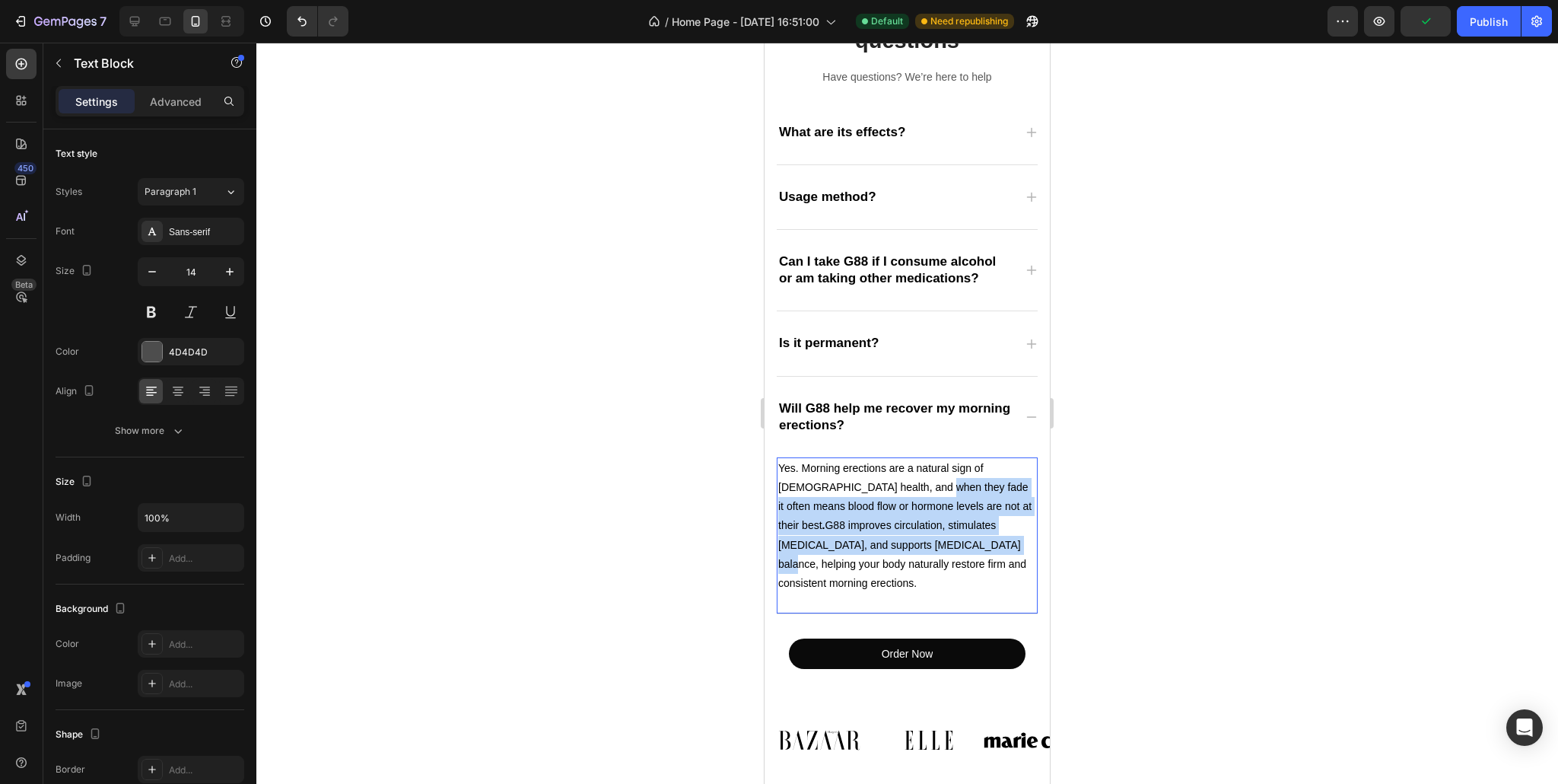
drag, startPoint x: 837, startPoint y: 487, endPoint x: 919, endPoint y: 549, distance: 102.8
click at [919, 549] on span "Yes. Morning erections are a natural sign of [DEMOGRAPHIC_DATA] health, and whe…" at bounding box center [905, 524] width 254 height 127
click at [1031, 419] on div "Frequently asked questions Heading Have questions? We’re here to help Text bloc…" at bounding box center [907, 321] width 285 height 770
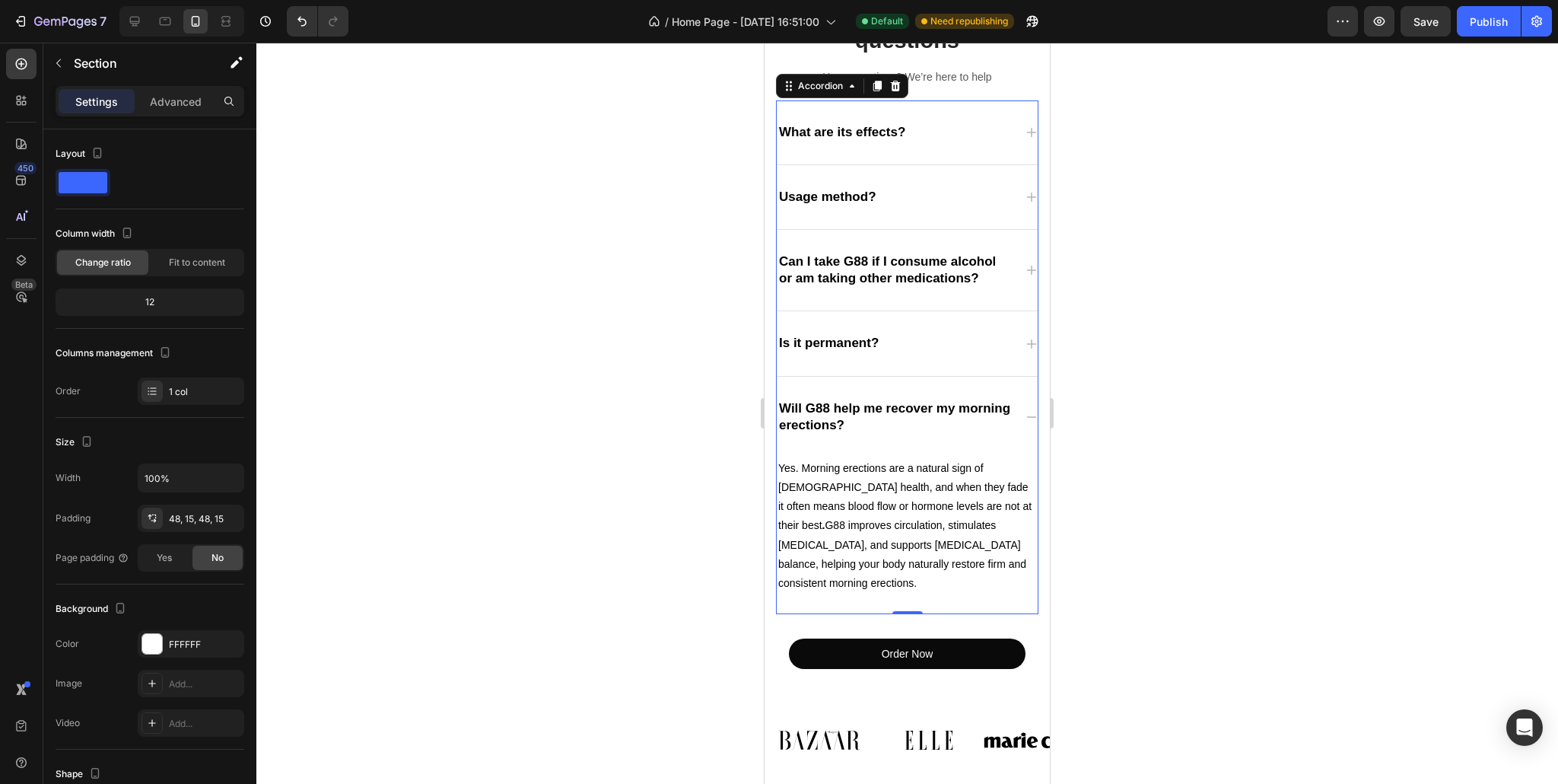
click at [1026, 417] on icon at bounding box center [1032, 417] width 12 height 12
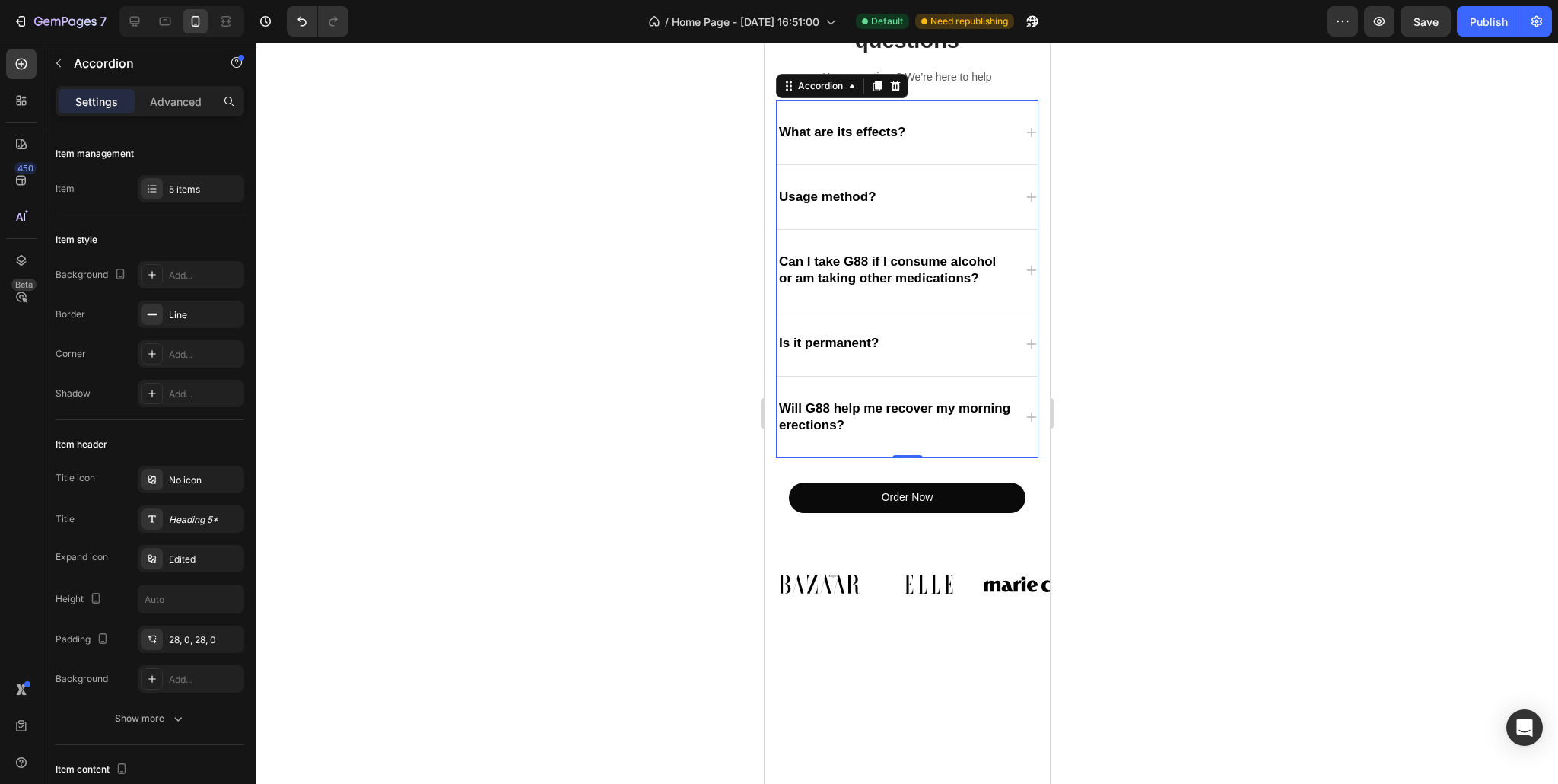
click at [1027, 417] on icon at bounding box center [1032, 416] width 10 height 10
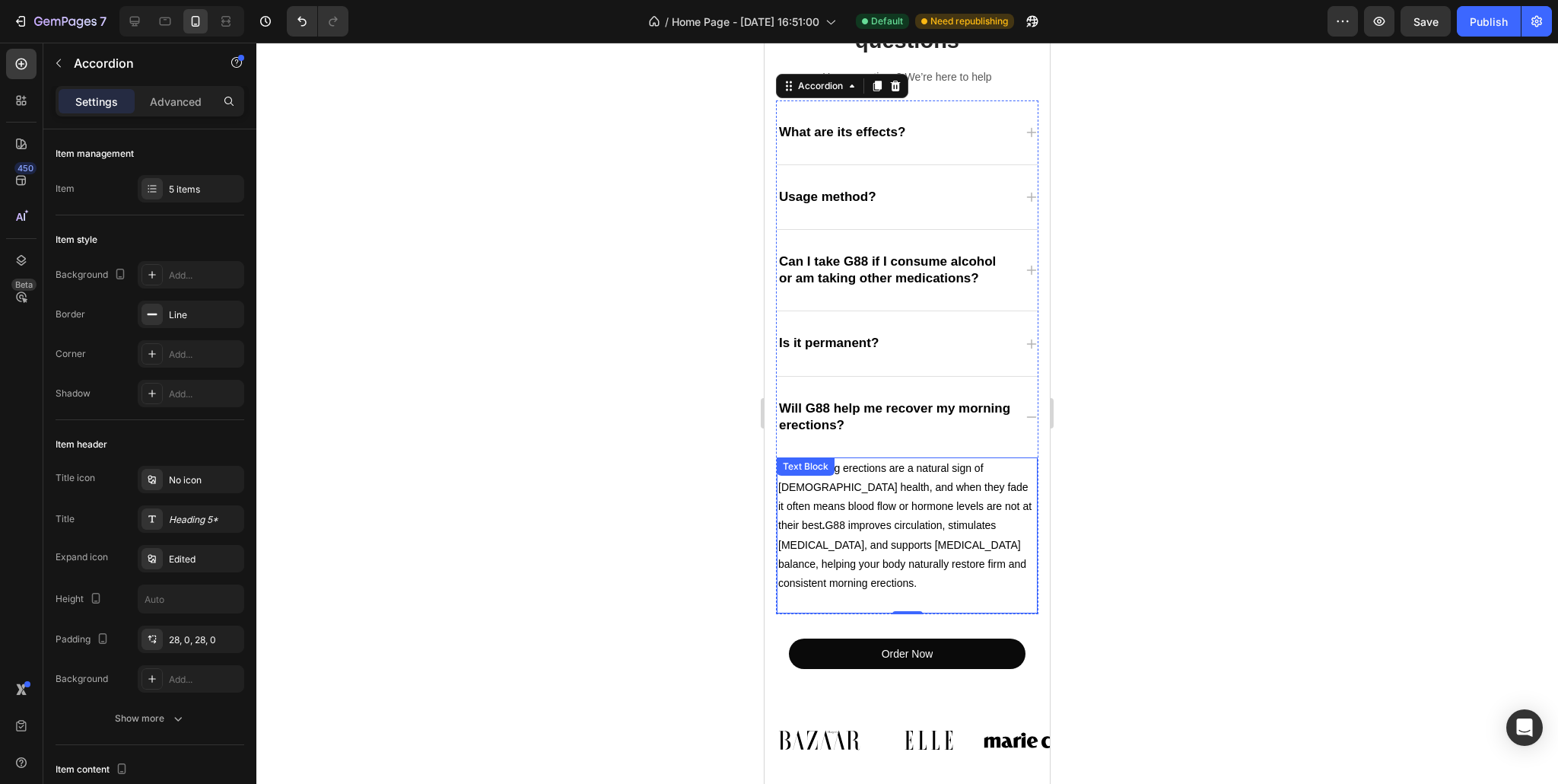
click at [838, 488] on span "Yes. Morning erections are a natural sign of [DEMOGRAPHIC_DATA] health, and whe…" at bounding box center [905, 524] width 254 height 127
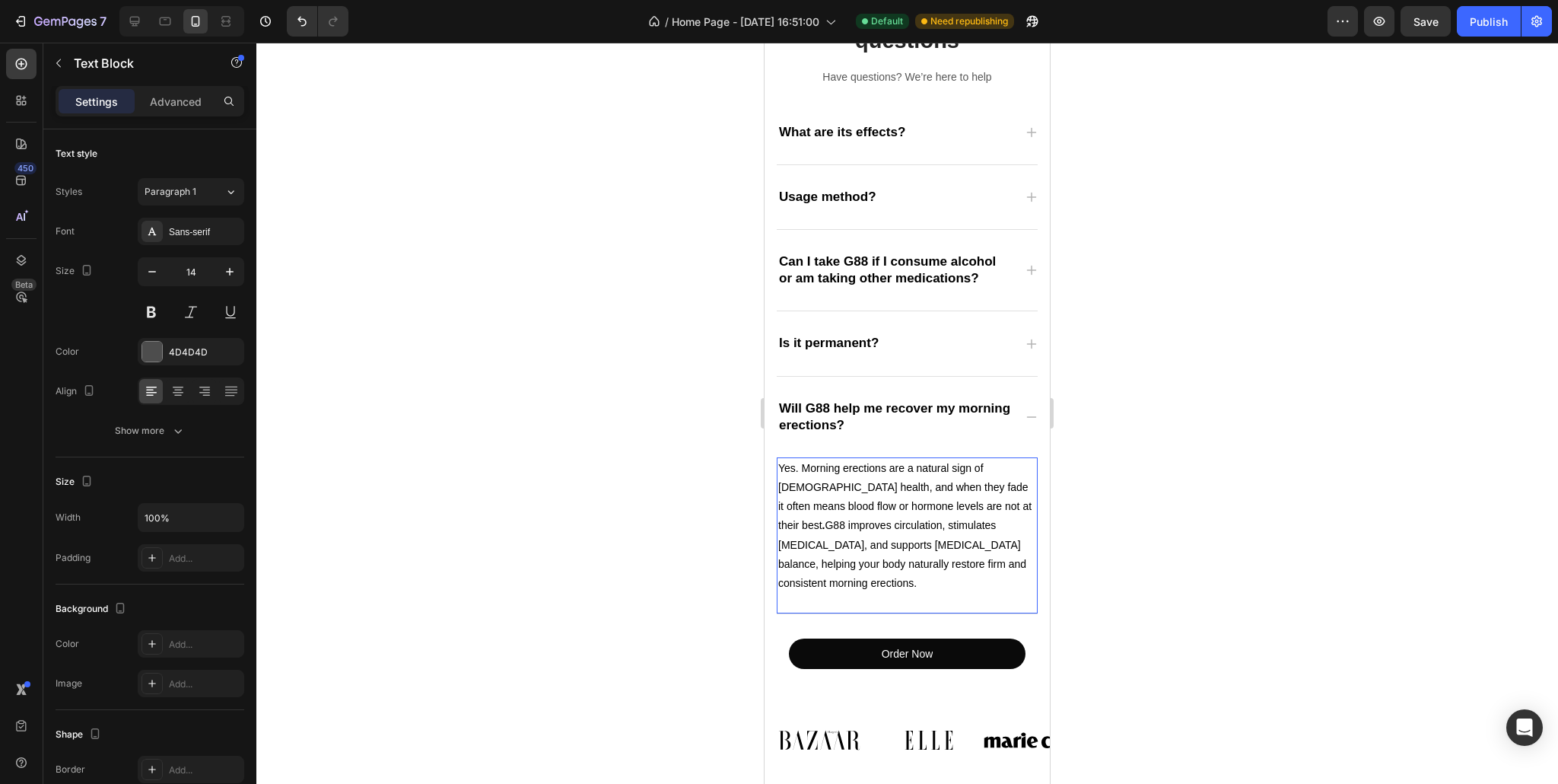
click at [838, 488] on span "Yes. Morning erections are a natural sign of [DEMOGRAPHIC_DATA] health, and whe…" at bounding box center [905, 524] width 254 height 127
click at [835, 488] on span "Yes. Morning erections are a natural sign of [DEMOGRAPHIC_DATA] health, and whe…" at bounding box center [905, 524] width 254 height 127
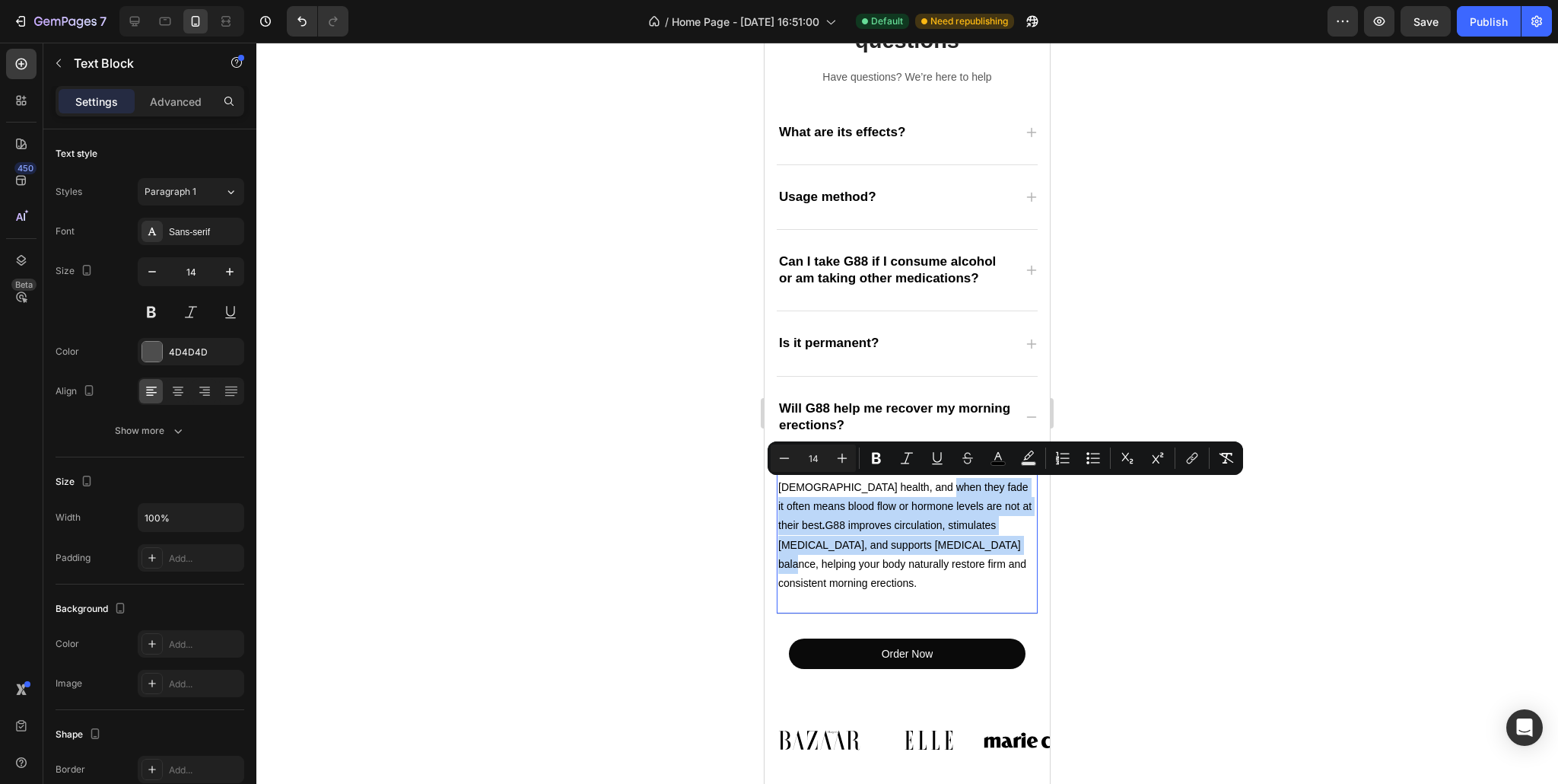
drag, startPoint x: 835, startPoint y: 488, endPoint x: 919, endPoint y: 541, distance: 99.3
click at [919, 541] on span "Yes. Morning erections are a natural sign of [DEMOGRAPHIC_DATA] health, and whe…" at bounding box center [905, 524] width 254 height 127
click at [872, 460] on icon "Editor contextual toolbar" at bounding box center [876, 458] width 9 height 11
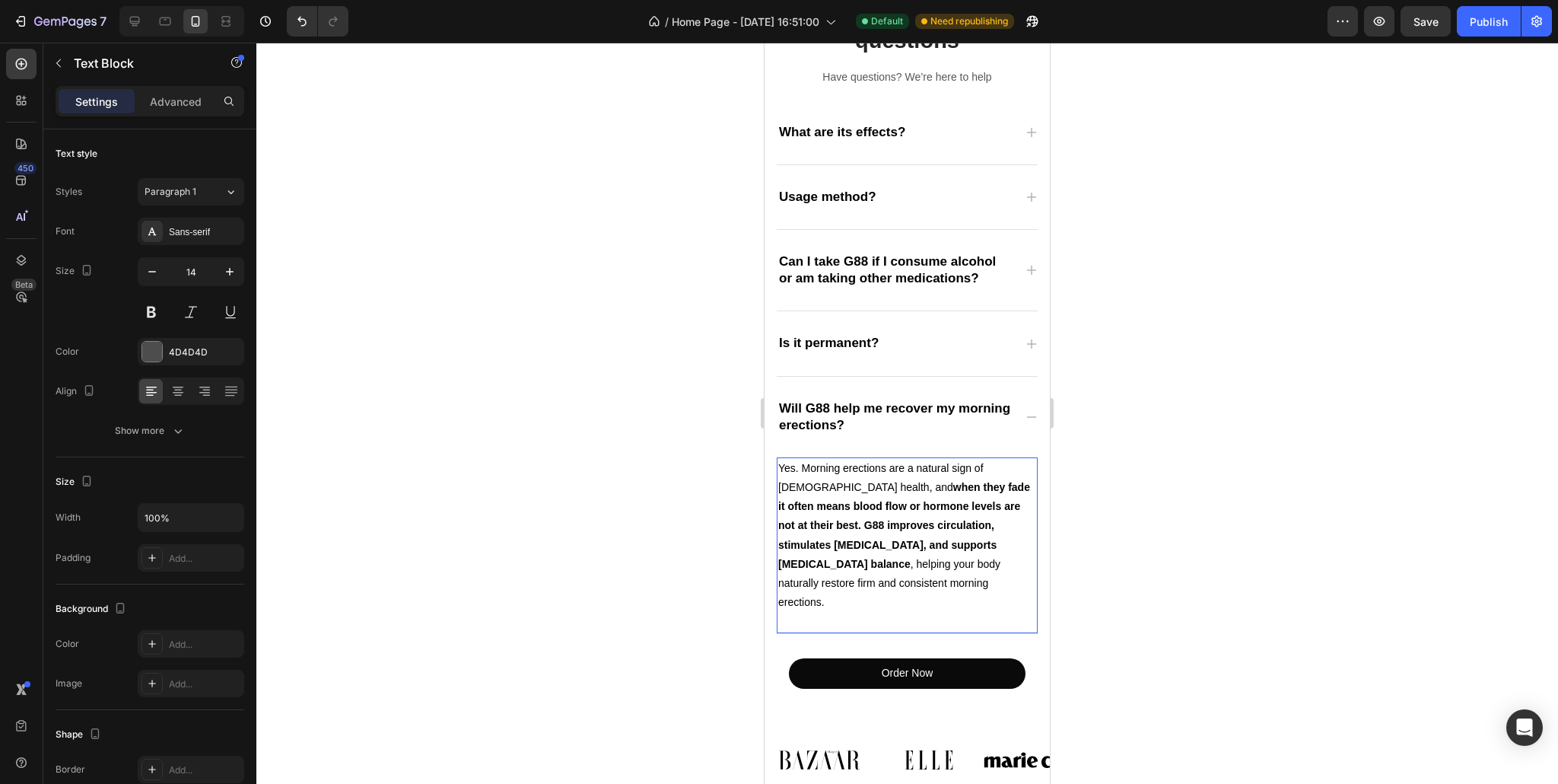
click at [728, 469] on div at bounding box center [907, 413] width 1302 height 741
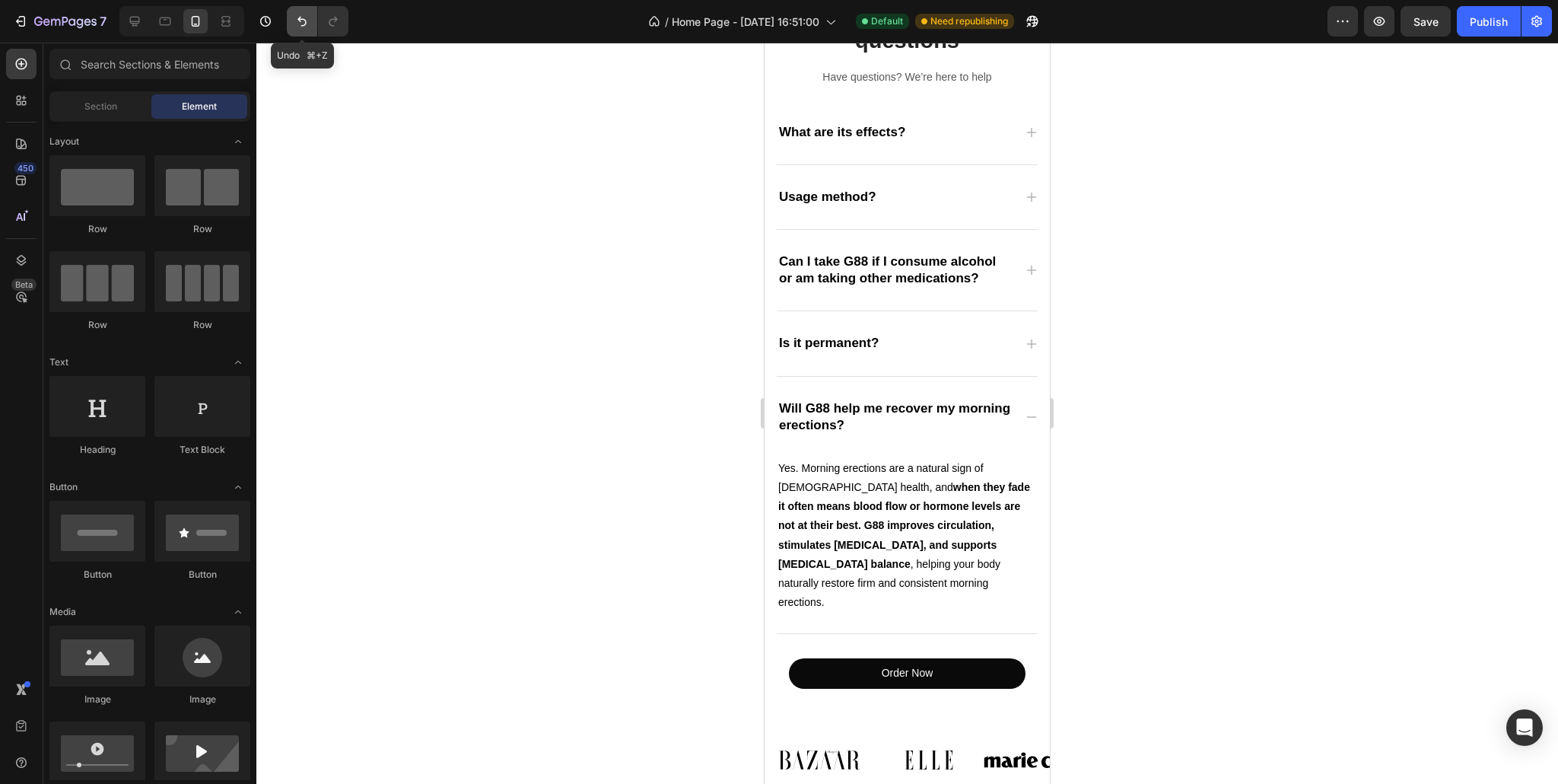
click at [301, 26] on icon "Undo/Redo" at bounding box center [302, 21] width 15 height 15
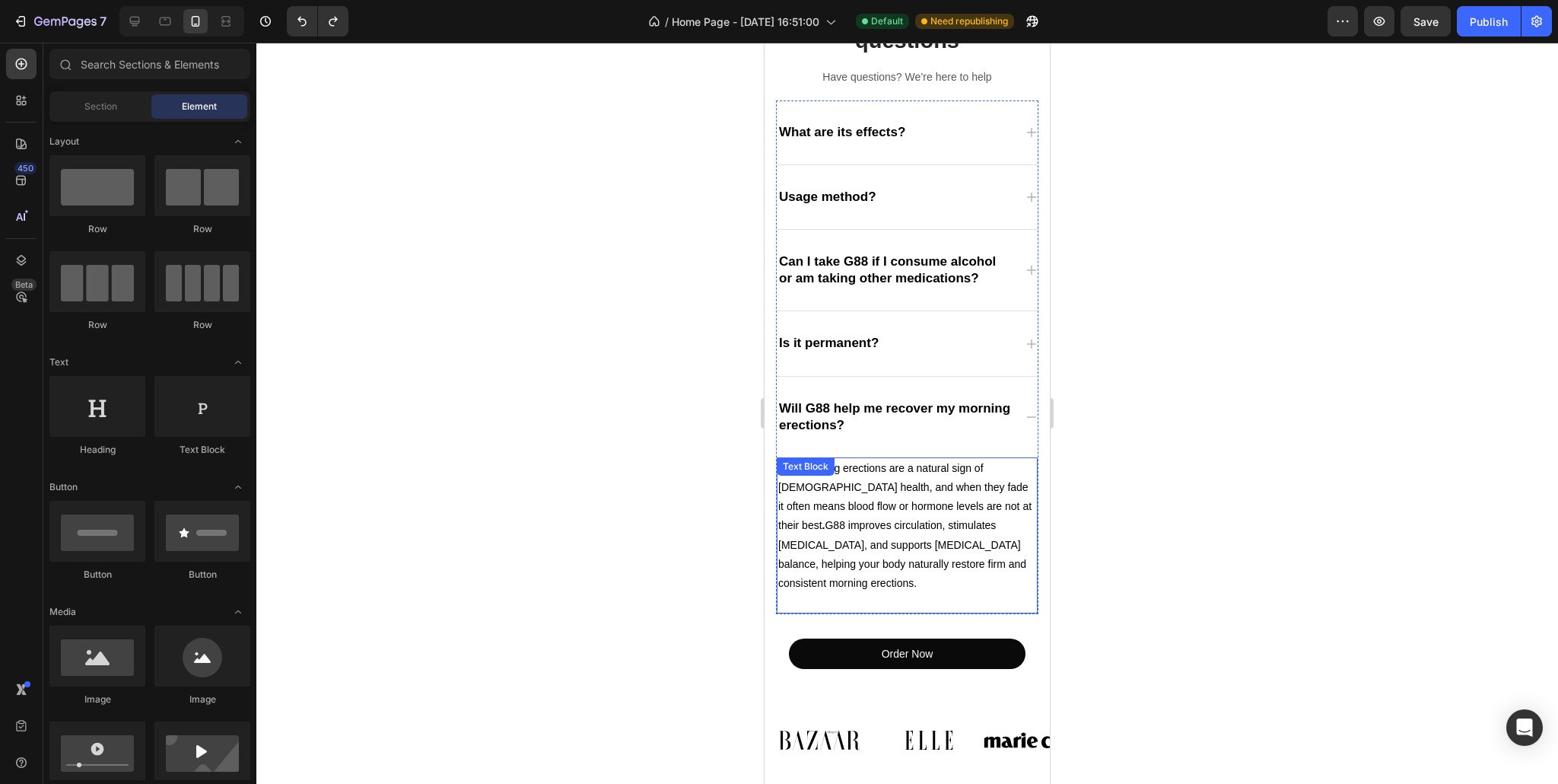
click at [905, 495] on p "Yes. Morning erections are a natural sign of [DEMOGRAPHIC_DATA] health, and whe…" at bounding box center [907, 525] width 258 height 134
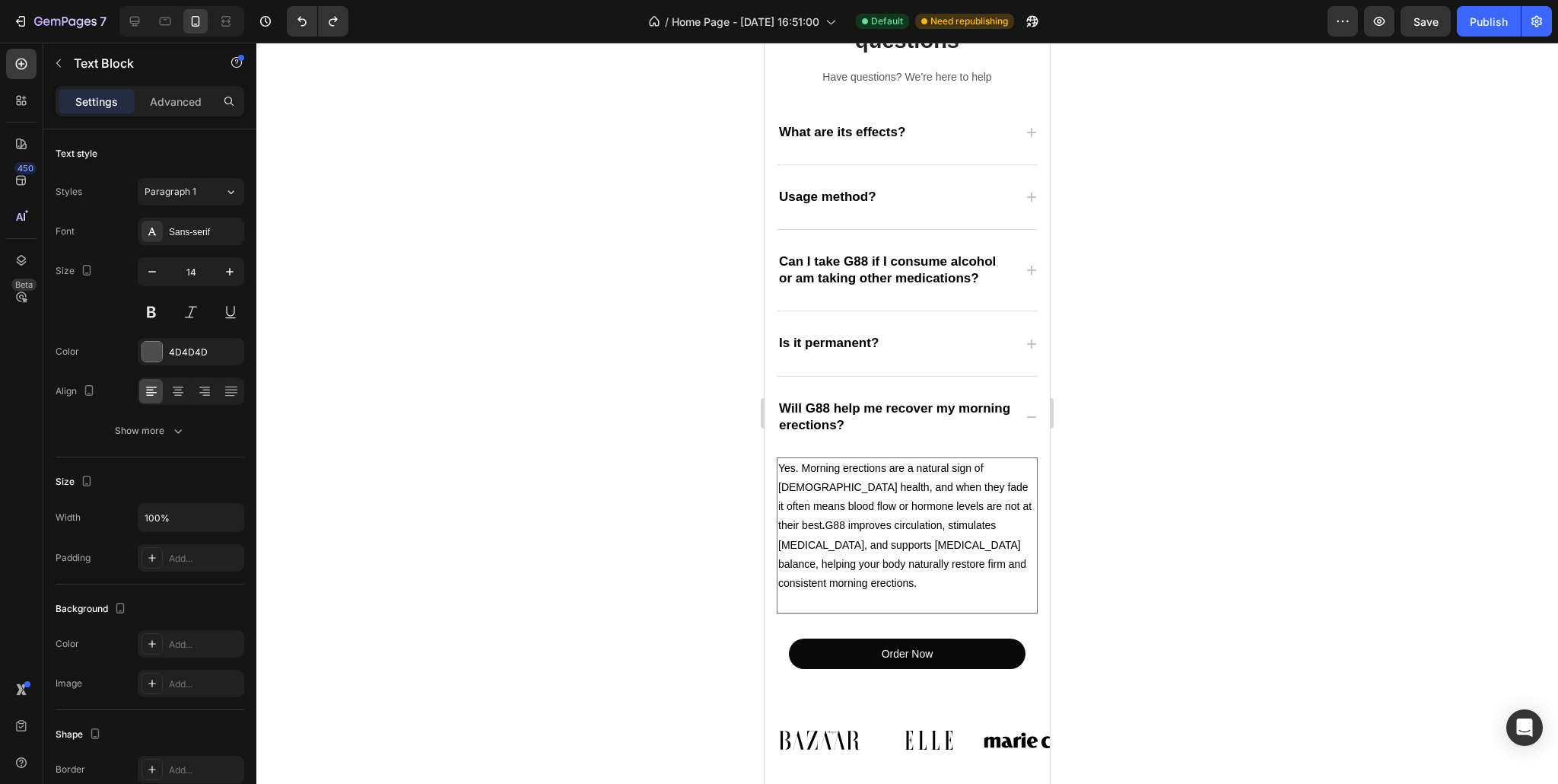
click at [802, 467] on span "Yes. Morning erections are a natural sign of [DEMOGRAPHIC_DATA] health, and whe…" at bounding box center [905, 524] width 254 height 127
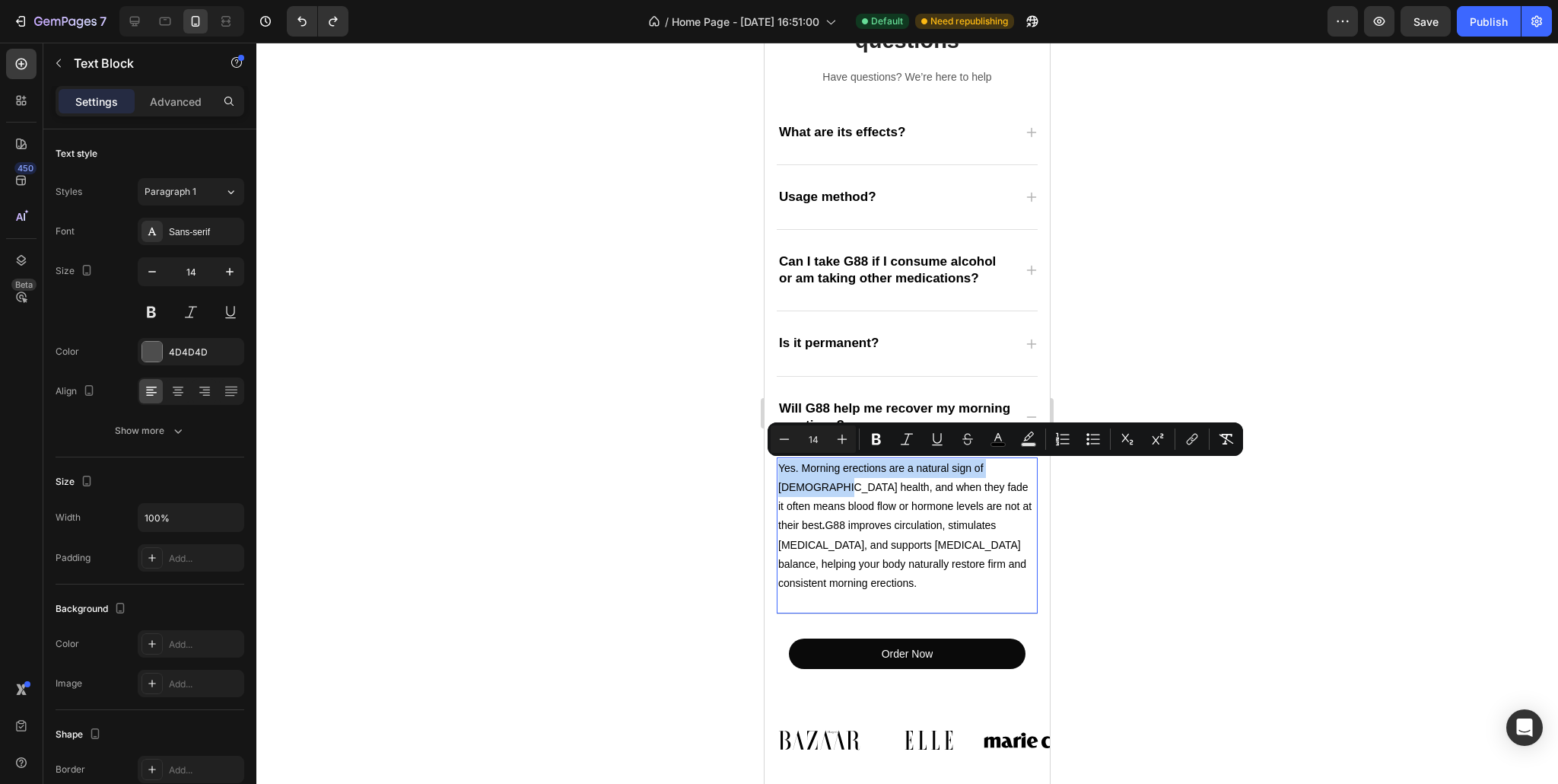
drag, startPoint x: 780, startPoint y: 468, endPoint x: 808, endPoint y: 489, distance: 35.0
click at [877, 432] on icon "Editor contextual toolbar" at bounding box center [877, 439] width 15 height 15
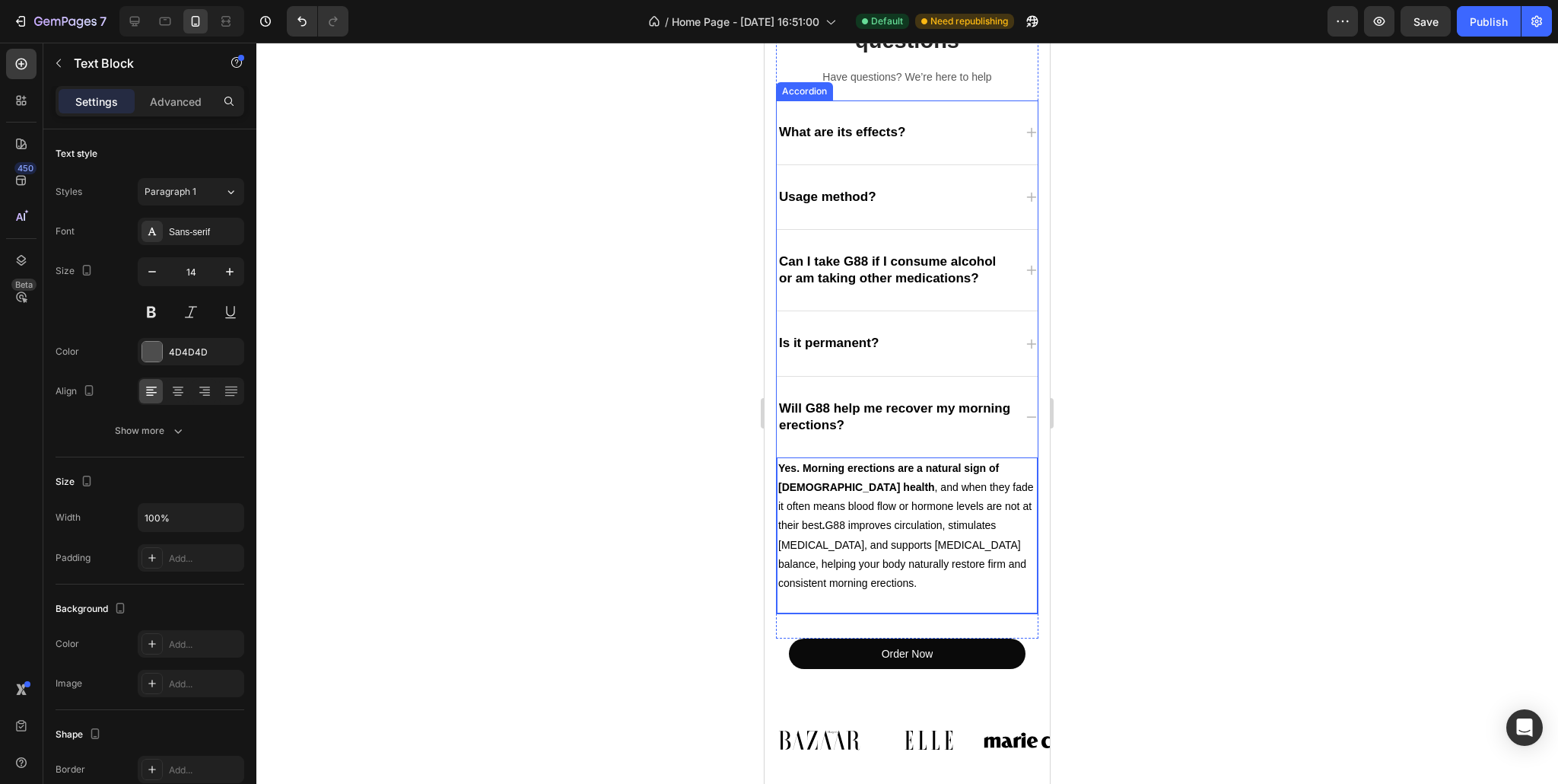
click at [700, 440] on div at bounding box center [907, 413] width 1302 height 741
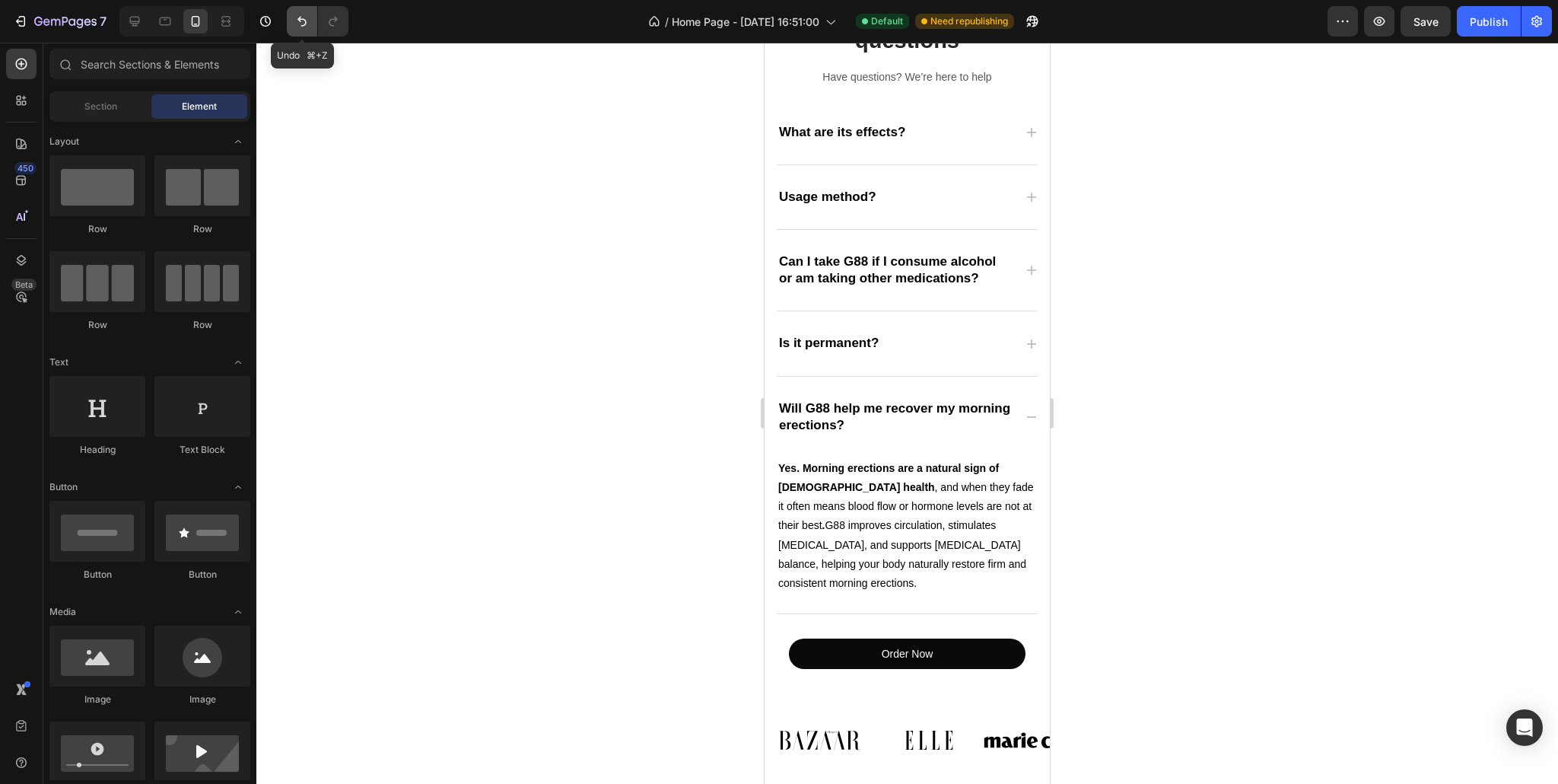
click at [302, 33] on button "Undo/Redo" at bounding box center [302, 21] width 31 height 31
click at [833, 495] on p "Yes. Morning erections are a natural sign of [DEMOGRAPHIC_DATA] health, and whe…" at bounding box center [907, 525] width 258 height 134
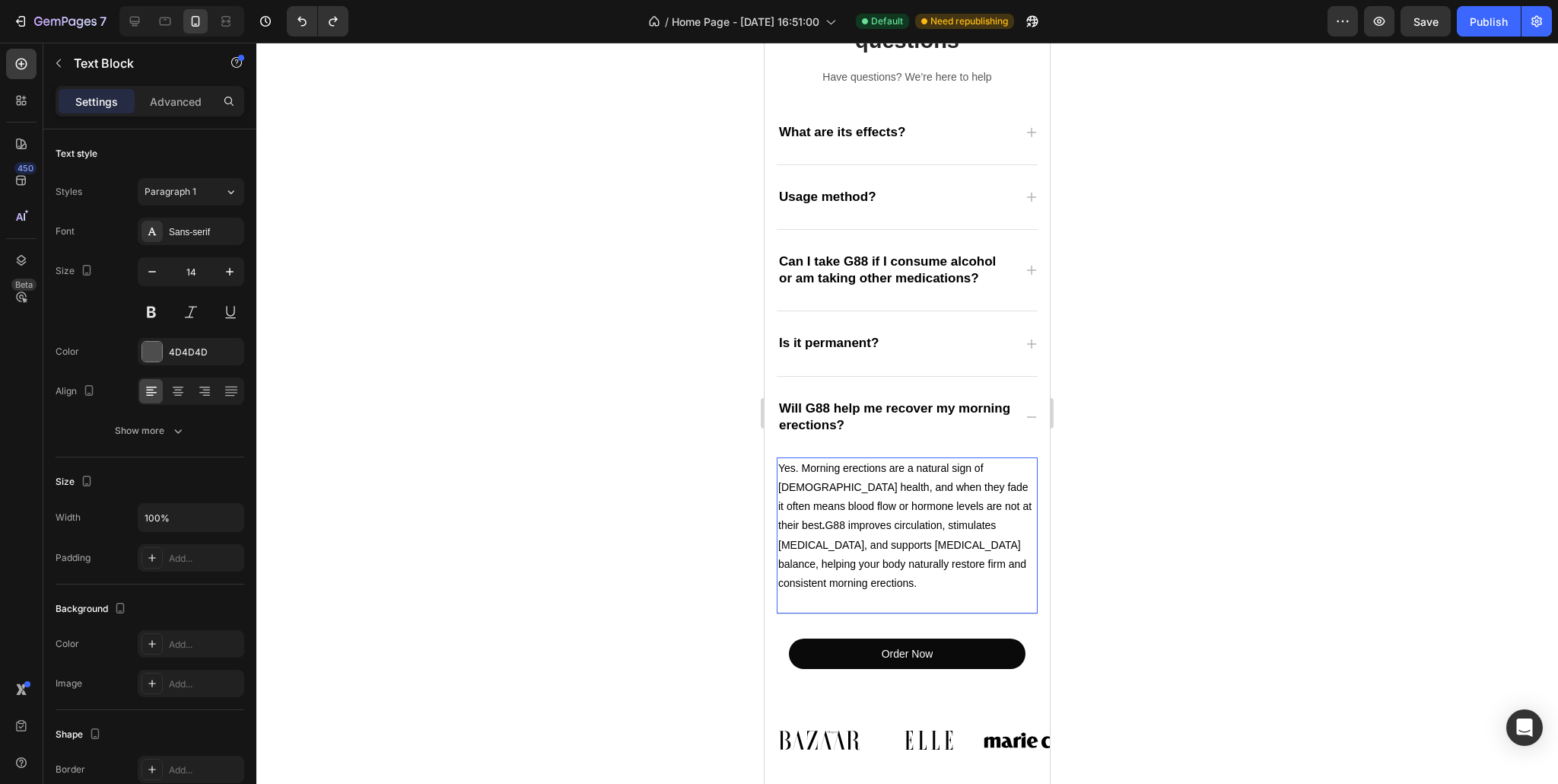
click at [802, 467] on span "Yes. Morning erections are a natural sign of [DEMOGRAPHIC_DATA] health, and whe…" at bounding box center [905, 524] width 254 height 127
click at [805, 474] on p "Yes. Morning erections are a natural sign of [DEMOGRAPHIC_DATA] health, and whe…" at bounding box center [907, 525] width 258 height 134
click at [954, 488] on strong "Rich Text Editor. Editing area: main" at bounding box center [955, 487] width 3 height 12
click at [833, 487] on span "Yes. Morning erections are a natural sign of [DEMOGRAPHIC_DATA] health, and whe…" at bounding box center [905, 524] width 254 height 127
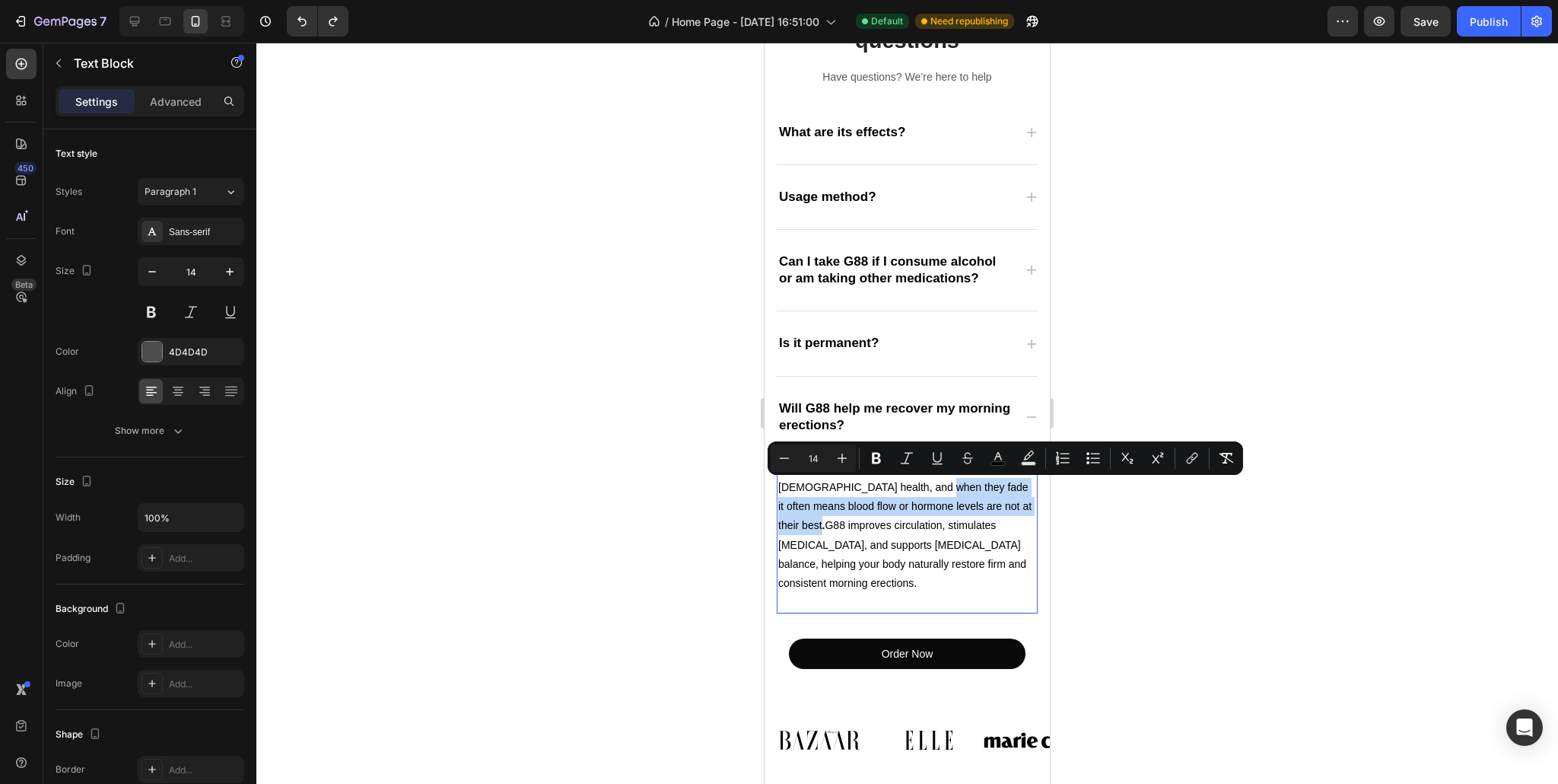
drag, startPoint x: 833, startPoint y: 487, endPoint x: 980, endPoint y: 510, distance: 148.8
click at [980, 510] on span "Yes. Morning erections are a natural sign of [DEMOGRAPHIC_DATA] health, and whe…" at bounding box center [905, 524] width 254 height 127
click at [879, 451] on icon "Editor contextual toolbar" at bounding box center [877, 458] width 15 height 15
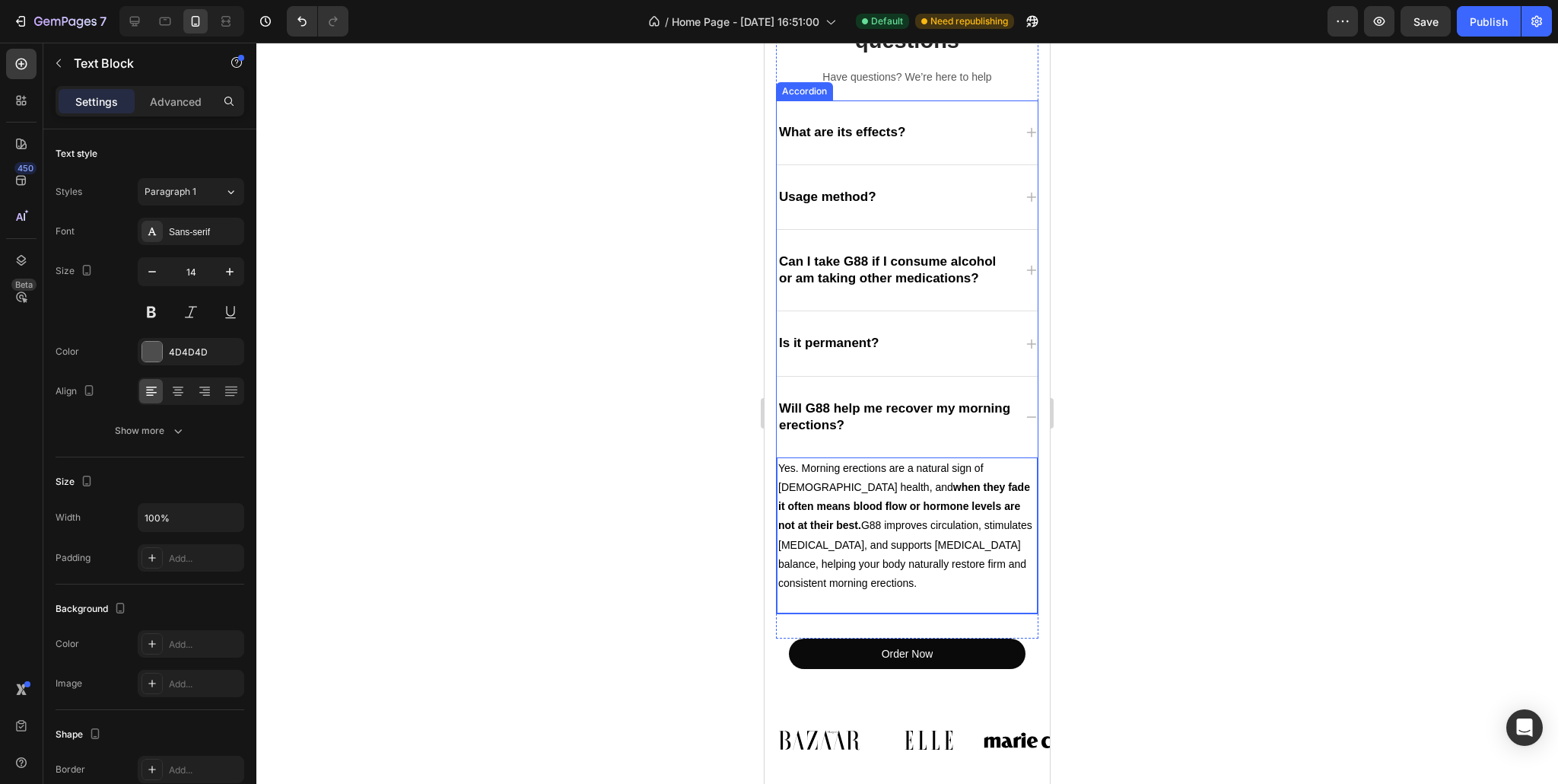
click at [719, 442] on div at bounding box center [907, 413] width 1302 height 741
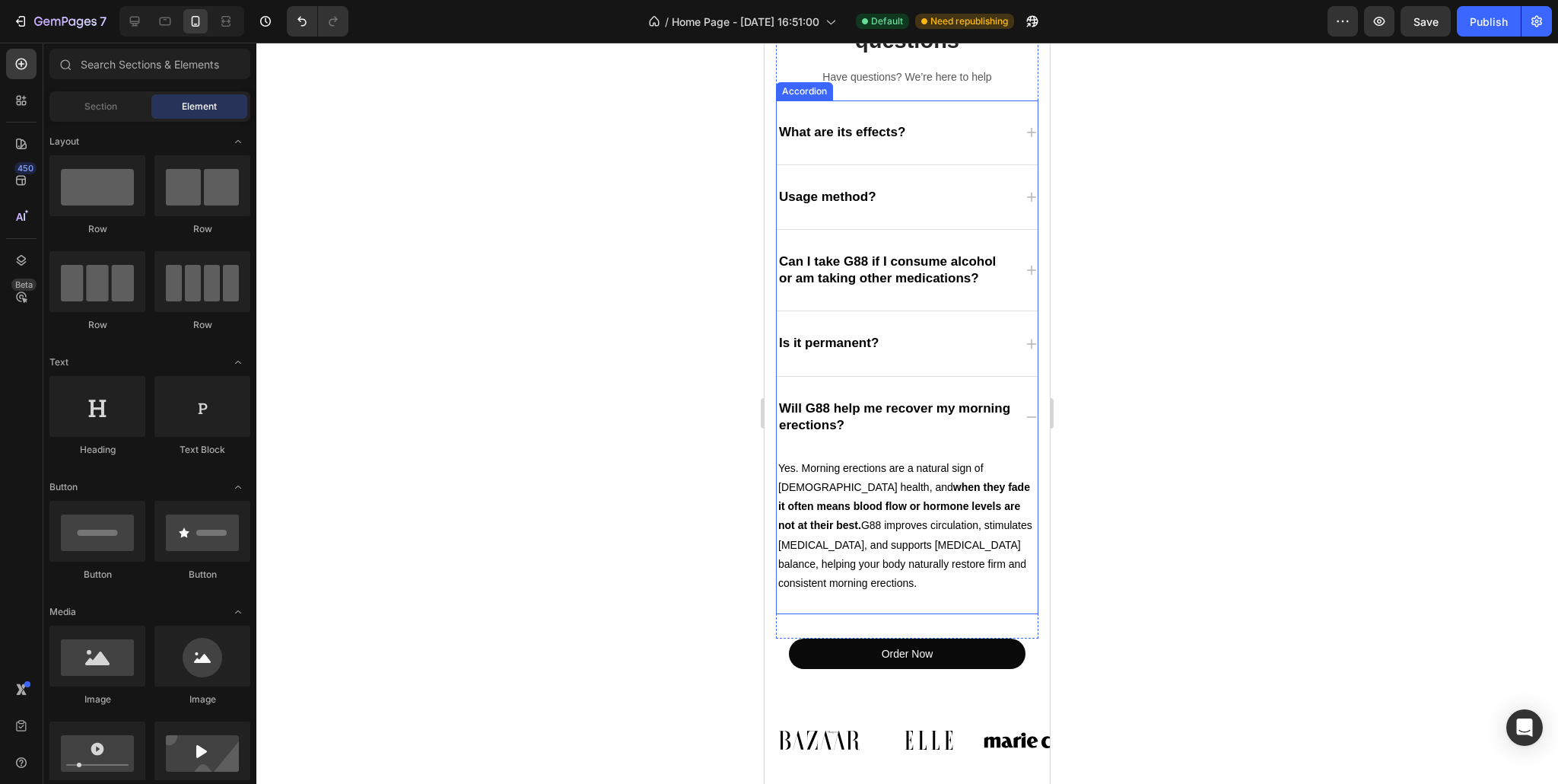
click at [790, 432] on span "Will G88 help me recover my morning erections?" at bounding box center [895, 416] width 232 height 31
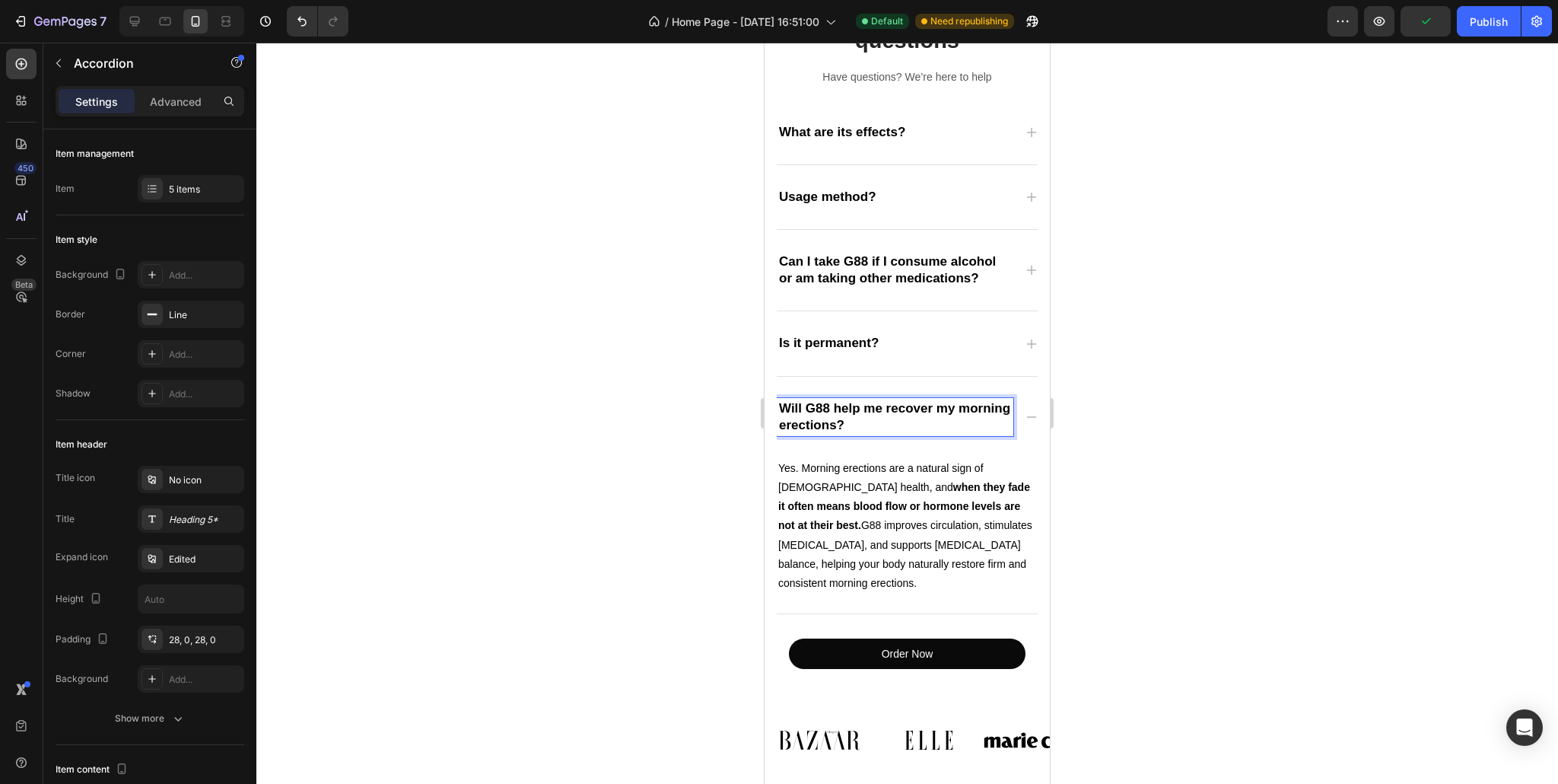
click at [791, 426] on span "Will G88 help me recover my morning erections?" at bounding box center [895, 416] width 232 height 31
click at [727, 401] on div at bounding box center [907, 413] width 1302 height 741
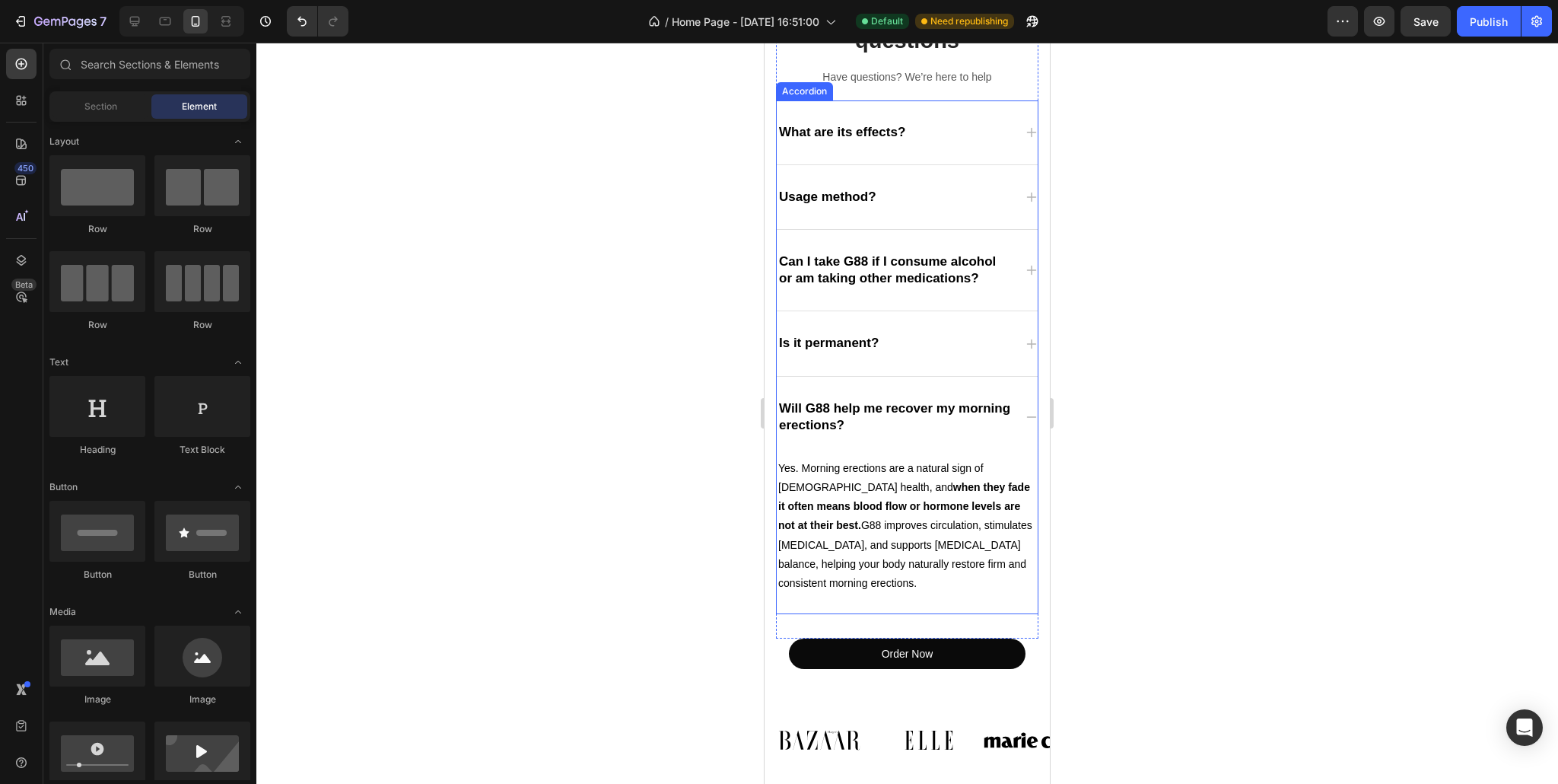
click at [944, 117] on div "What are its effects?" at bounding box center [907, 132] width 261 height 64
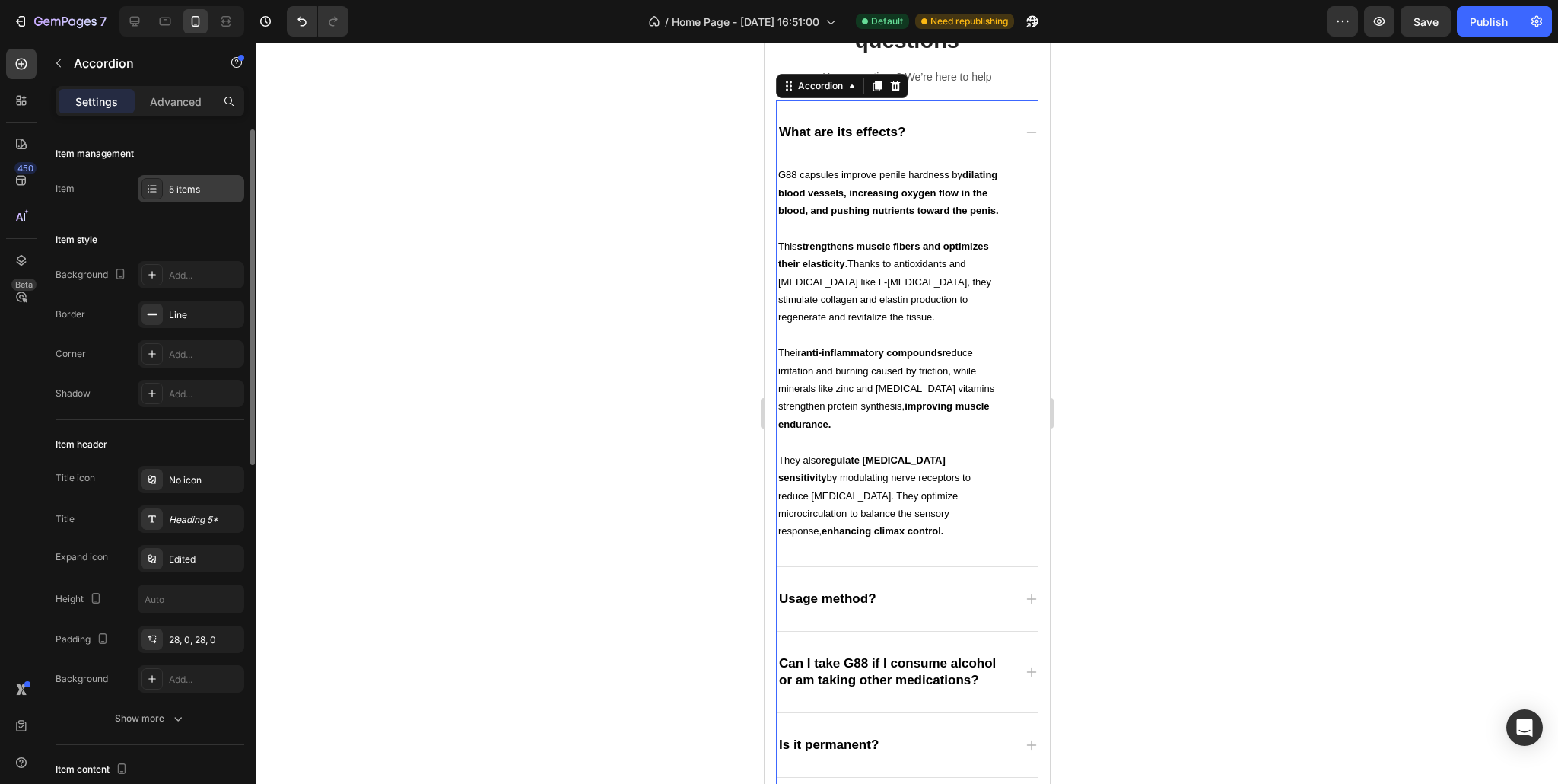
click at [186, 197] on div "5 items" at bounding box center [191, 189] width 106 height 27
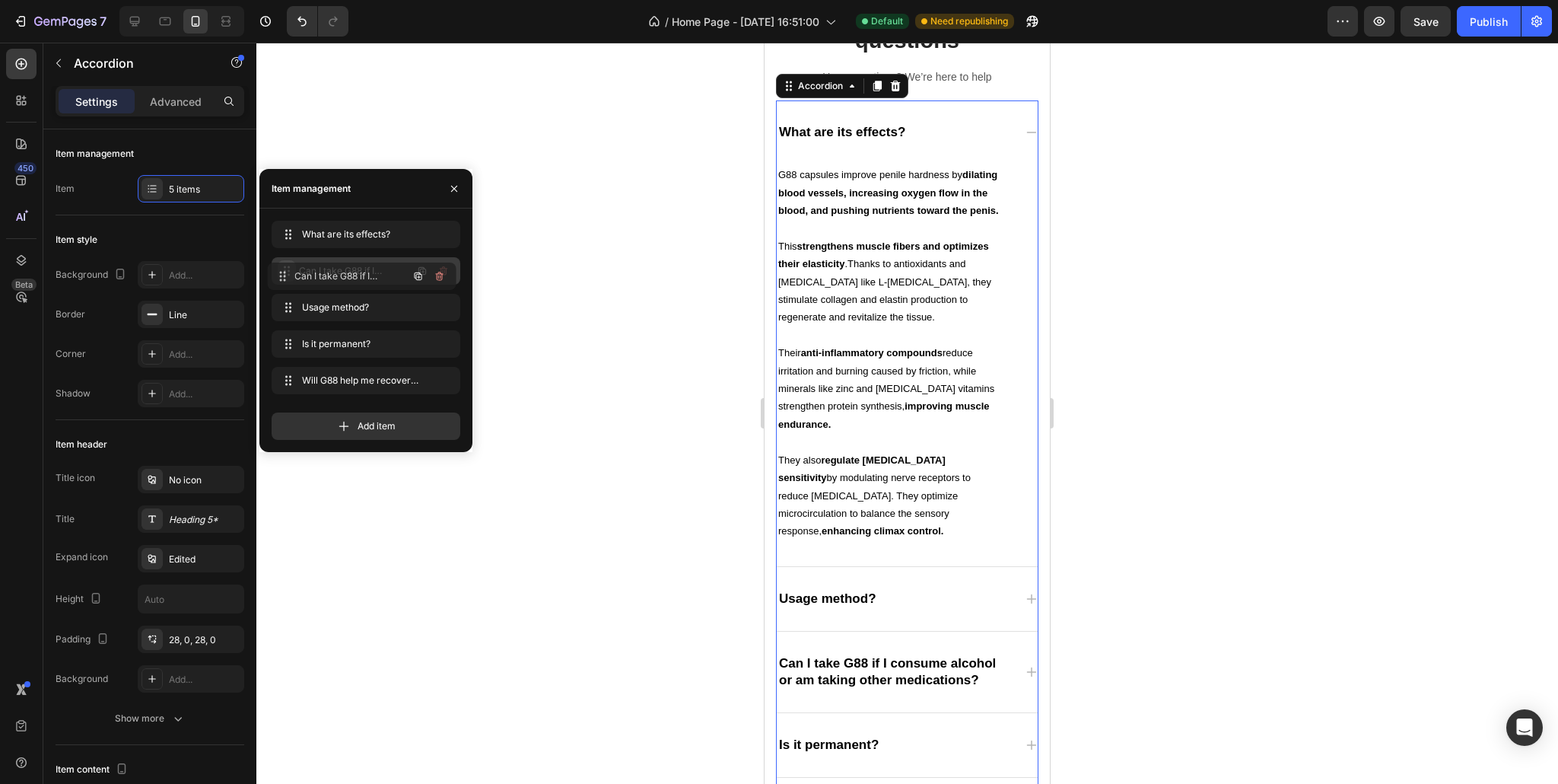
drag, startPoint x: 284, startPoint y: 300, endPoint x: 280, endPoint y: 268, distance: 32.2
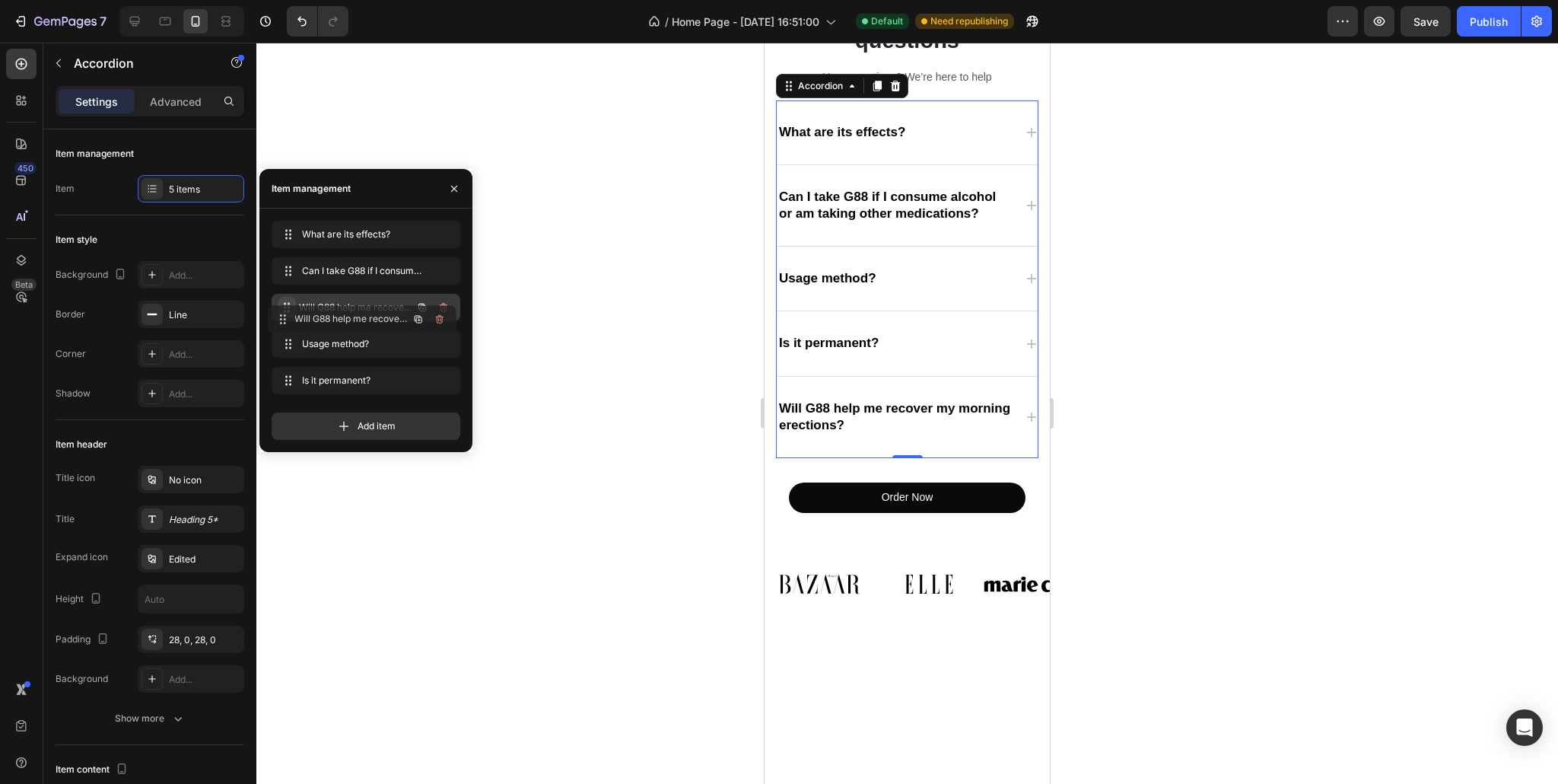
drag, startPoint x: 292, startPoint y: 375, endPoint x: 289, endPoint y: 314, distance: 61.1
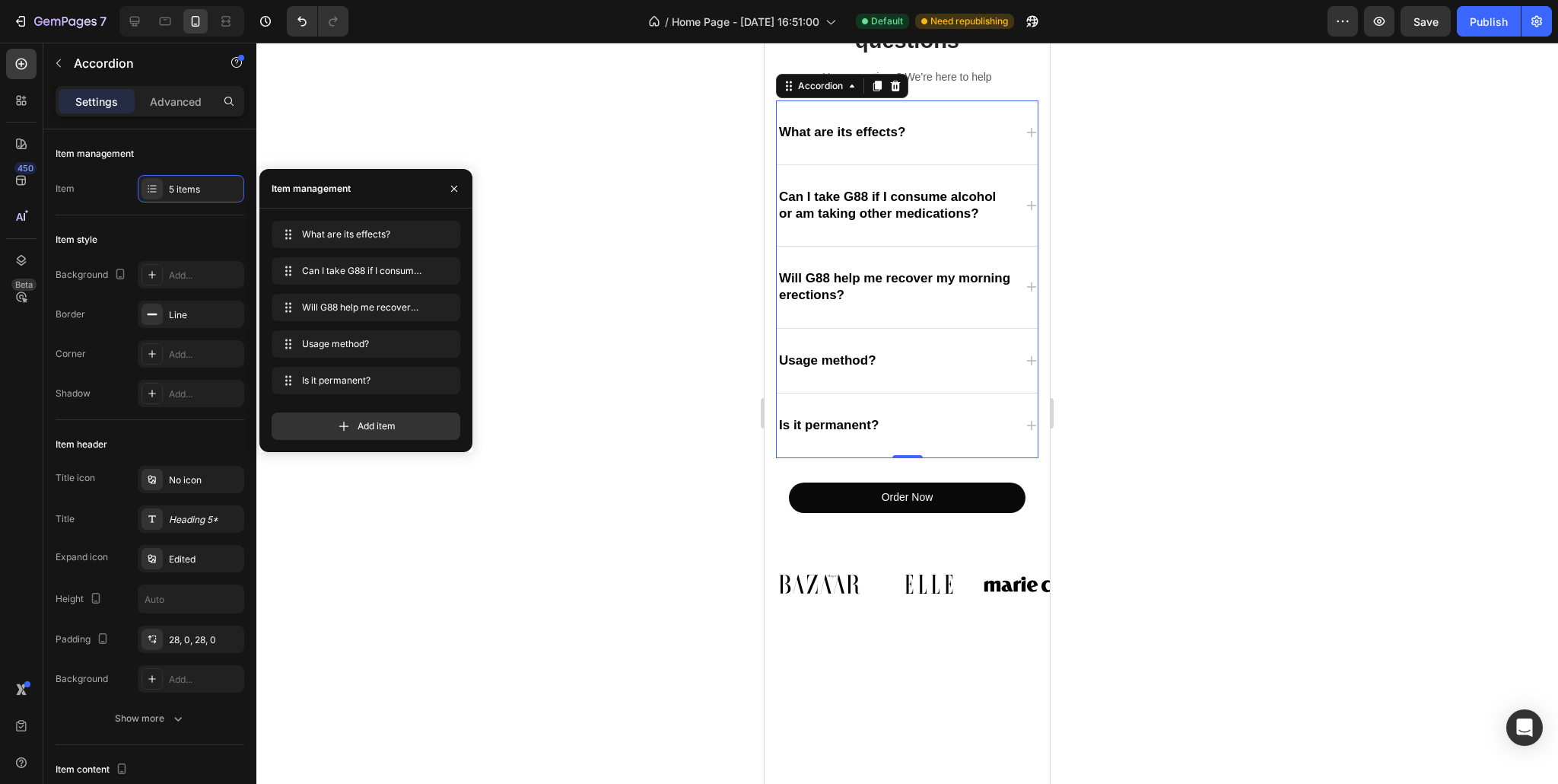
click at [635, 194] on div at bounding box center [907, 413] width 1302 height 741
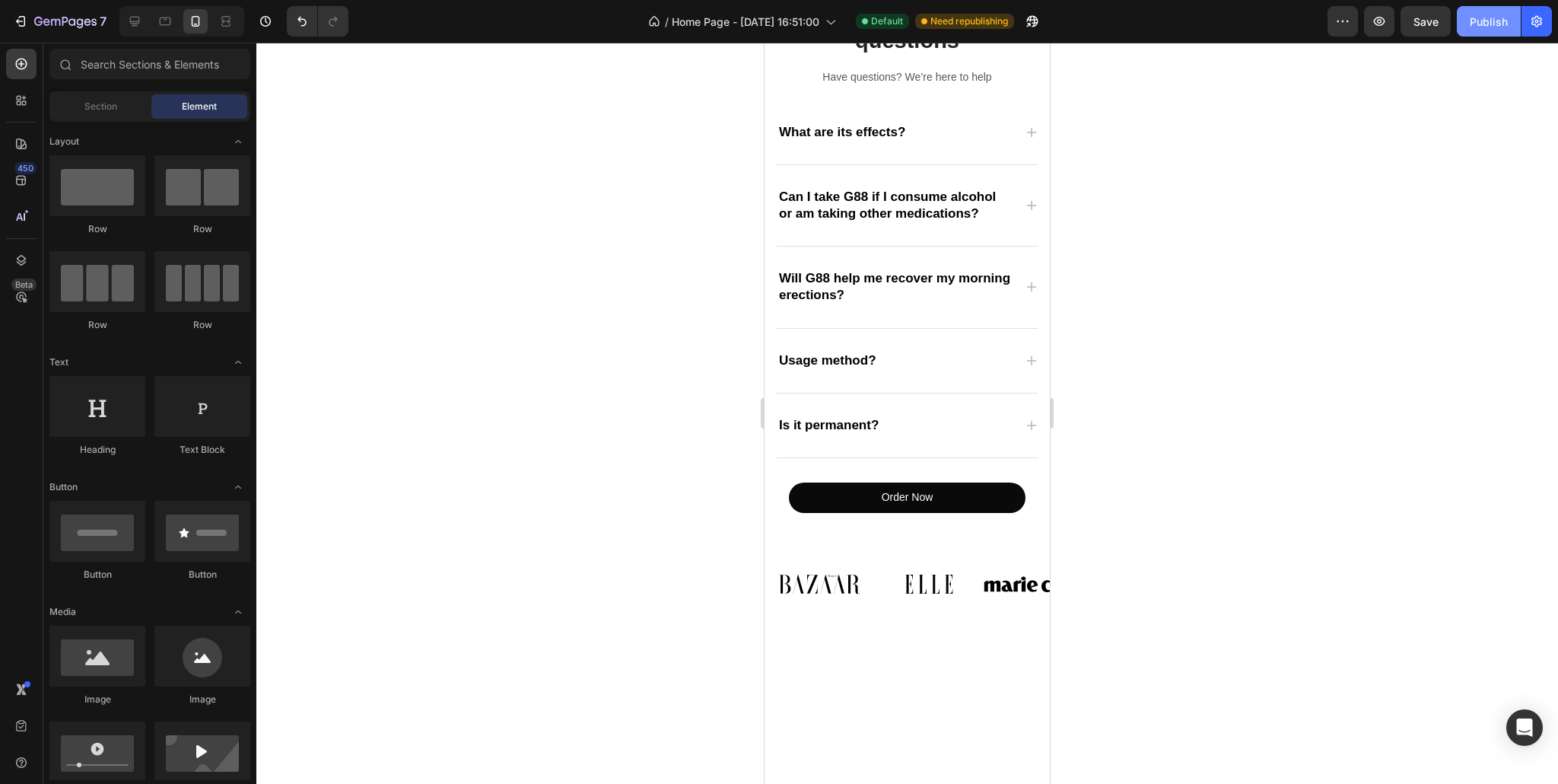
click at [1490, 28] on div "Publish" at bounding box center [1489, 21] width 38 height 16
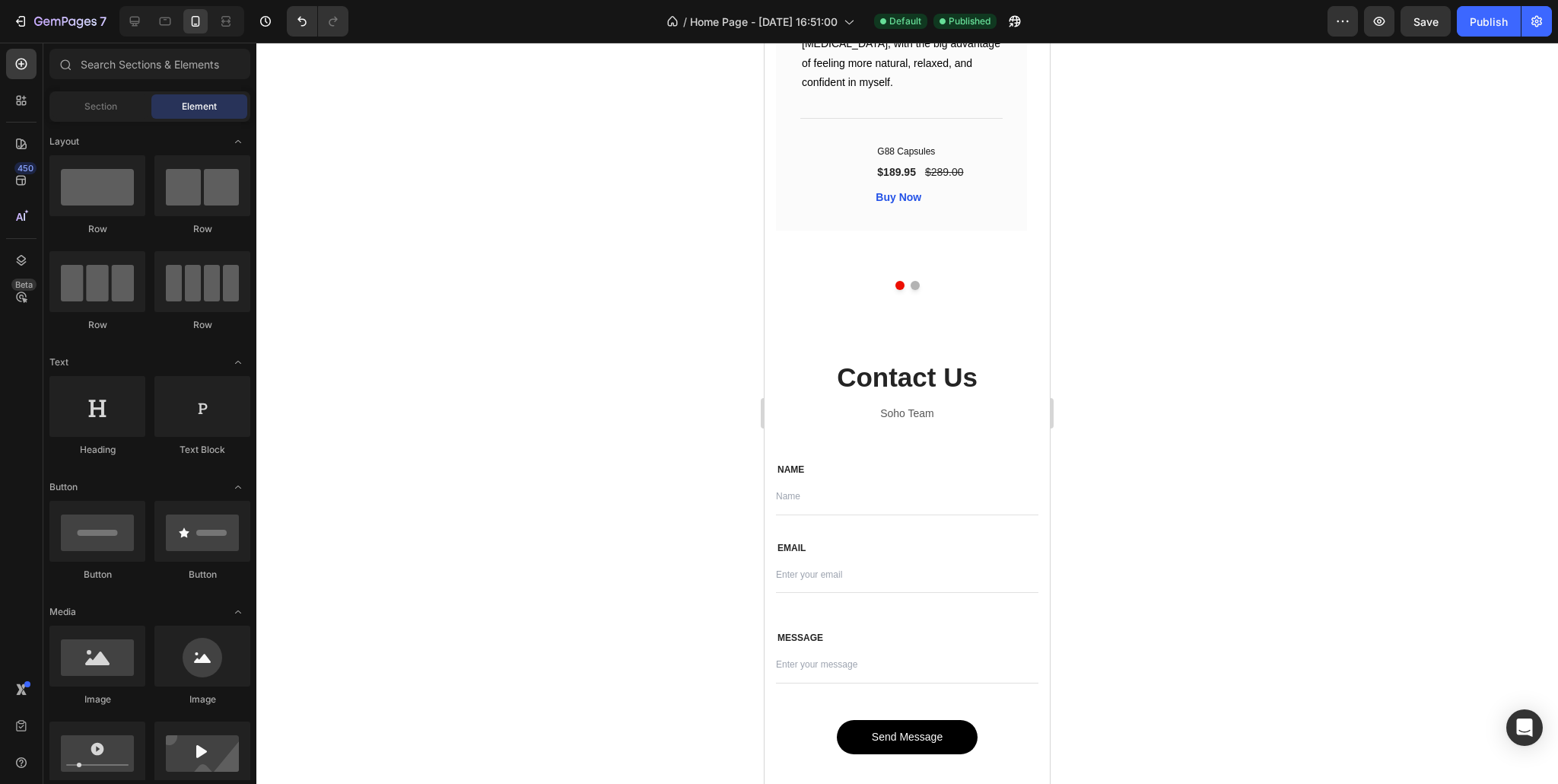
scroll to position [2908, 0]
